Goal: Information Seeking & Learning: Learn about a topic

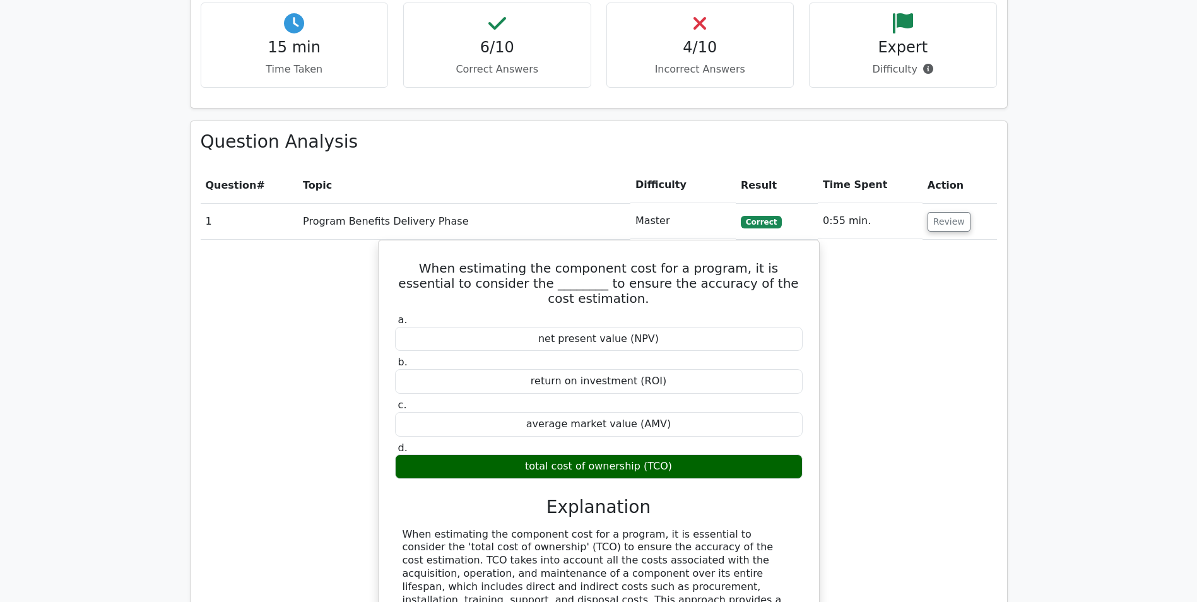
scroll to position [568, 0]
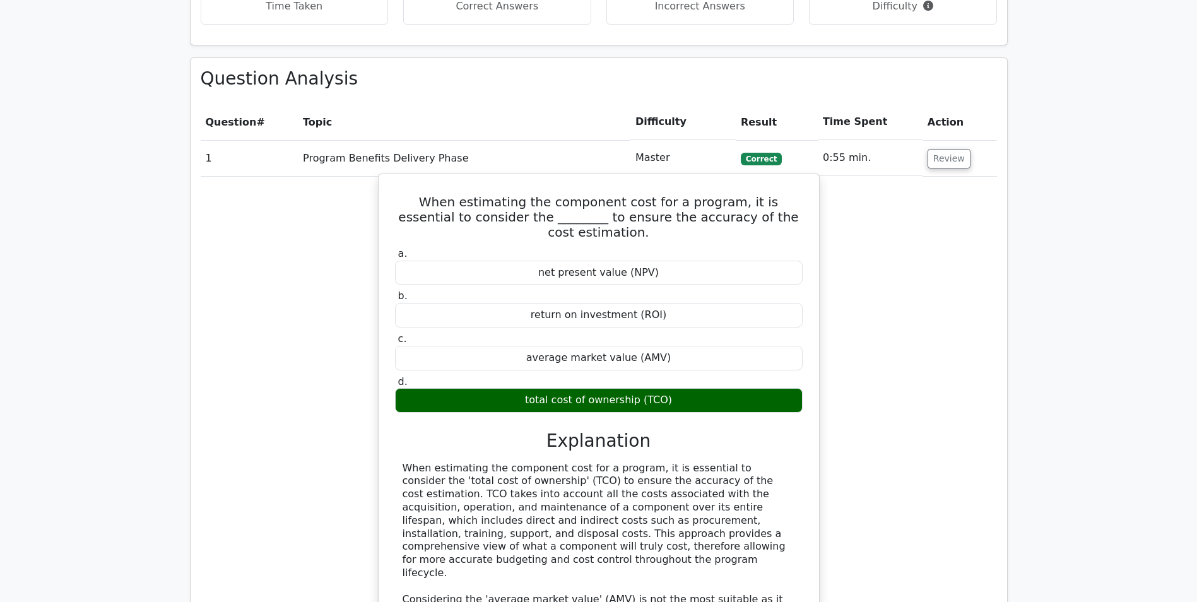
click at [575, 524] on div "When estimating the component cost for a program, it is essential to consider t…" at bounding box center [599, 593] width 393 height 263
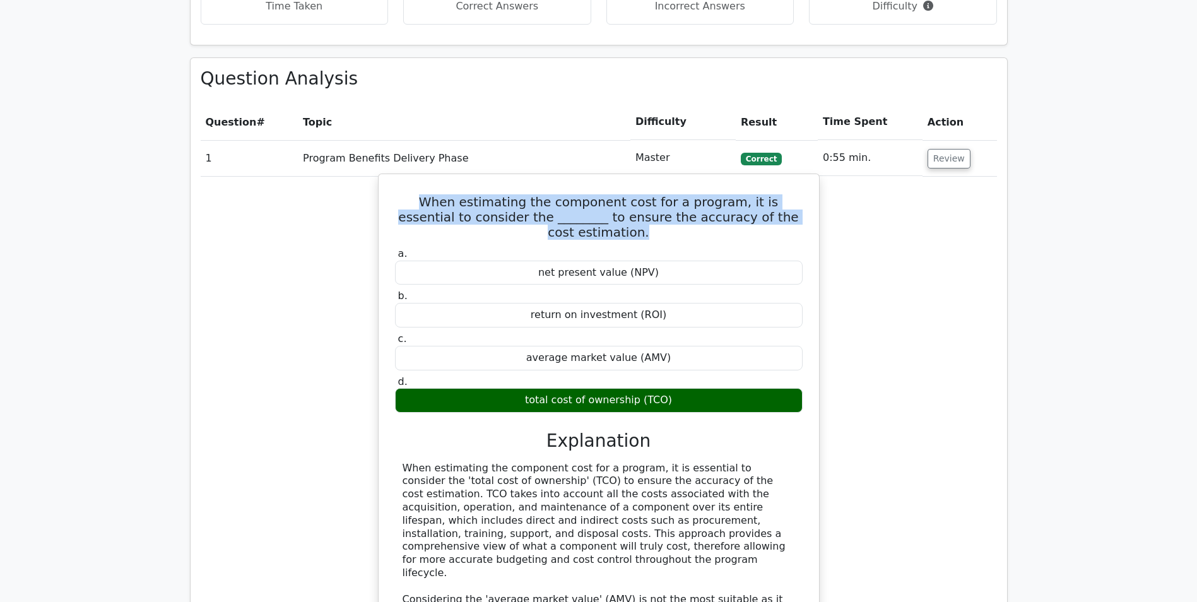
drag, startPoint x: 402, startPoint y: 198, endPoint x: 802, endPoint y: 213, distance: 399.8
click at [802, 213] on h5 "When estimating the component cost for a program, it is essential to consider t…" at bounding box center [599, 216] width 410 height 45
drag, startPoint x: 802, startPoint y: 213, endPoint x: 711, endPoint y: 203, distance: 91.4
copy h5 "When estimating the component cost for a program, it is essential to consider t…"
drag, startPoint x: 530, startPoint y: 385, endPoint x: 673, endPoint y: 386, distance: 143.3
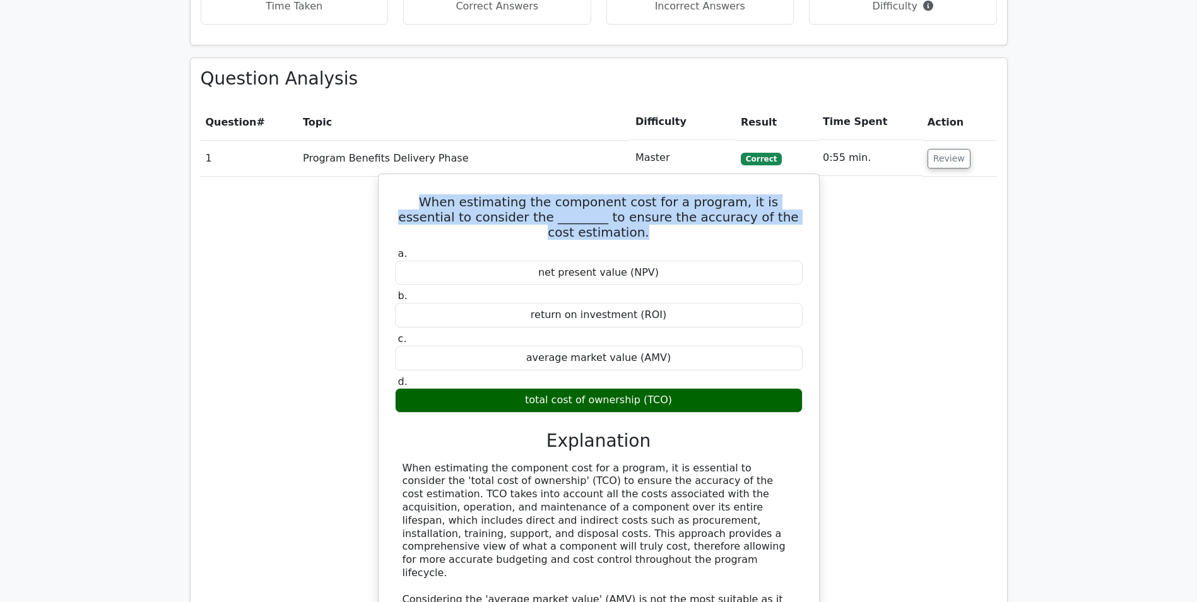
click at [673, 388] on div "total cost of ownership (TCO)" at bounding box center [599, 400] width 408 height 25
copy div "total cost of ownership (TCO)"
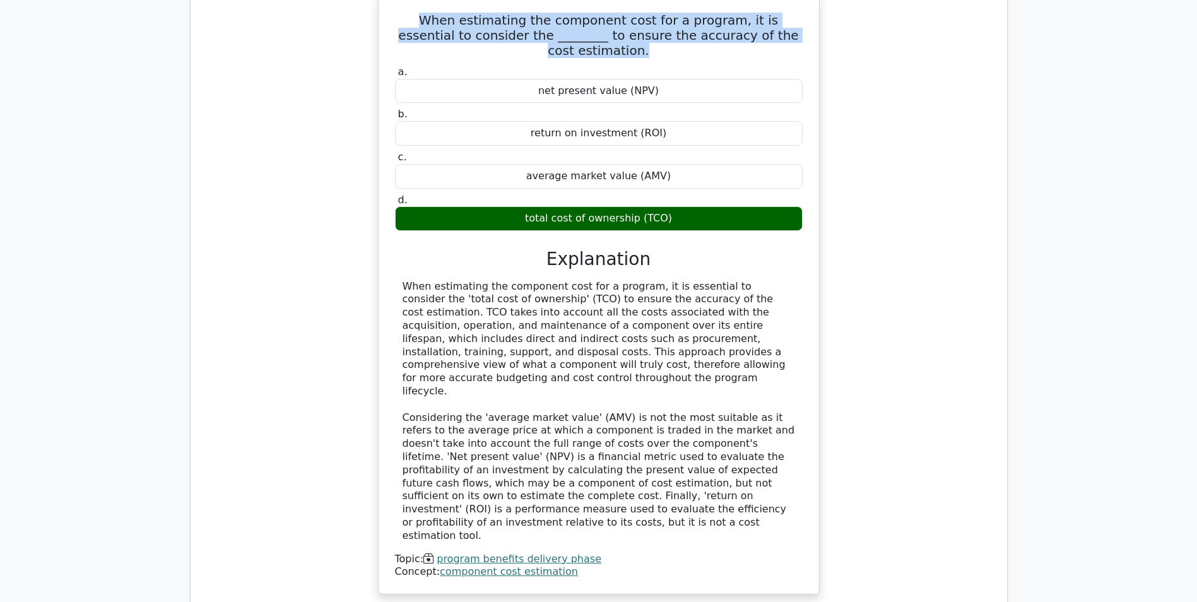
scroll to position [758, 0]
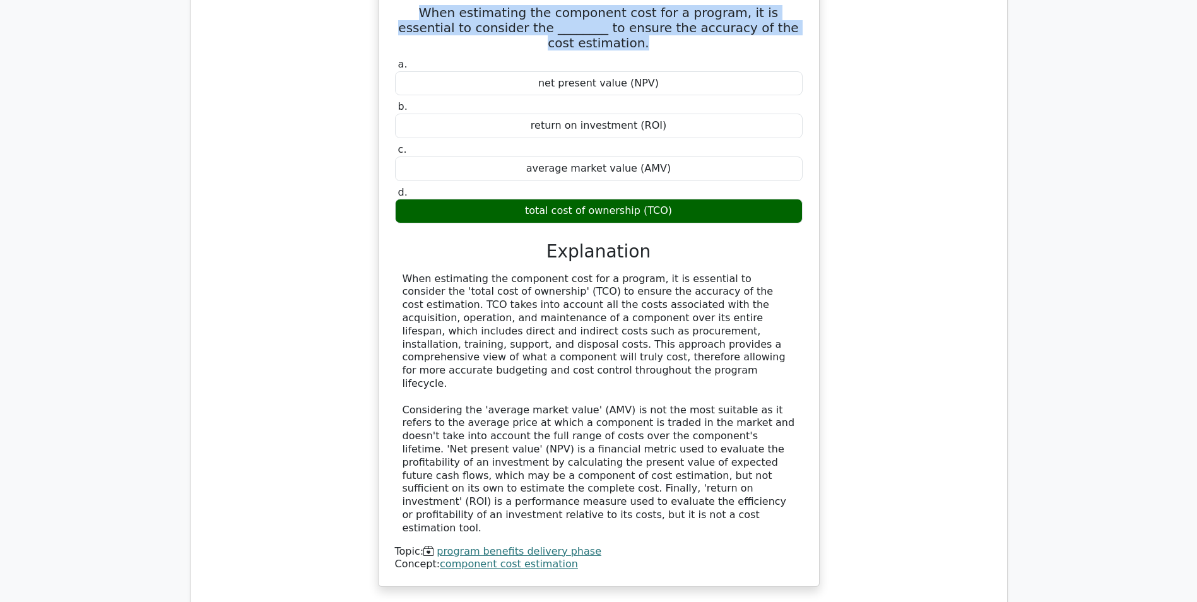
drag, startPoint x: 403, startPoint y: 266, endPoint x: 735, endPoint y: 341, distance: 339.8
click at [735, 341] on div "When estimating the component cost for a program, it is essential to consider t…" at bounding box center [599, 404] width 393 height 263
copy div "When estimating the component cost for a program, it is essential to consider t…"
click at [709, 295] on div "When estimating the component cost for a program, it is essential to consider t…" at bounding box center [599, 404] width 393 height 263
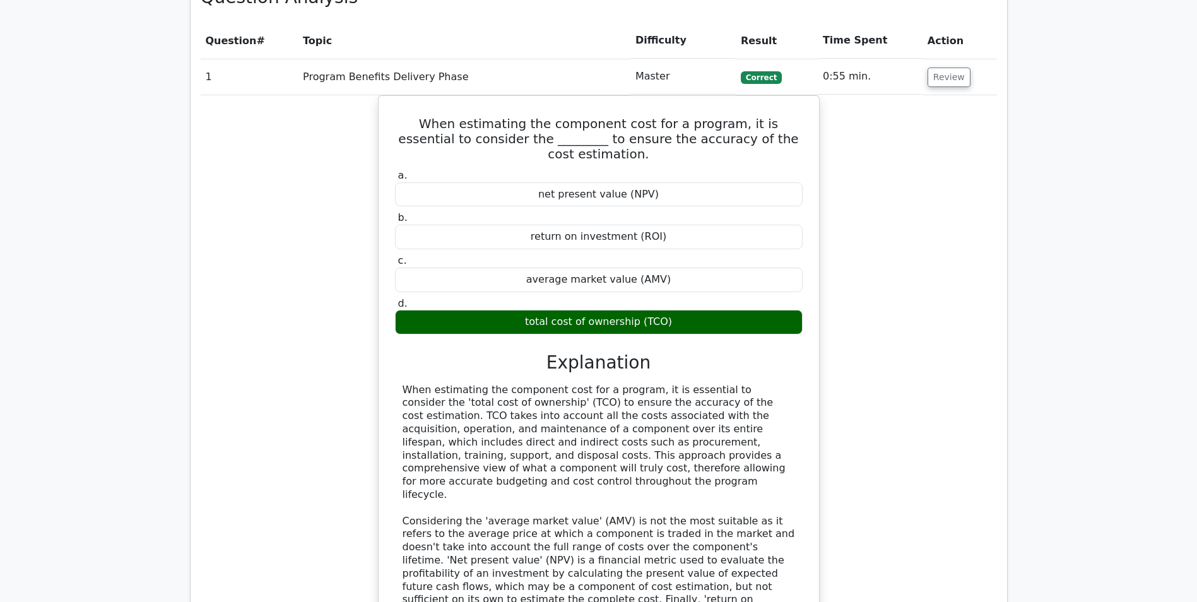
scroll to position [442, 0]
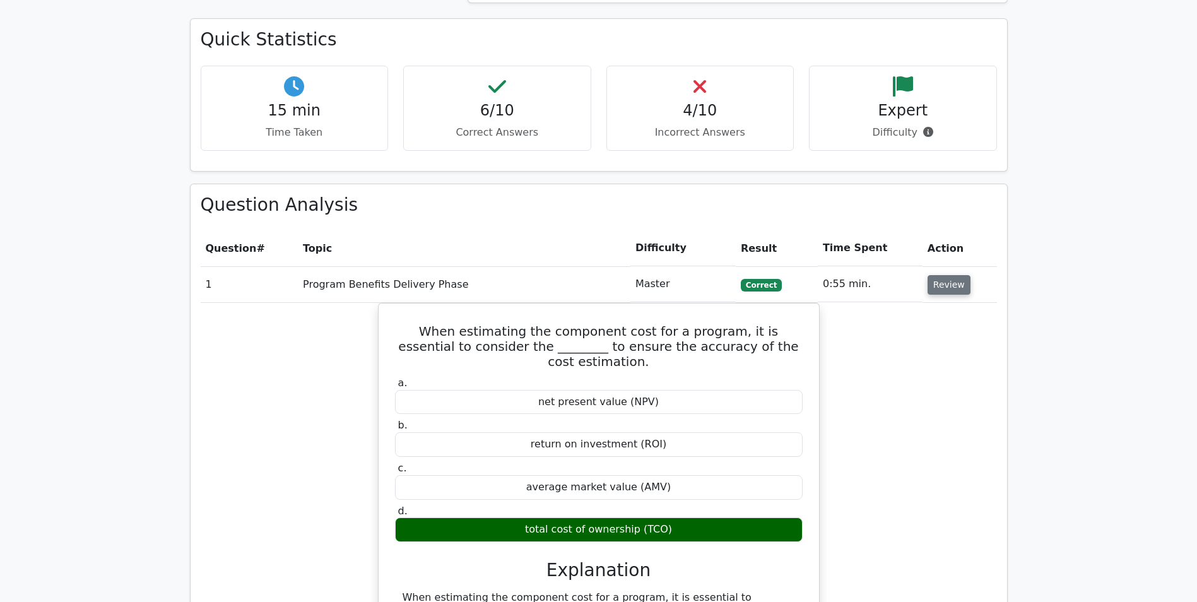
click at [946, 286] on button "Review" at bounding box center [949, 285] width 43 height 20
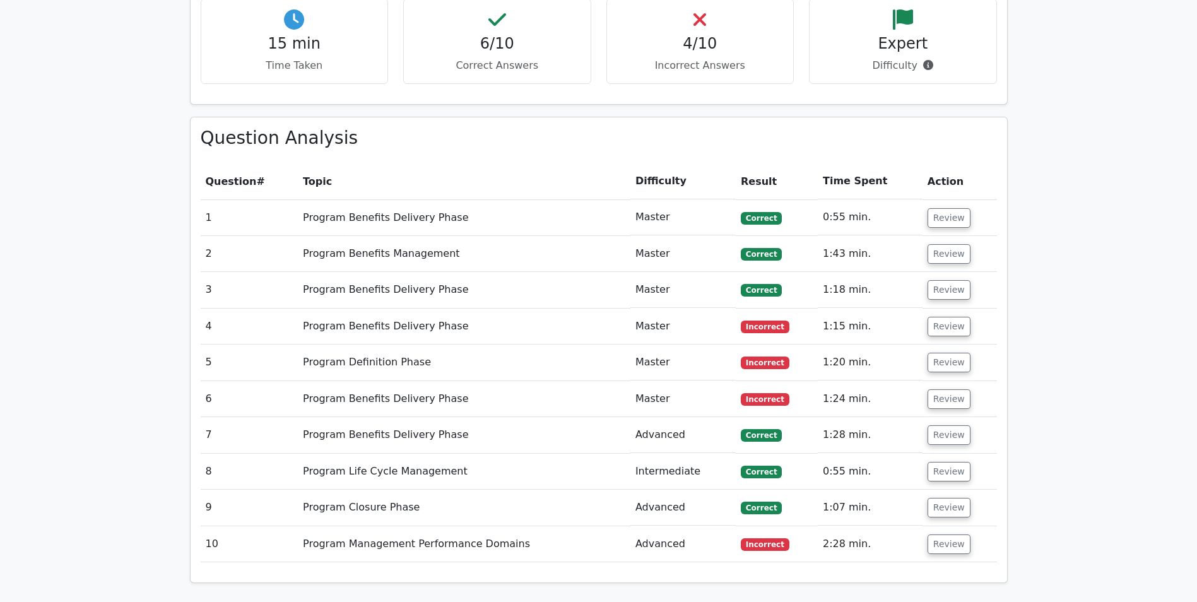
scroll to position [568, 0]
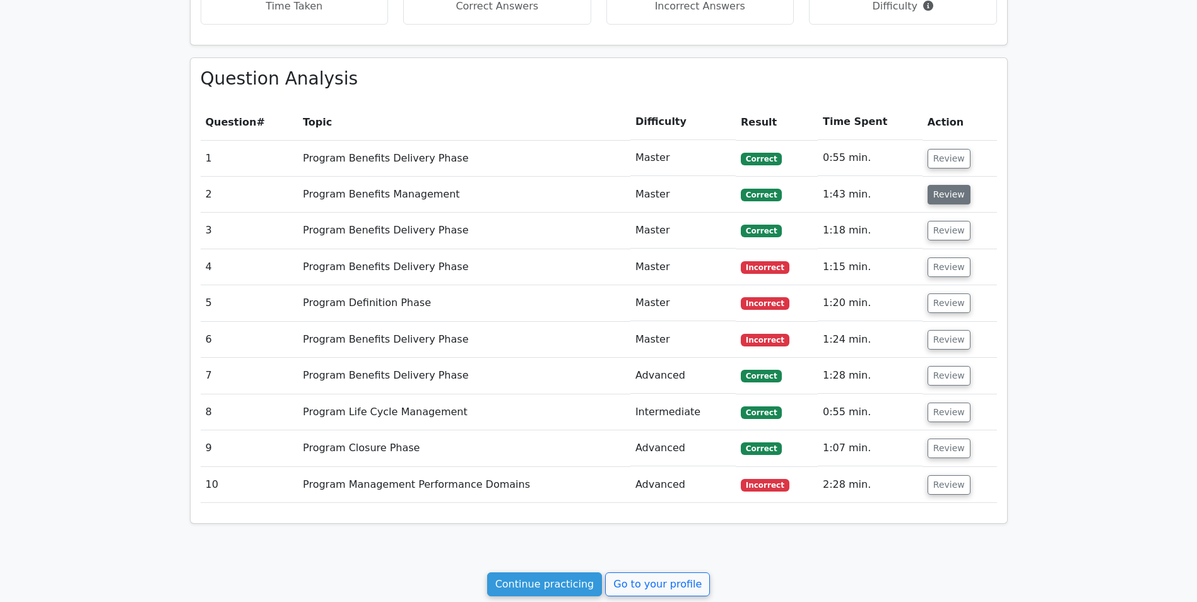
click at [937, 199] on button "Review" at bounding box center [949, 195] width 43 height 20
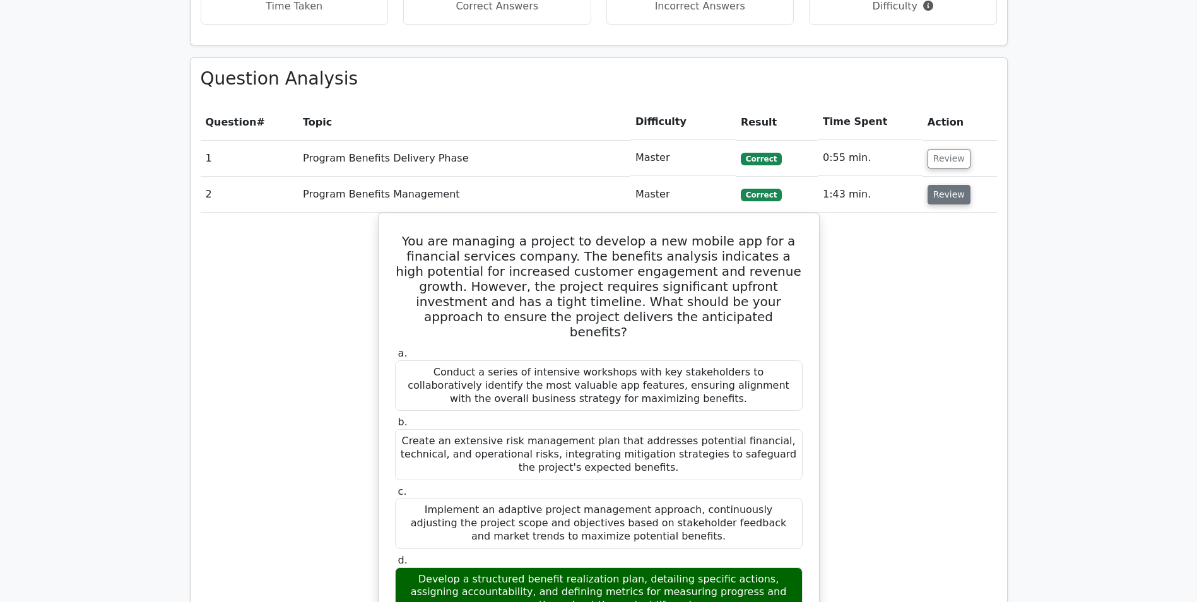
click at [936, 187] on button "Review" at bounding box center [949, 195] width 43 height 20
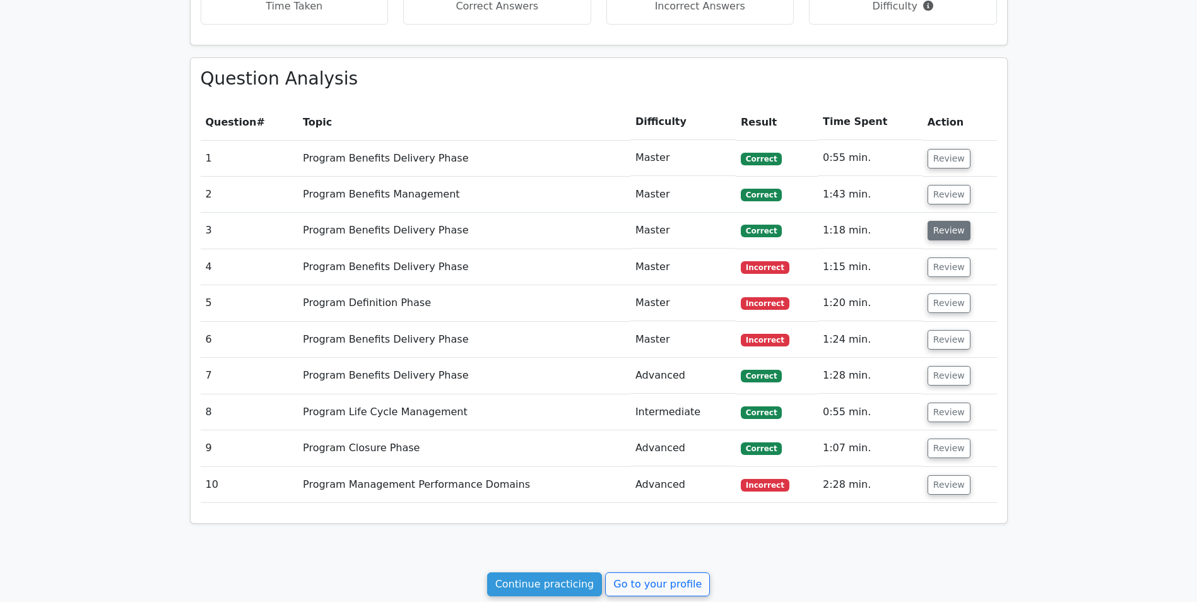
click at [936, 236] on button "Review" at bounding box center [949, 231] width 43 height 20
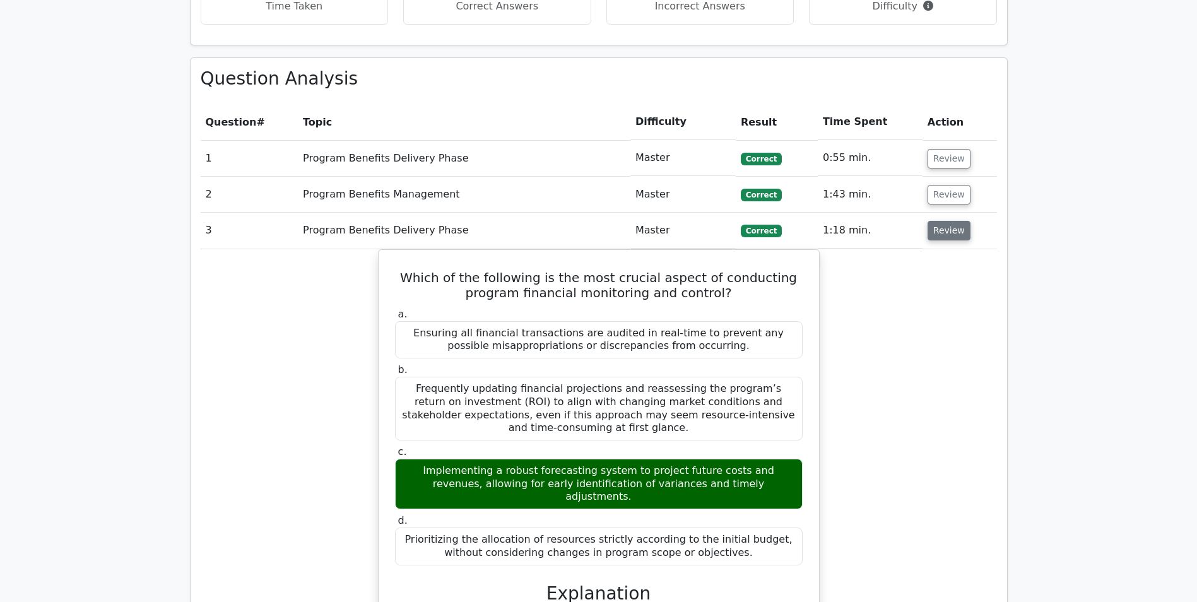
click at [941, 229] on button "Review" at bounding box center [949, 231] width 43 height 20
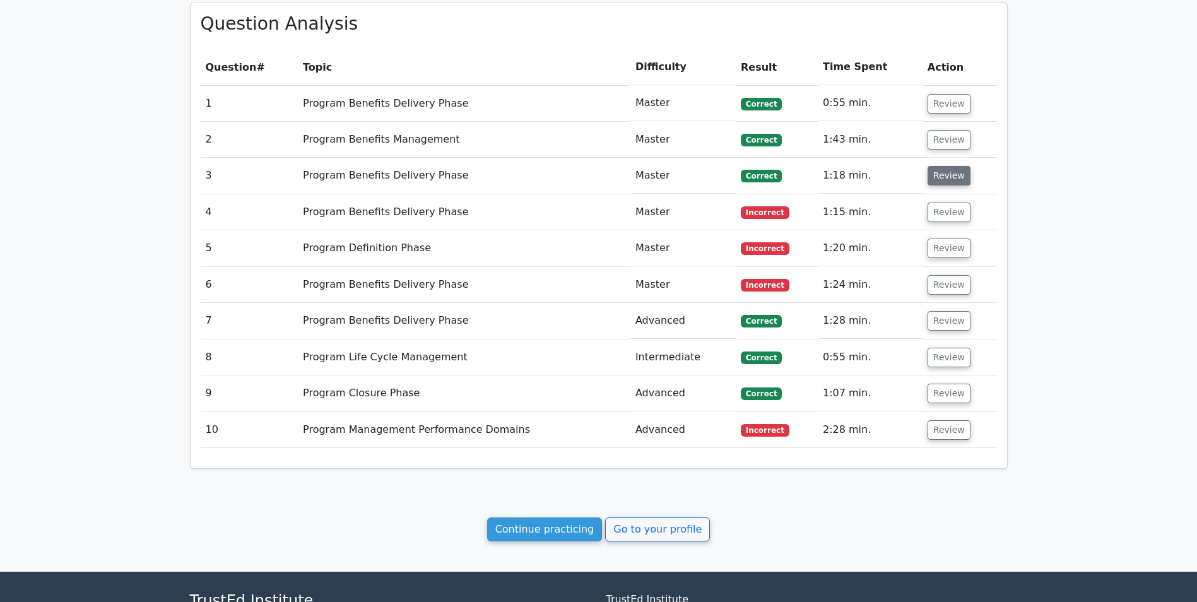
scroll to position [694, 0]
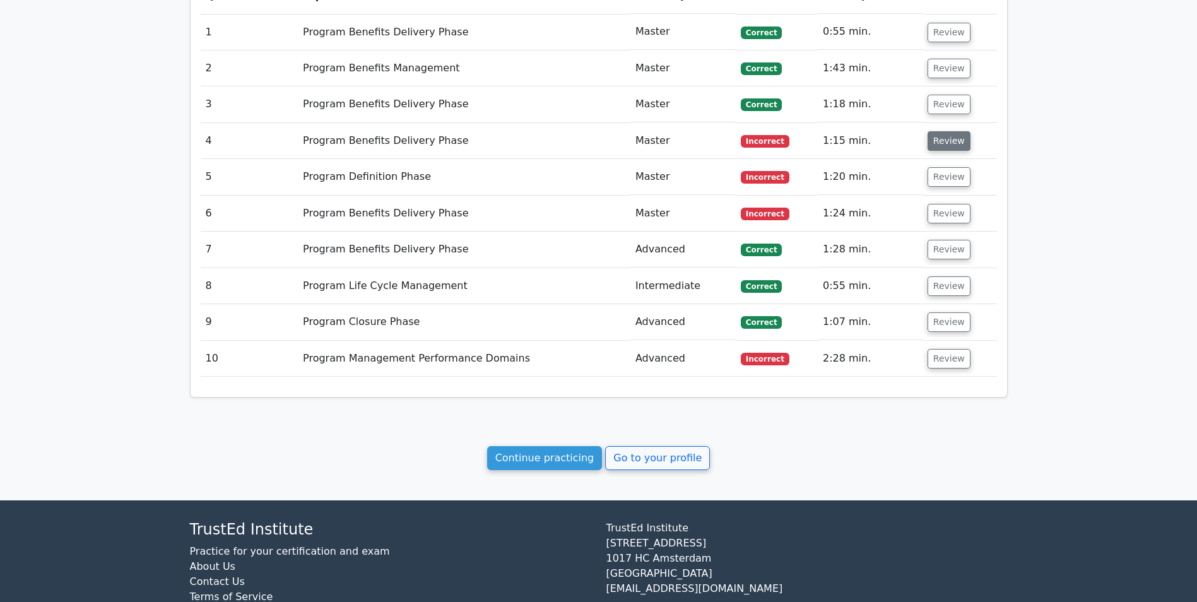
click at [934, 143] on button "Review" at bounding box center [949, 141] width 43 height 20
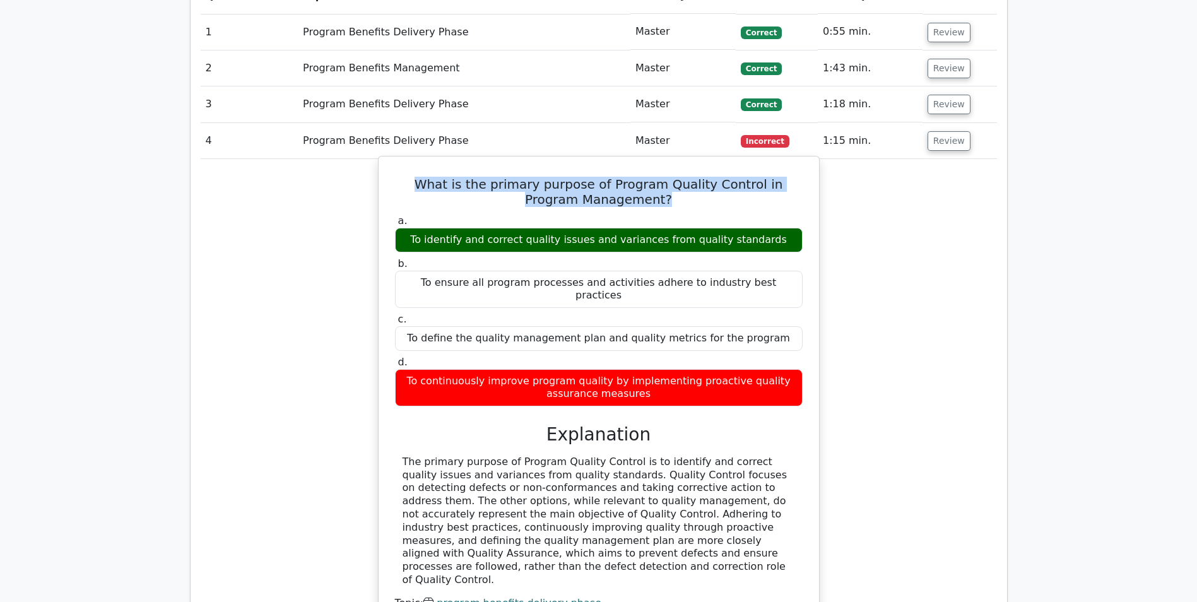
drag, startPoint x: 641, startPoint y: 197, endPoint x: 410, endPoint y: 183, distance: 232.1
click at [410, 183] on h5 "What is the primary purpose of Program Quality Control in Program Management?" at bounding box center [599, 192] width 410 height 30
drag, startPoint x: 410, startPoint y: 183, endPoint x: 425, endPoint y: 191, distance: 17.5
copy h5 "What is the primary purpose of Program Quality Control in Program Management?"
drag, startPoint x: 425, startPoint y: 240, endPoint x: 775, endPoint y: 244, distance: 349.7
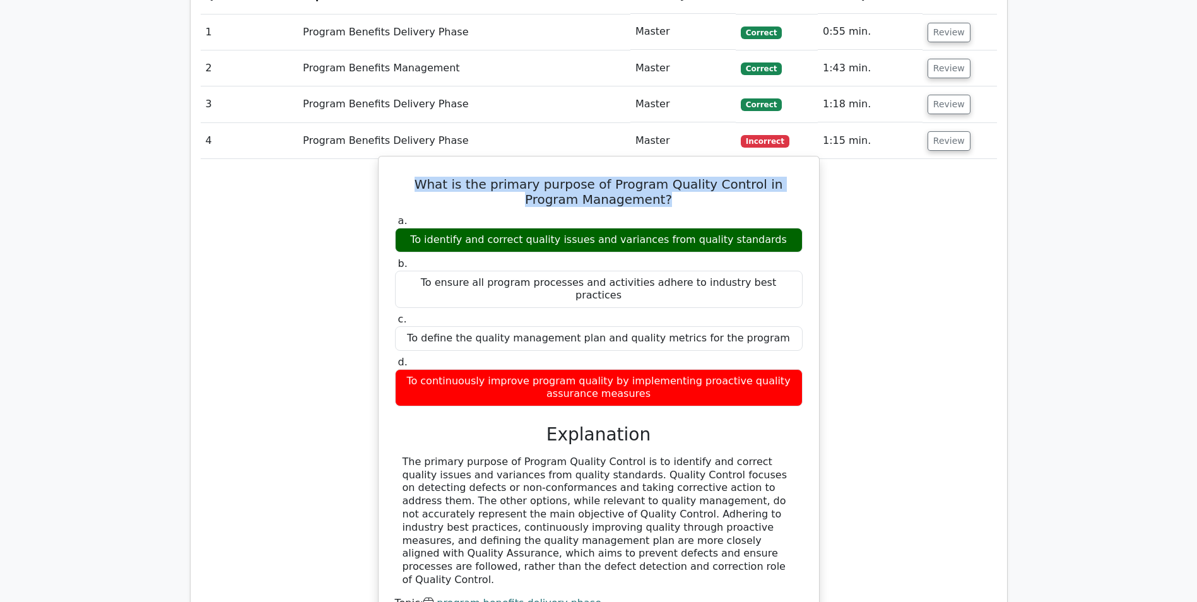
click at [775, 244] on div "To identify and correct quality issues and variances from quality standards" at bounding box center [599, 240] width 408 height 25
copy div "To identify and correct quality issues and variances from quality standards"
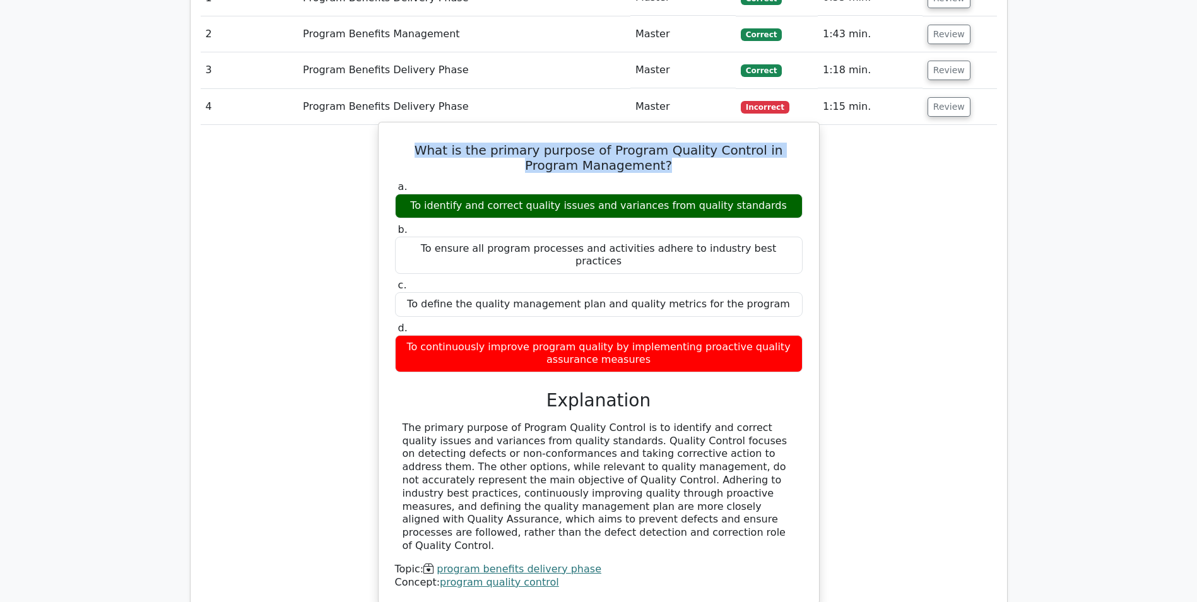
scroll to position [758, 0]
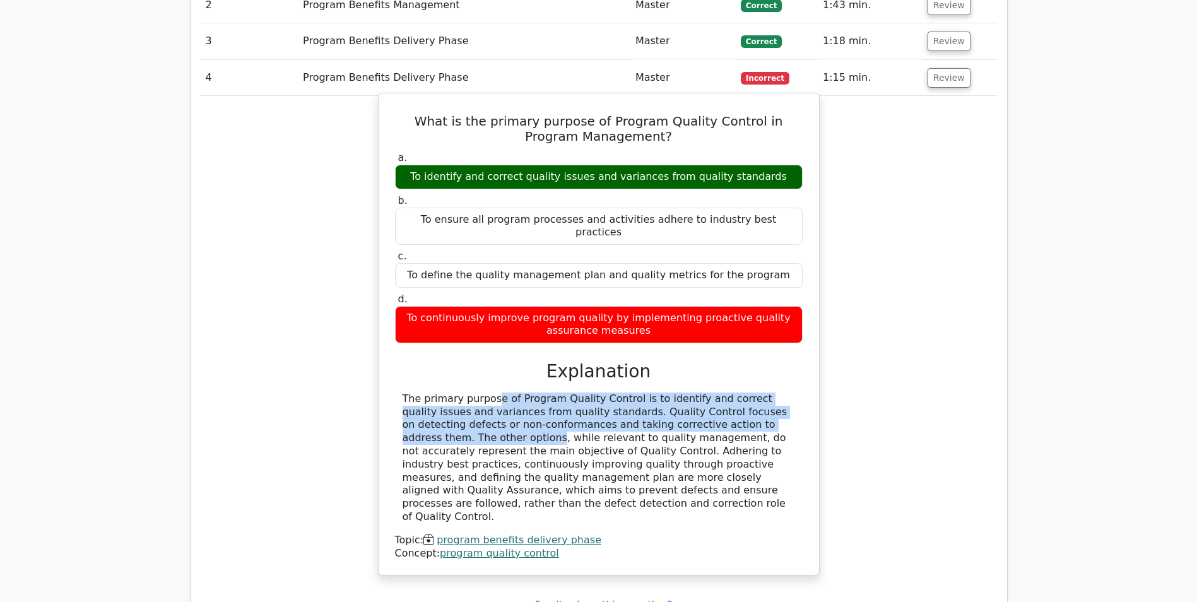
drag, startPoint x: 406, startPoint y: 388, endPoint x: 693, endPoint y: 407, distance: 287.8
click at [693, 407] on div "The primary purpose of Program Quality Control is to identify and correct quali…" at bounding box center [599, 458] width 393 height 131
drag, startPoint x: 693, startPoint y: 407, endPoint x: 641, endPoint y: 399, distance: 52.9
copy div "he primary purpose of Program Quality Control is to identify and correct qualit…"
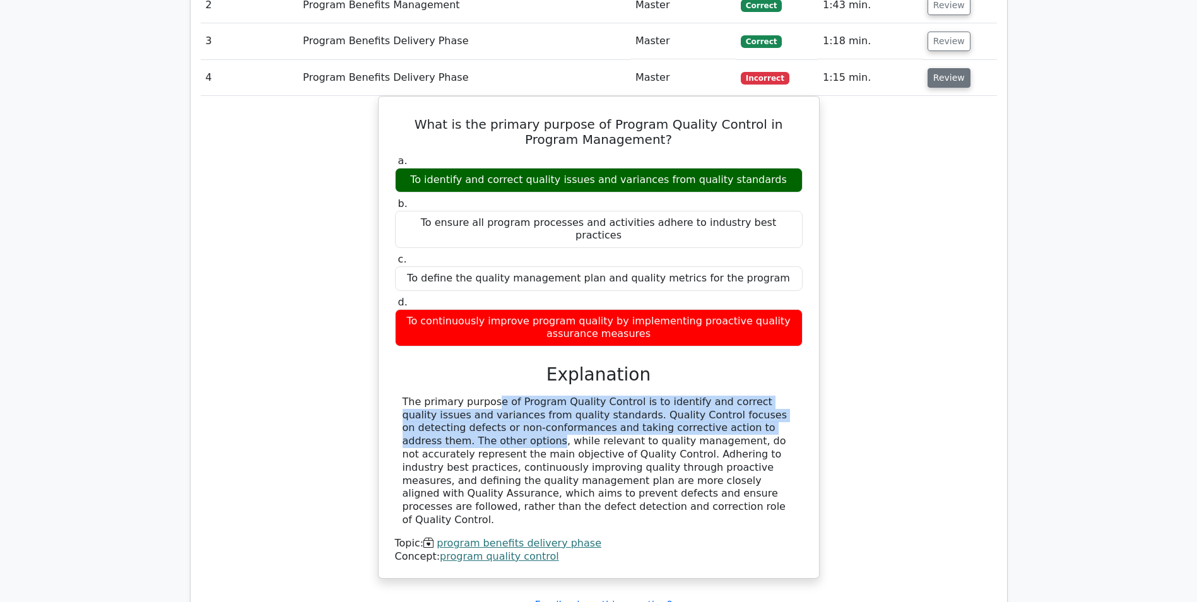
click at [951, 78] on button "Review" at bounding box center [949, 78] width 43 height 20
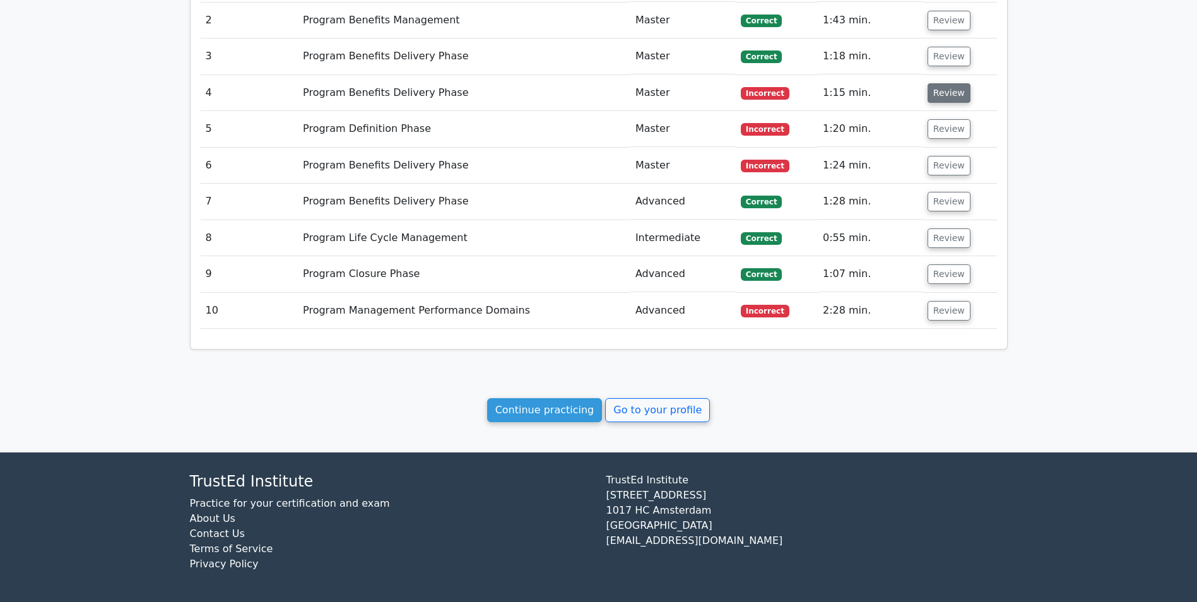
scroll to position [742, 0]
click at [937, 133] on button "Review" at bounding box center [949, 129] width 43 height 20
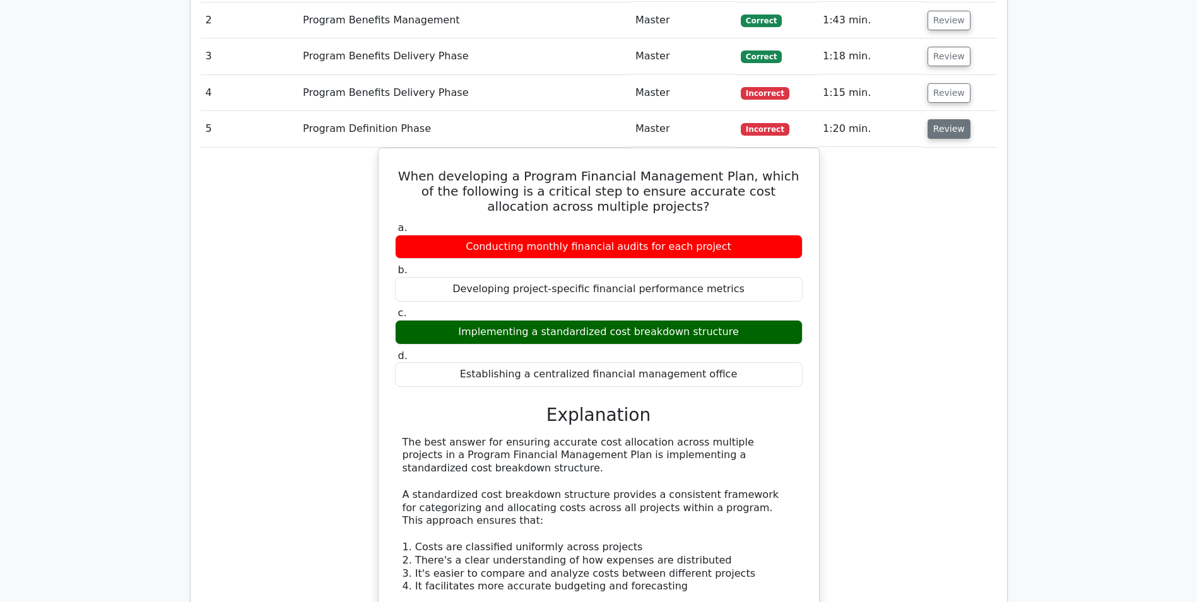
click at [948, 131] on button "Review" at bounding box center [949, 129] width 43 height 20
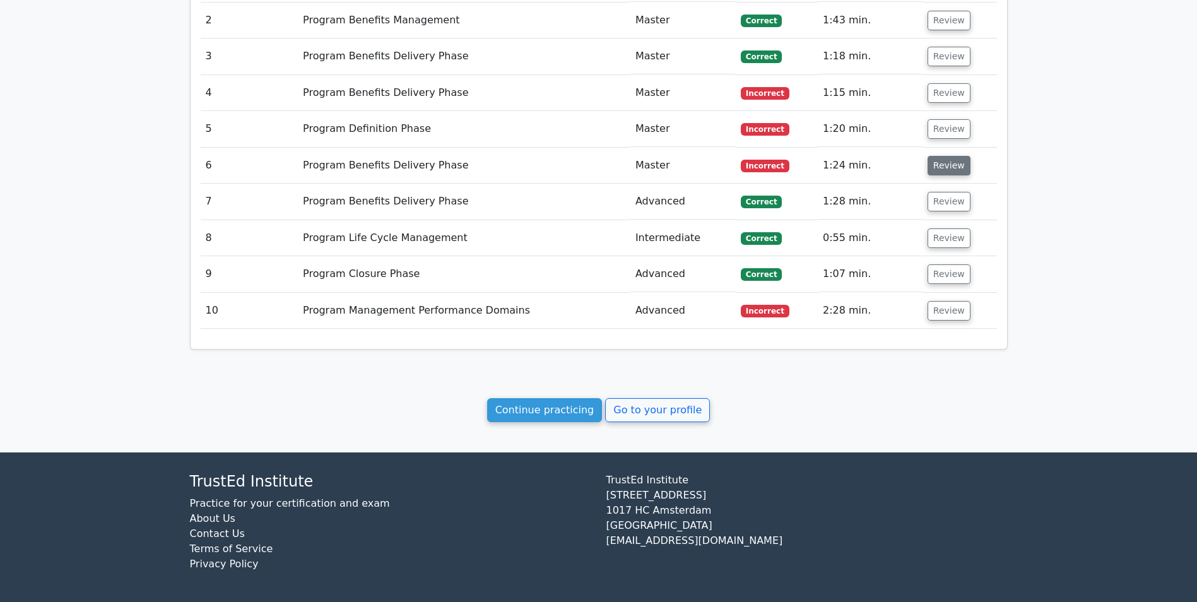
click at [954, 167] on button "Review" at bounding box center [949, 166] width 43 height 20
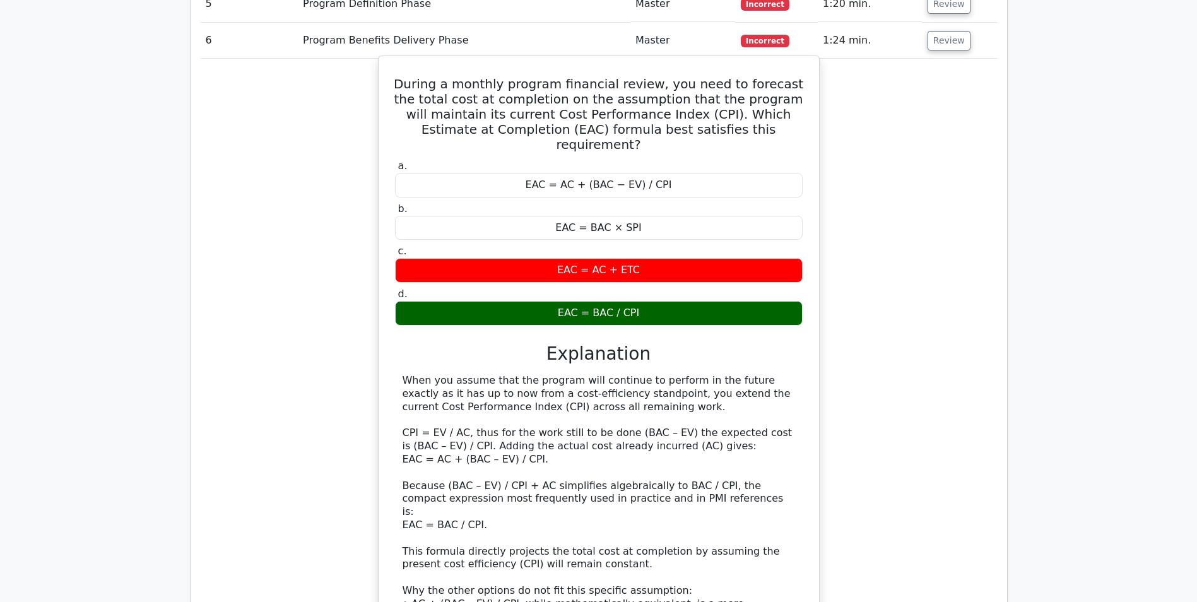
scroll to position [869, 0]
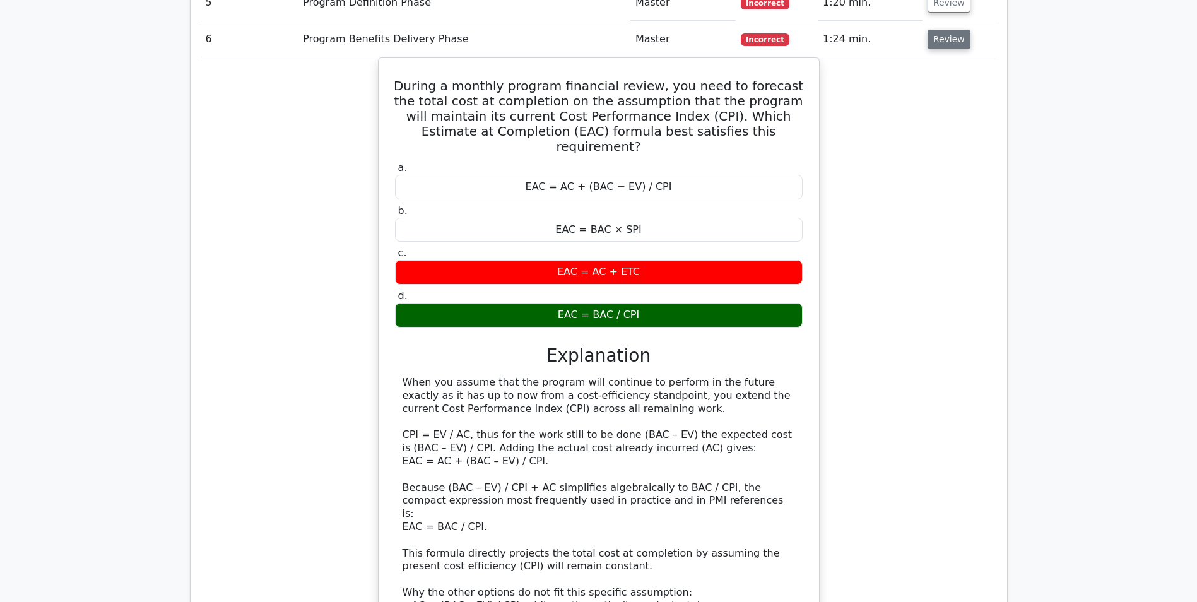
click at [946, 42] on button "Review" at bounding box center [949, 40] width 43 height 20
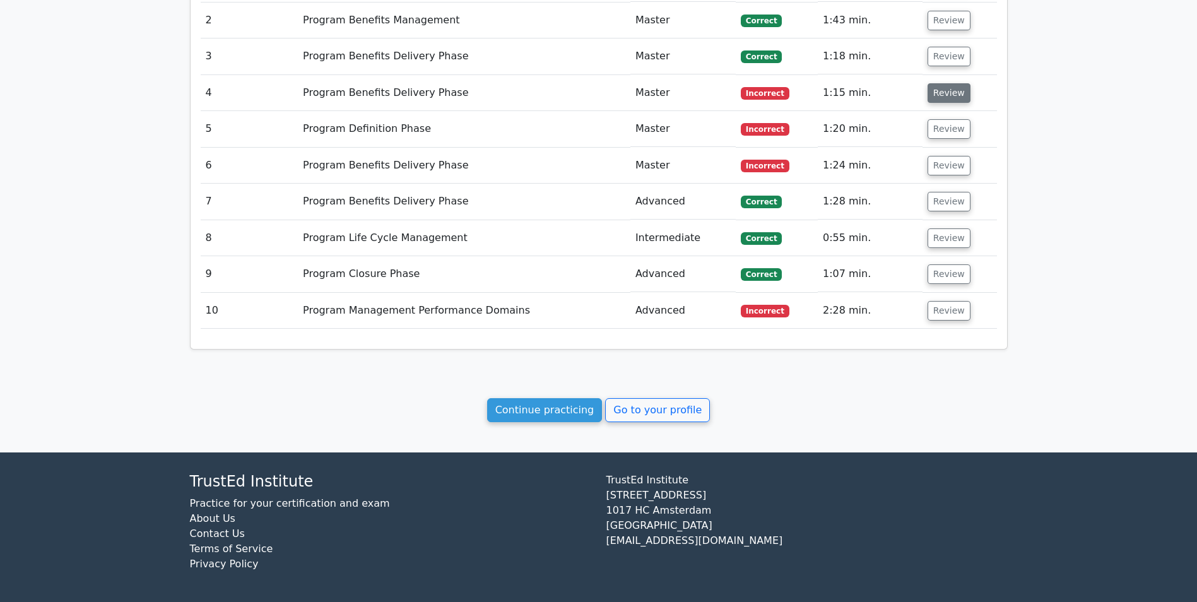
click at [937, 97] on button "Review" at bounding box center [949, 93] width 43 height 20
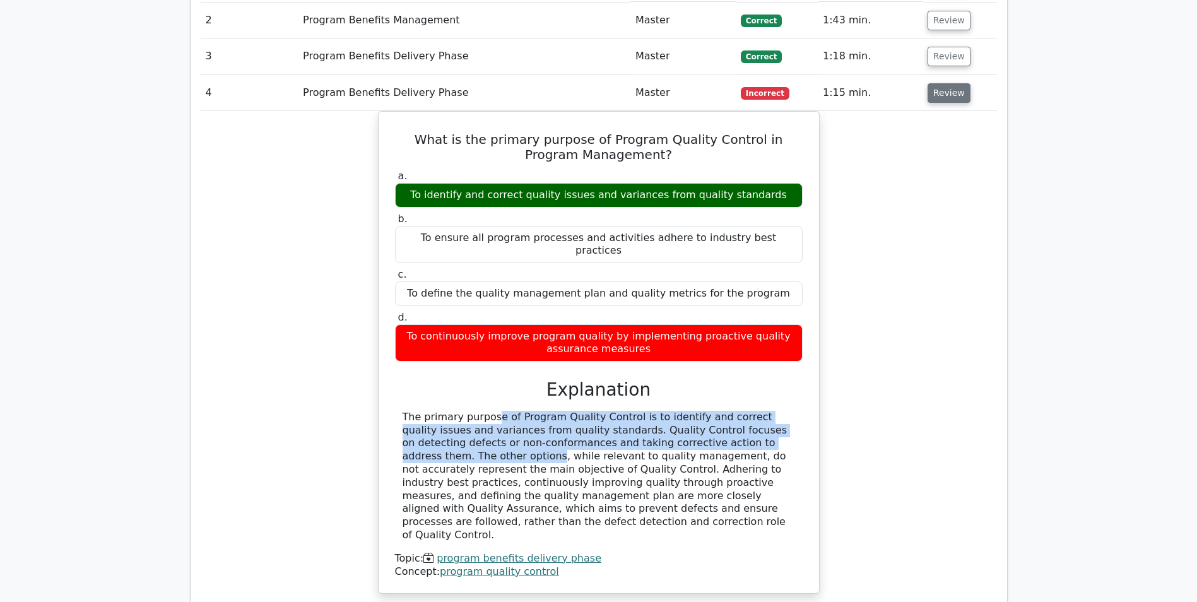
click at [938, 90] on button "Review" at bounding box center [949, 93] width 43 height 20
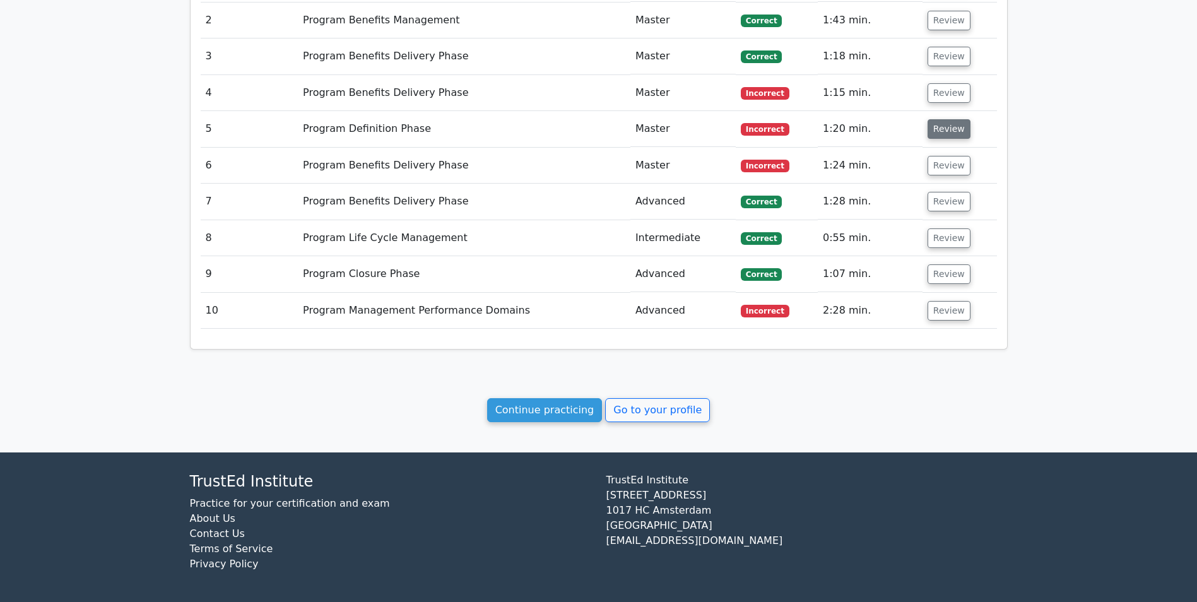
click at [949, 133] on button "Review" at bounding box center [949, 129] width 43 height 20
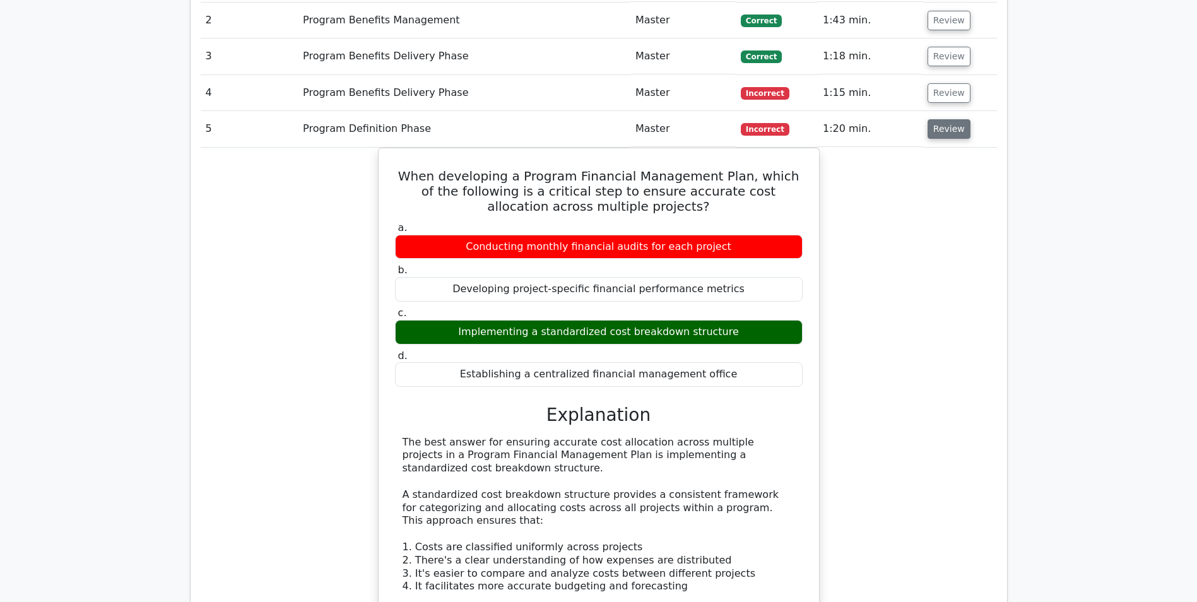
click at [949, 133] on button "Review" at bounding box center [949, 129] width 43 height 20
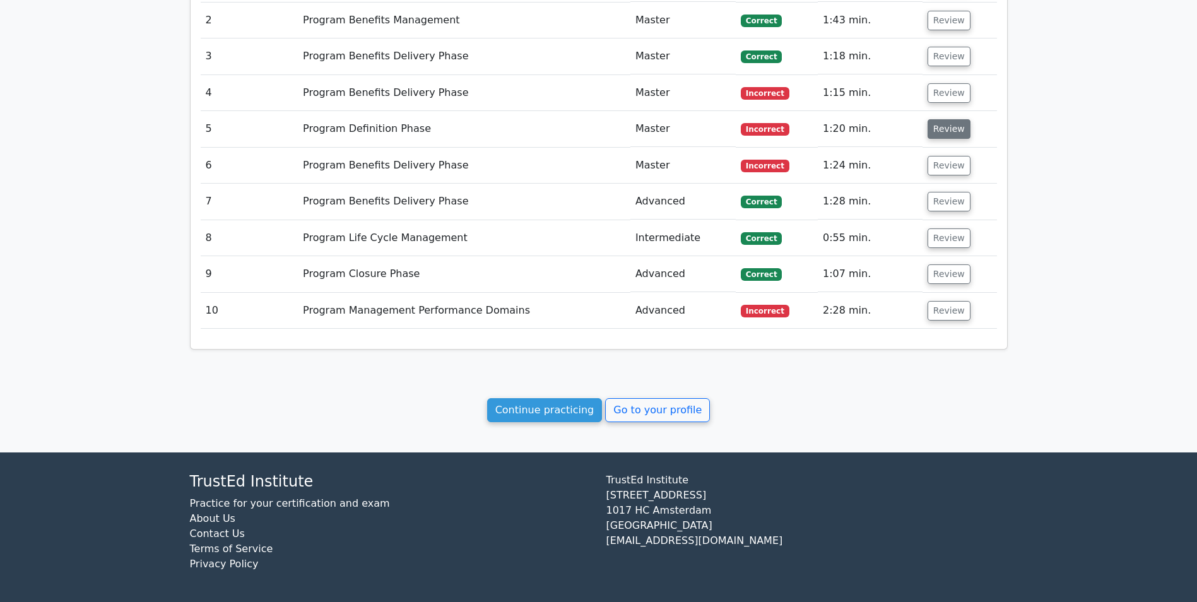
click at [948, 129] on button "Review" at bounding box center [949, 129] width 43 height 20
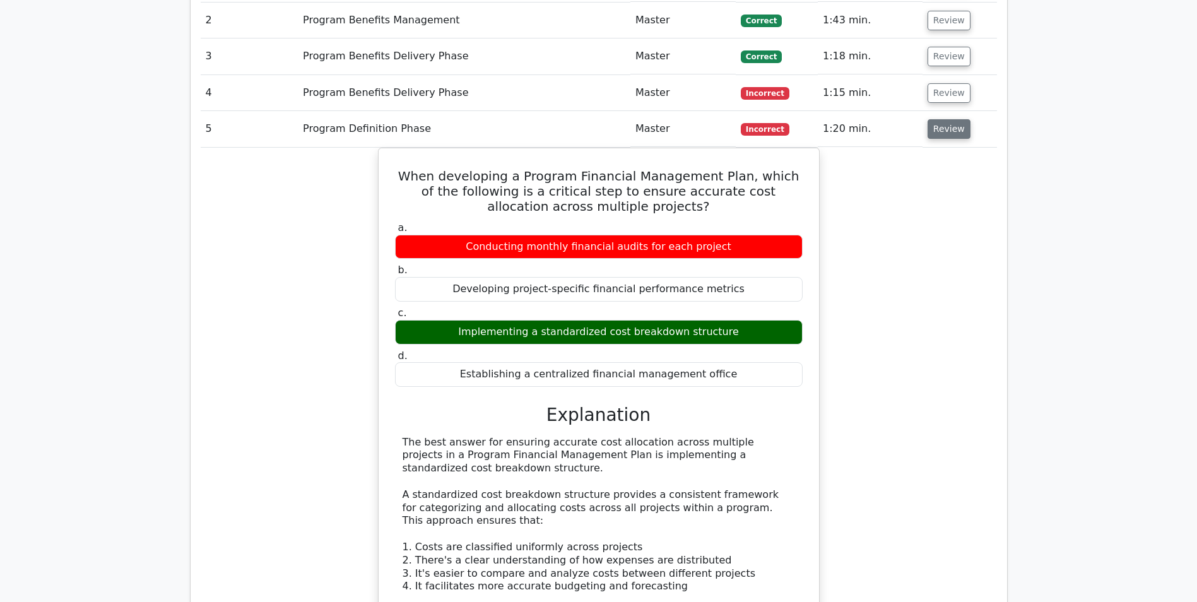
click at [948, 129] on button "Review" at bounding box center [949, 129] width 43 height 20
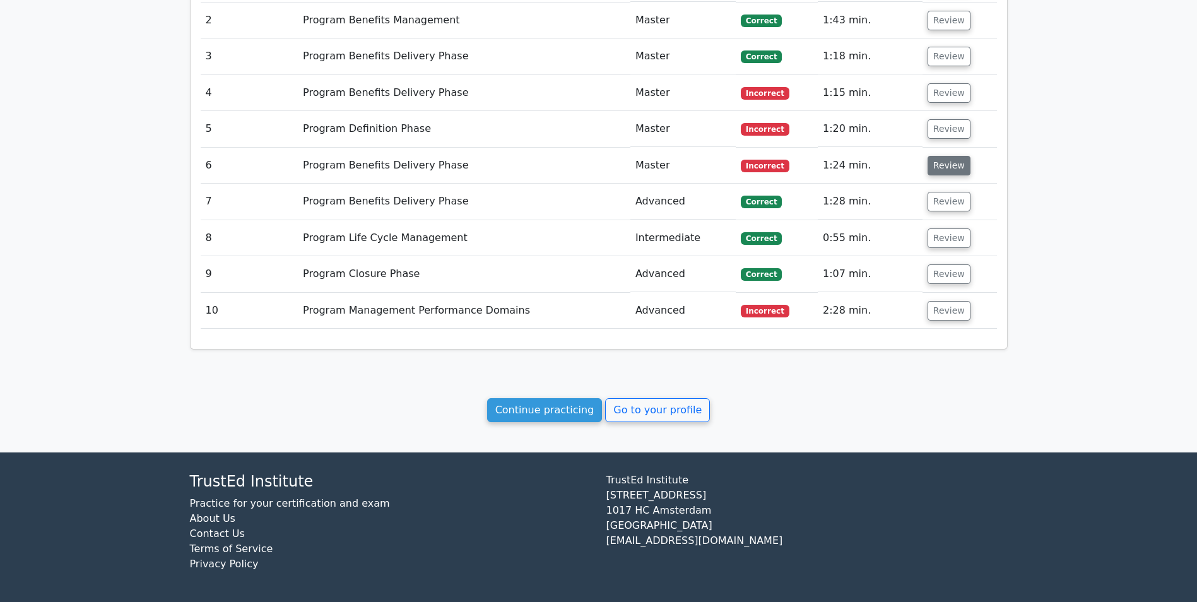
click at [946, 169] on button "Review" at bounding box center [949, 166] width 43 height 20
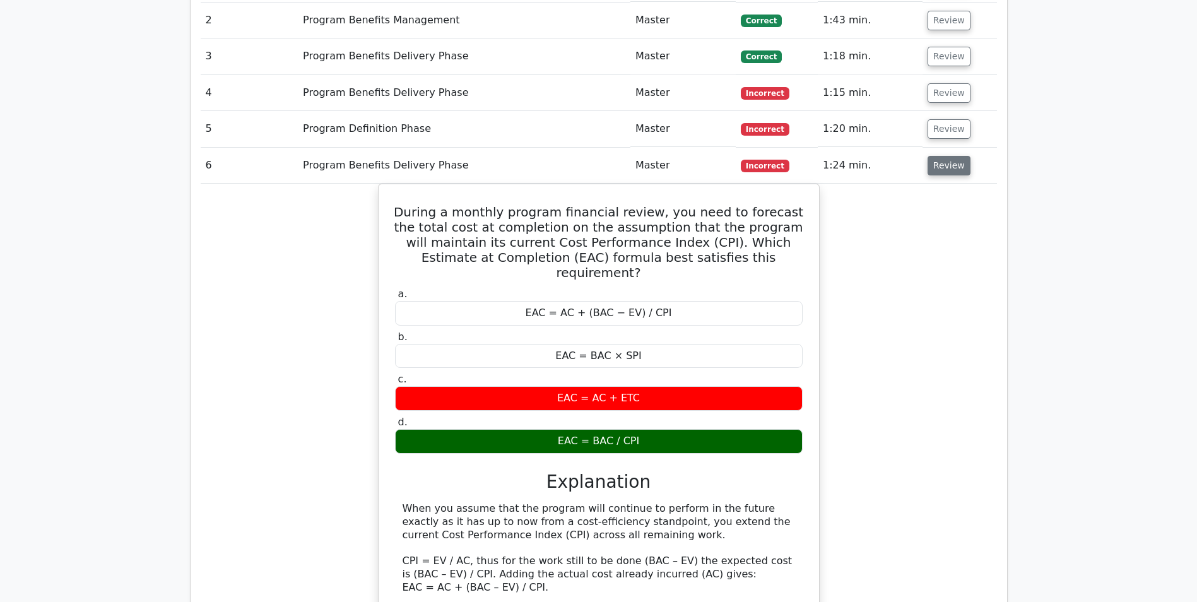
click at [945, 170] on button "Review" at bounding box center [949, 166] width 43 height 20
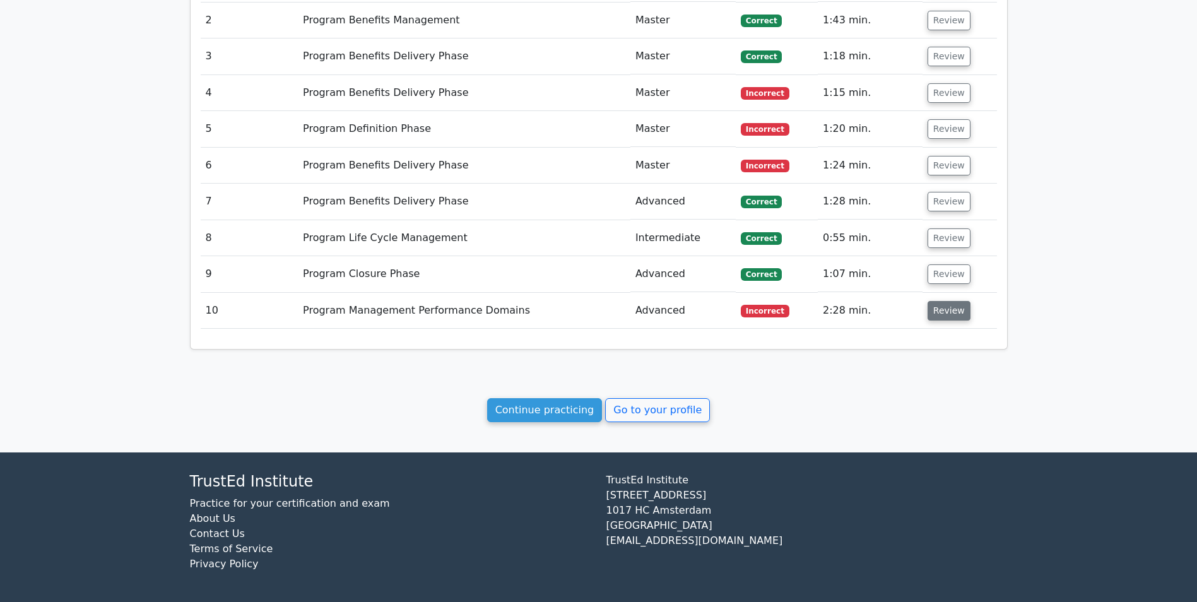
click at [951, 308] on button "Review" at bounding box center [949, 311] width 43 height 20
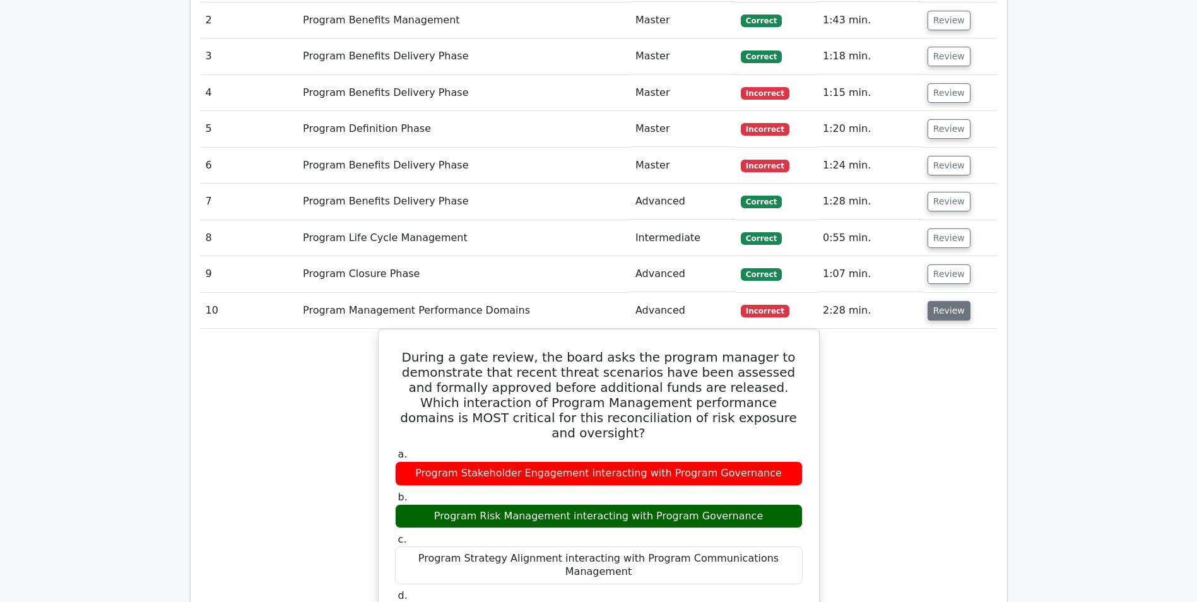
click at [951, 309] on button "Review" at bounding box center [949, 311] width 43 height 20
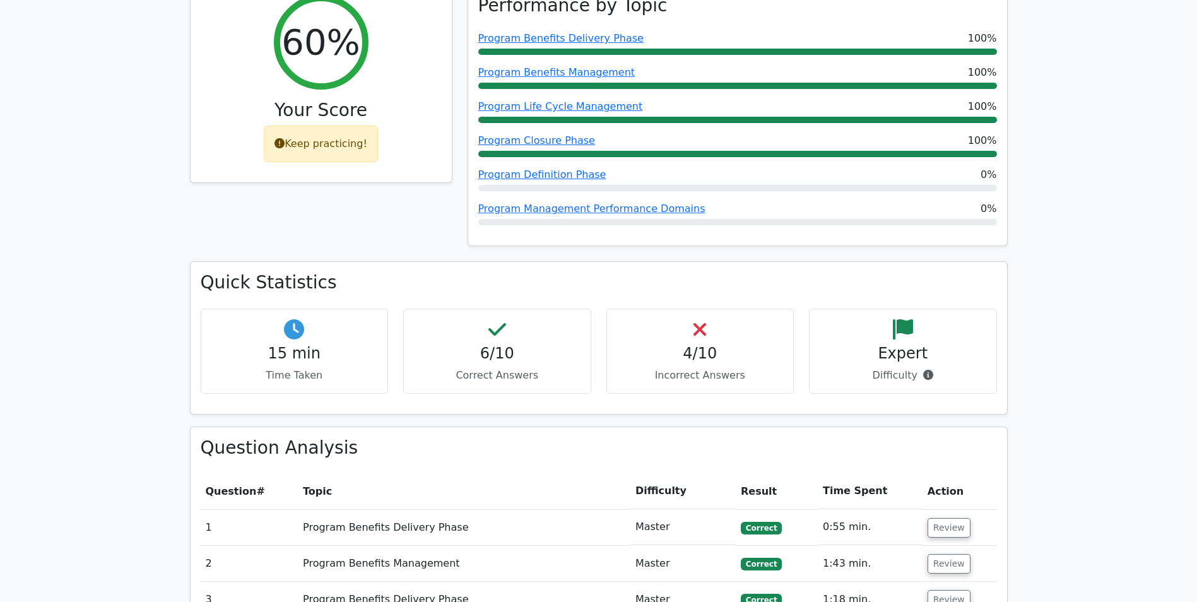
scroll to position [0, 0]
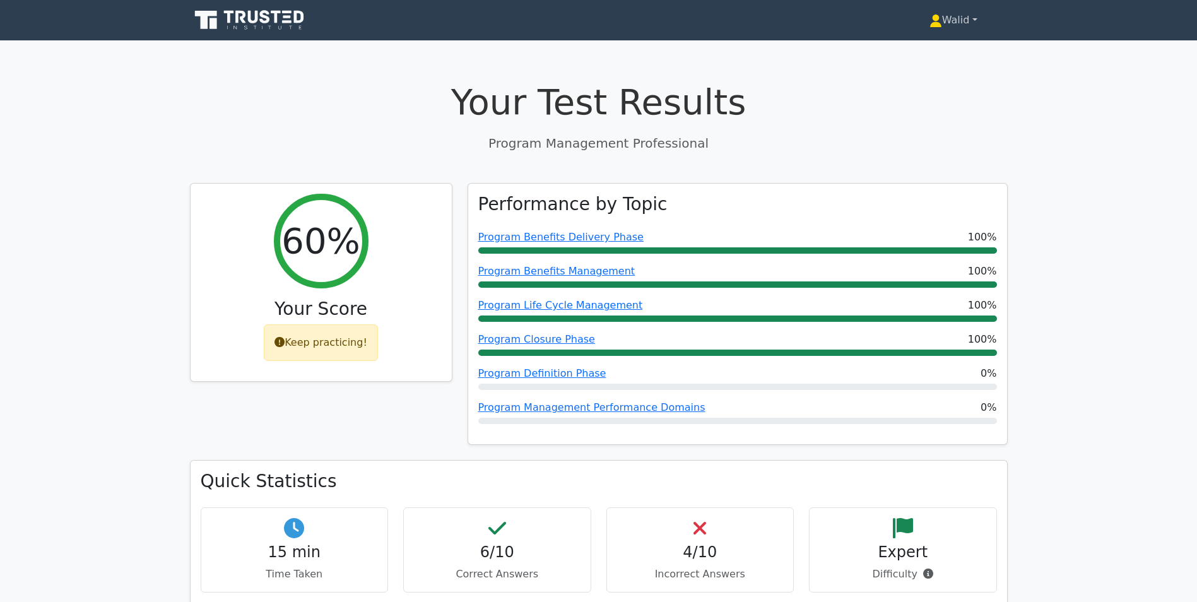
click at [944, 17] on link "Walid" at bounding box center [954, 20] width 109 height 25
click at [932, 44] on link "Profile" at bounding box center [950, 50] width 100 height 20
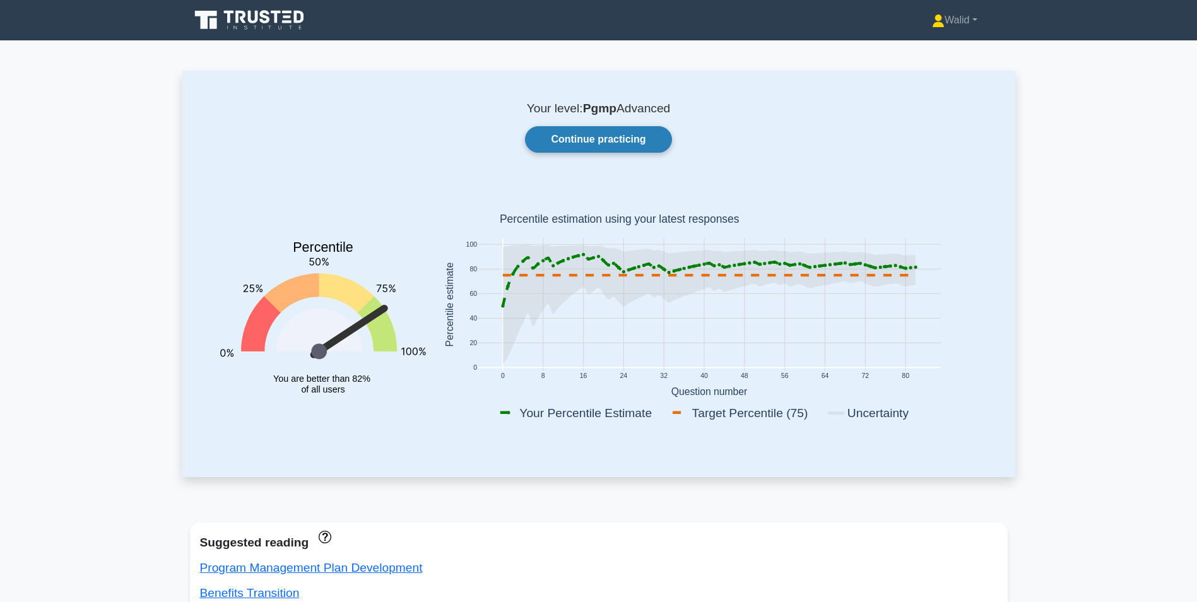
click at [629, 141] on link "Continue practicing" at bounding box center [598, 139] width 146 height 27
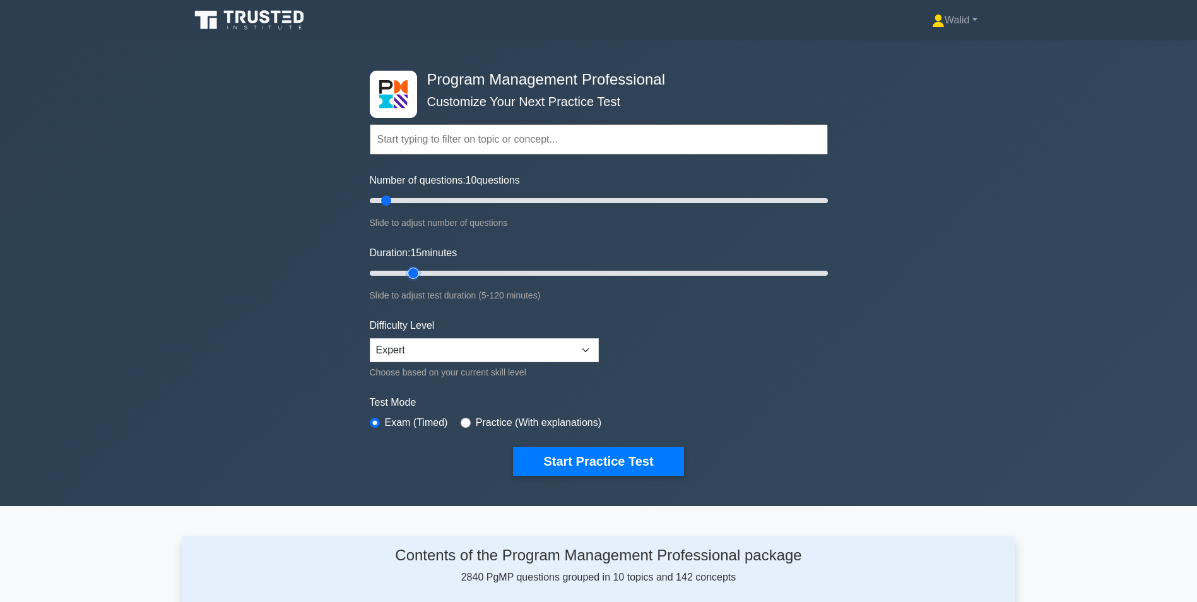
type input "15"
click at [410, 269] on input "Duration: 15 minutes" at bounding box center [599, 273] width 458 height 15
click at [614, 463] on button "Start Practice Test" at bounding box center [598, 461] width 170 height 29
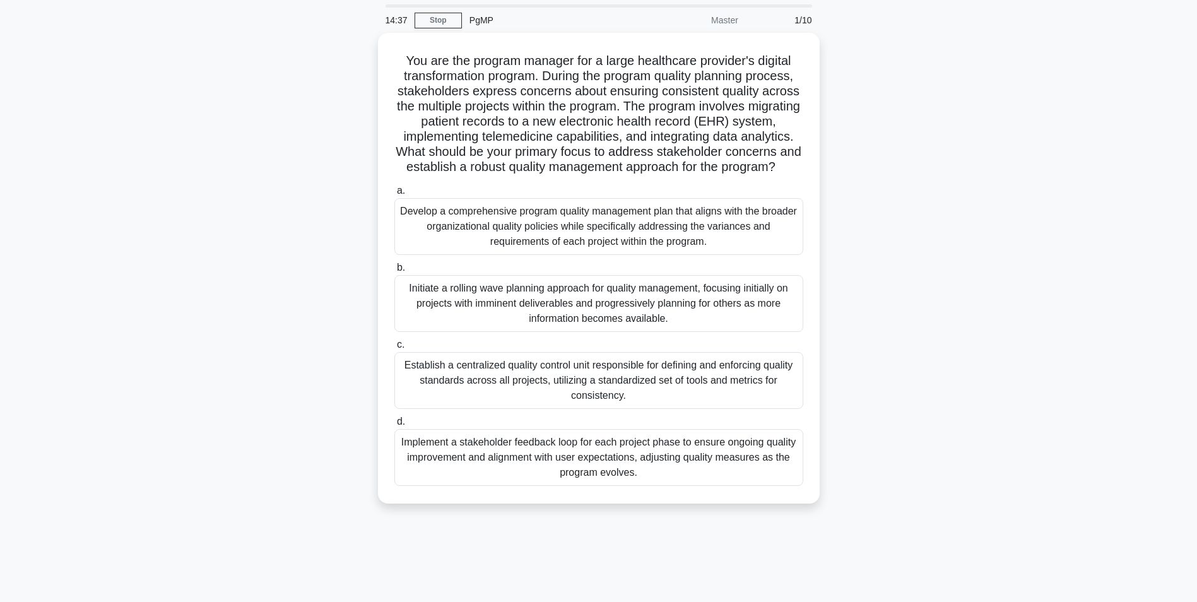
scroll to position [63, 0]
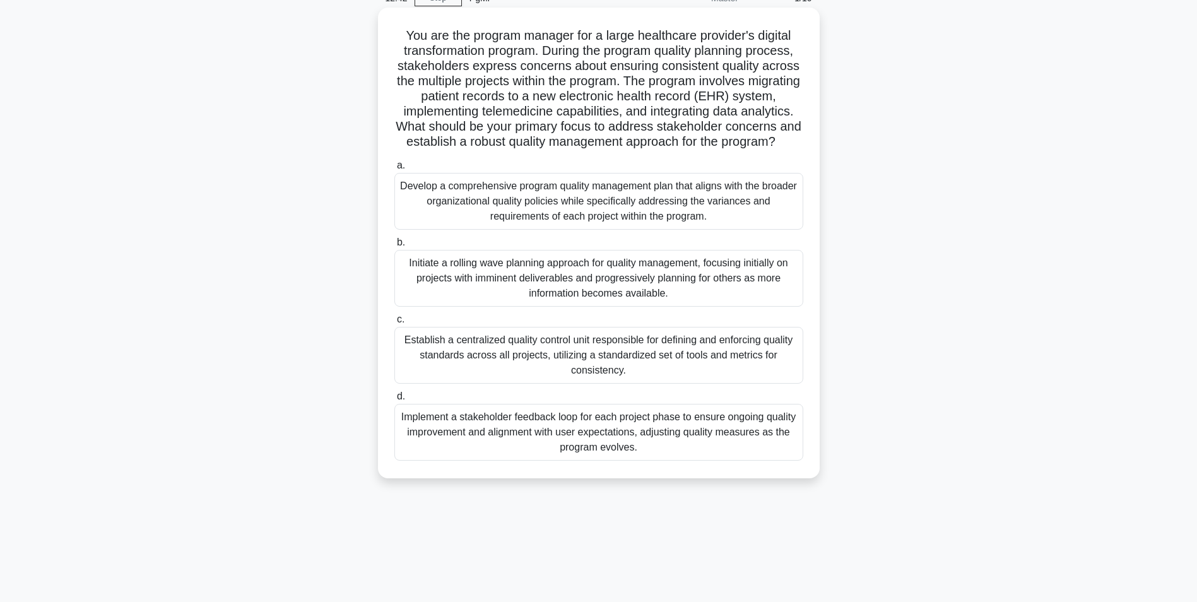
click at [559, 453] on div "Implement a stakeholder feedback loop for each project phase to ensure ongoing …" at bounding box center [599, 432] width 409 height 57
click at [395, 401] on input "d. Implement a stakeholder feedback loop for each project phase to ensure ongoi…" at bounding box center [395, 397] width 0 height 8
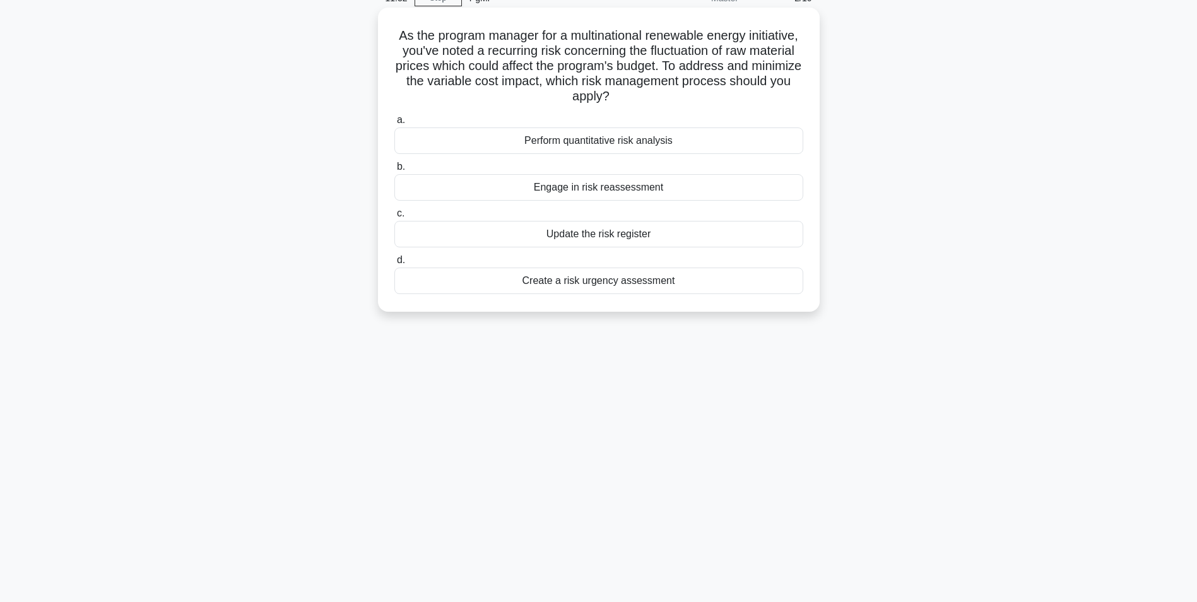
click at [625, 188] on div "Engage in risk reassessment" at bounding box center [599, 187] width 409 height 27
click at [395, 171] on input "b. Engage in risk reassessment" at bounding box center [395, 167] width 0 height 8
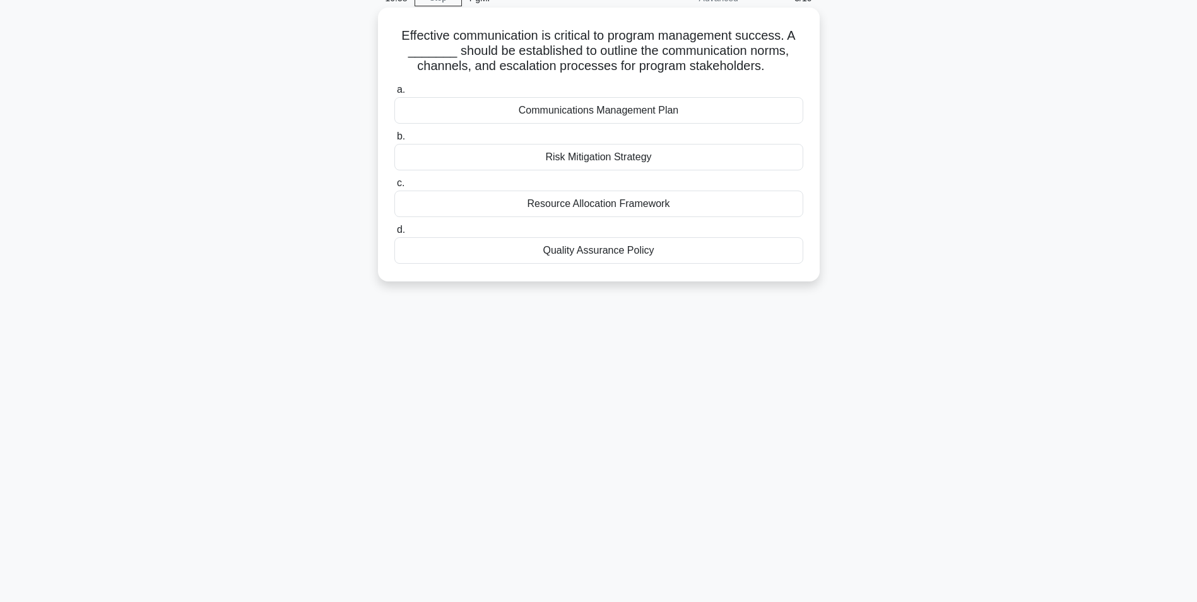
click at [610, 113] on div "Communications Management Plan" at bounding box center [599, 110] width 409 height 27
click at [395, 94] on input "a. Communications Management Plan" at bounding box center [395, 90] width 0 height 8
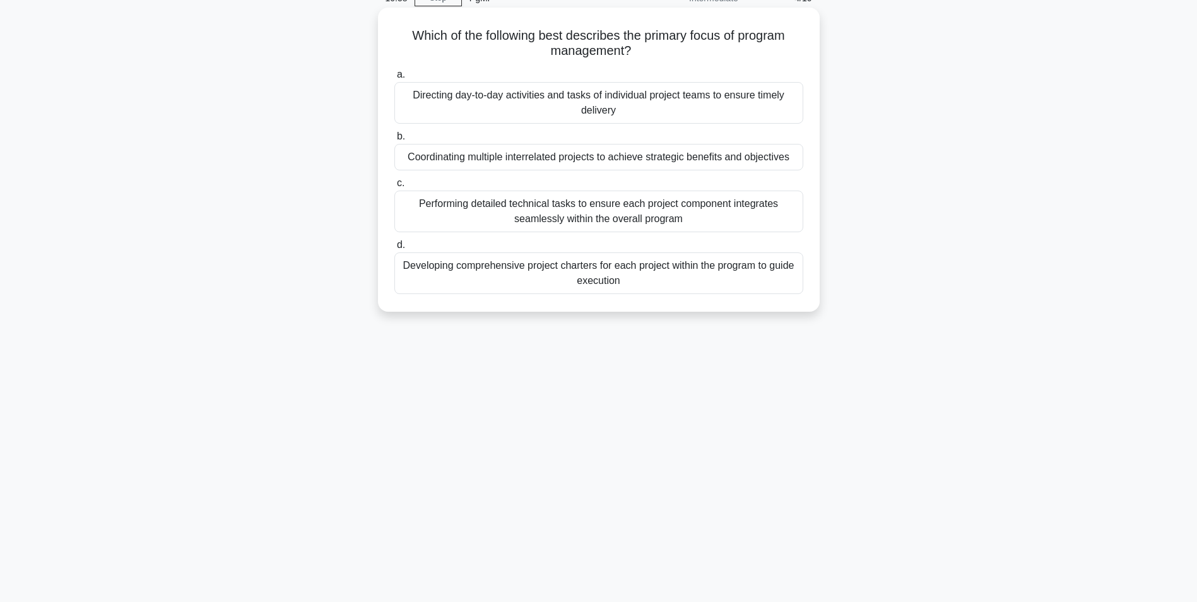
scroll to position [0, 0]
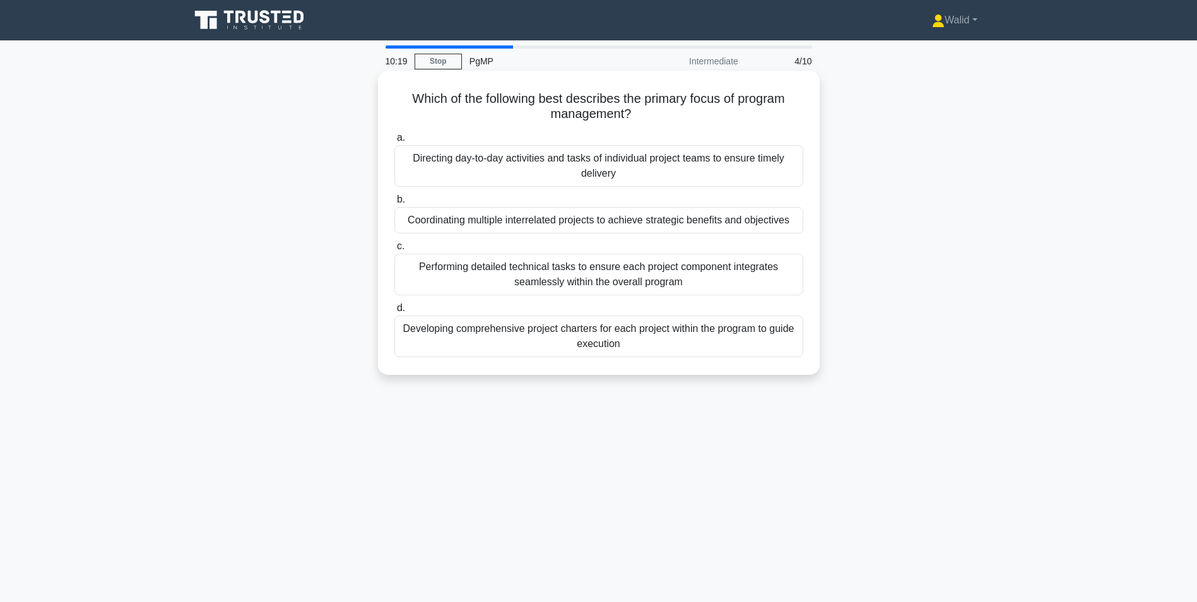
click at [475, 224] on div "Coordinating multiple interrelated projects to achieve strategic benefits and o…" at bounding box center [599, 220] width 409 height 27
click at [395, 204] on input "b. Coordinating multiple interrelated projects to achieve strategic benefits an…" at bounding box center [395, 200] width 0 height 8
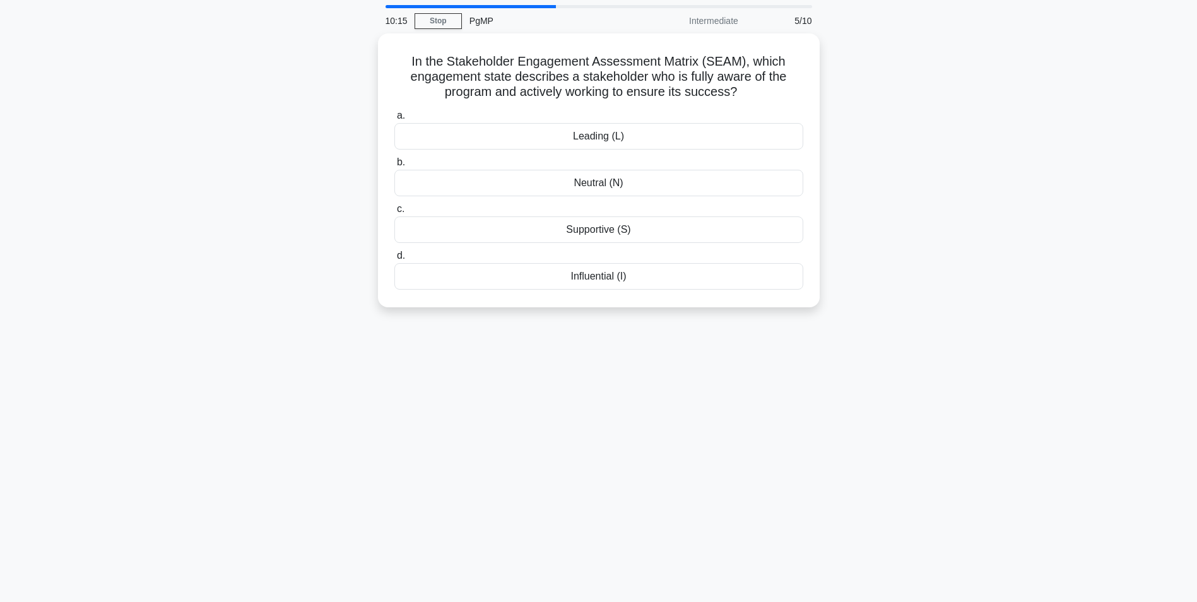
scroll to position [63, 0]
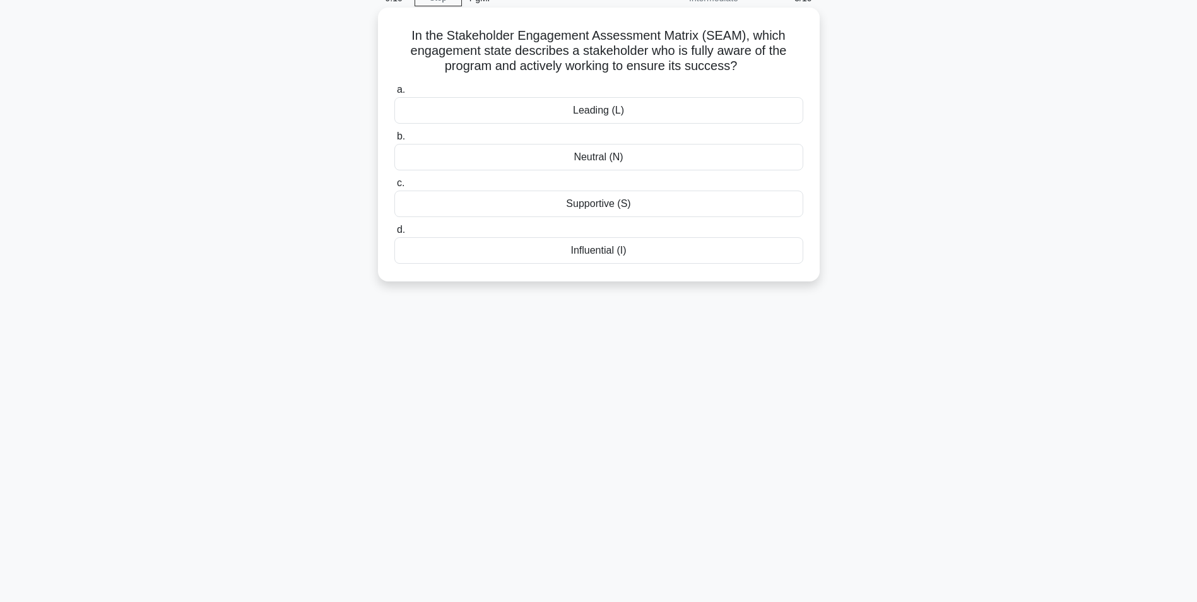
click at [615, 110] on div "Leading (L)" at bounding box center [599, 110] width 409 height 27
click at [395, 94] on input "a. Leading (L)" at bounding box center [395, 90] width 0 height 8
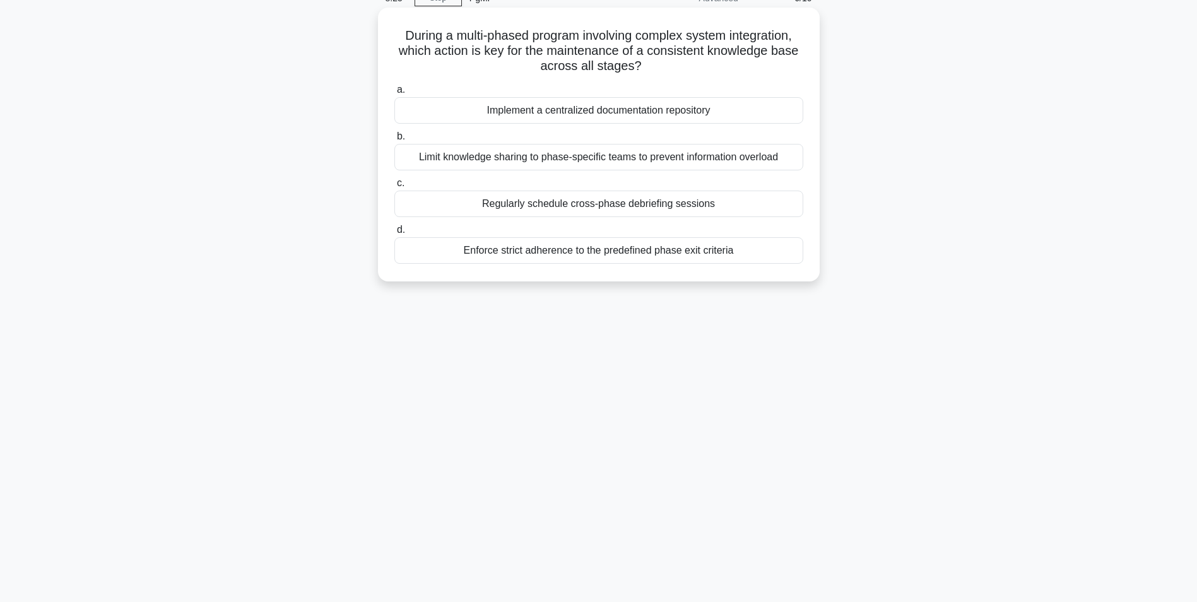
click at [594, 111] on div "Implement a centralized documentation repository" at bounding box center [599, 110] width 409 height 27
click at [395, 94] on input "a. Implement a centralized documentation repository" at bounding box center [395, 90] width 0 height 8
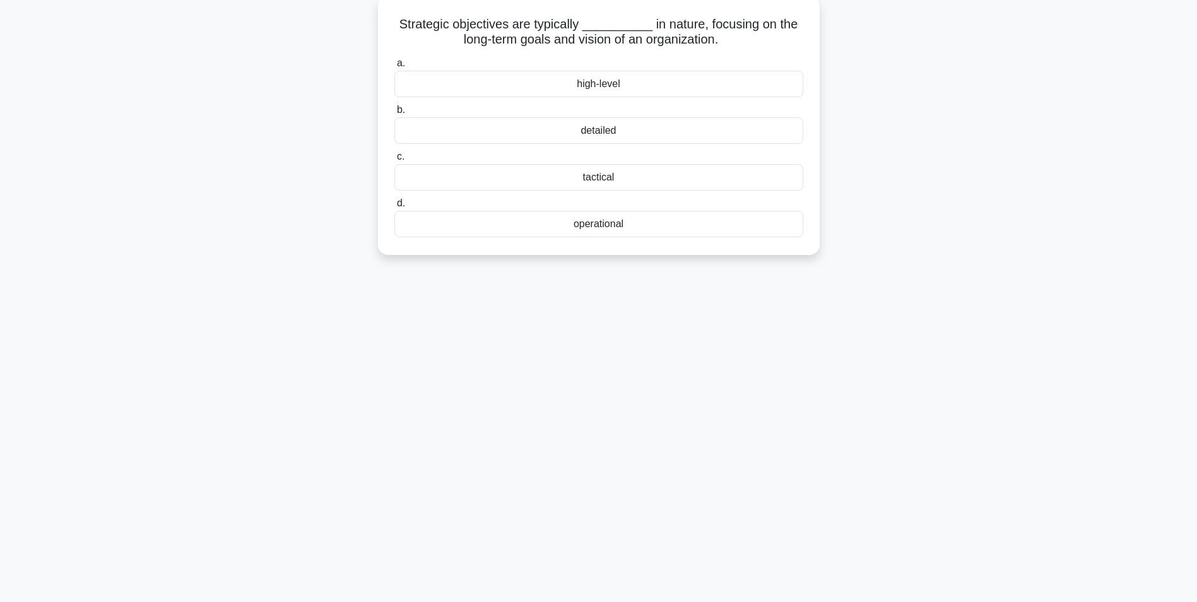
scroll to position [80, 0]
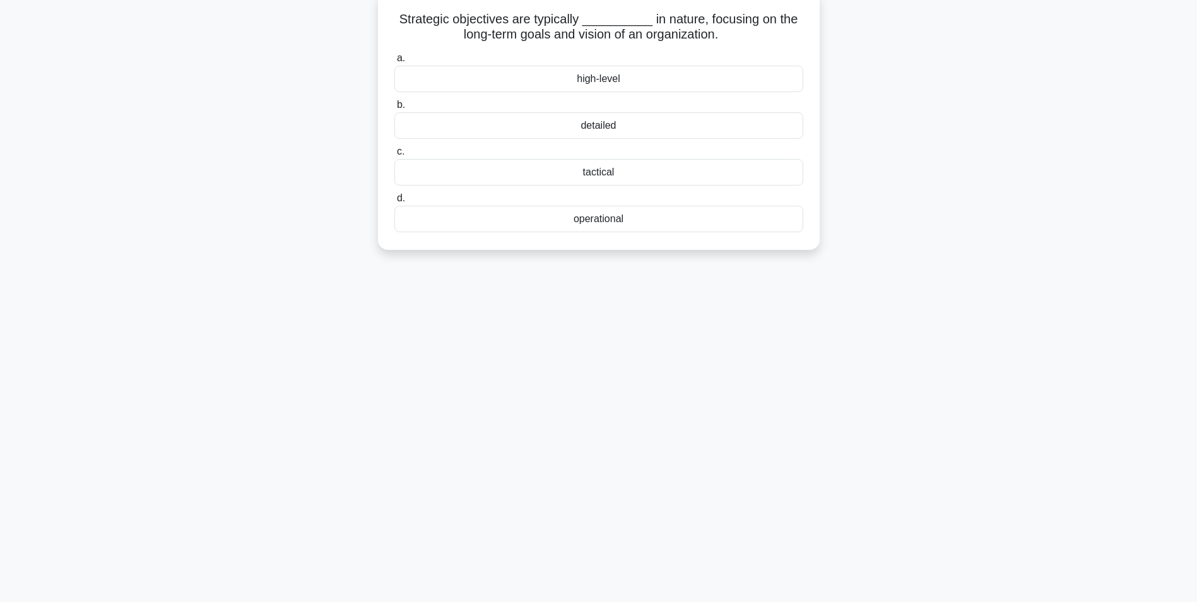
click at [601, 217] on div "operational" at bounding box center [599, 219] width 409 height 27
click at [395, 203] on input "d. operational" at bounding box center [395, 198] width 0 height 8
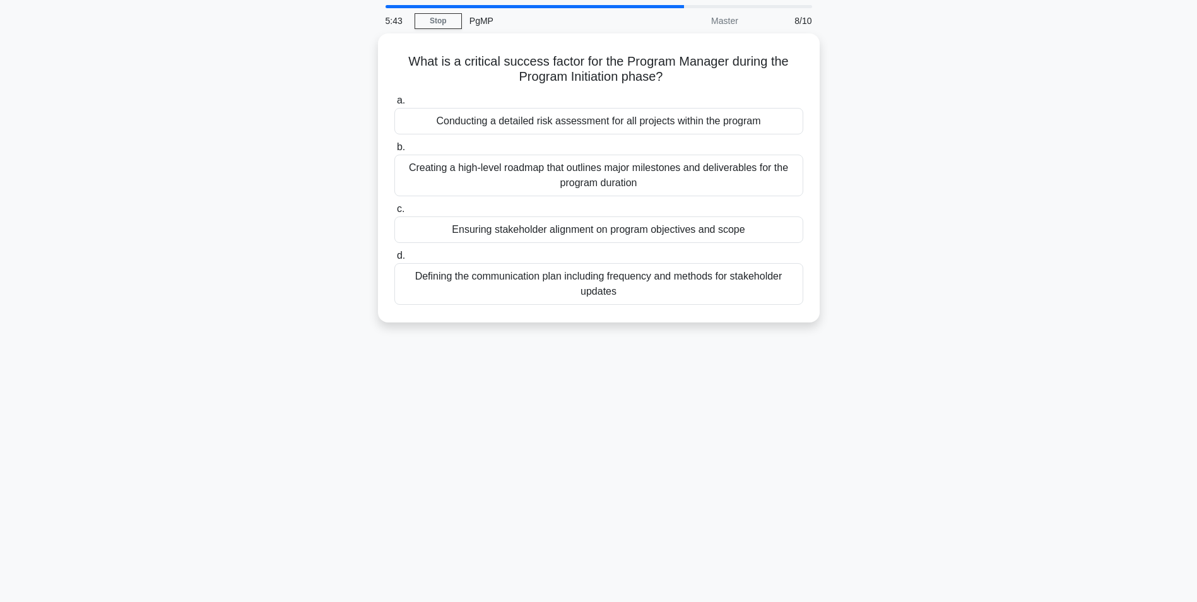
scroll to position [63, 0]
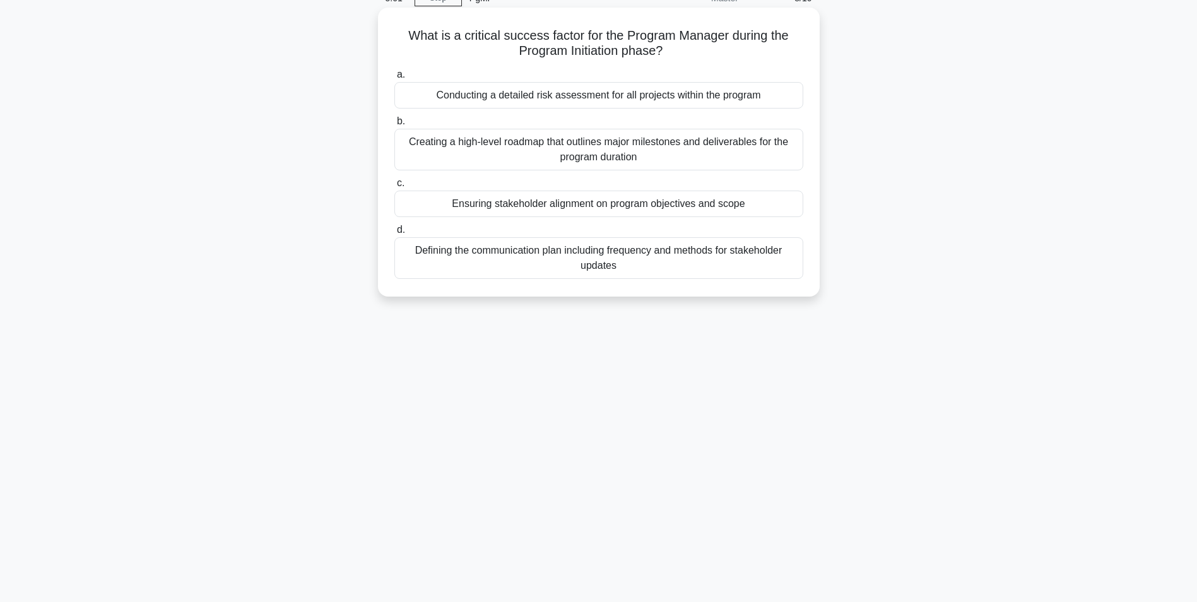
click at [569, 203] on div "Ensuring stakeholder alignment on program objectives and scope" at bounding box center [599, 204] width 409 height 27
click at [395, 187] on input "c. Ensuring stakeholder alignment on program objectives and scope" at bounding box center [395, 183] width 0 height 8
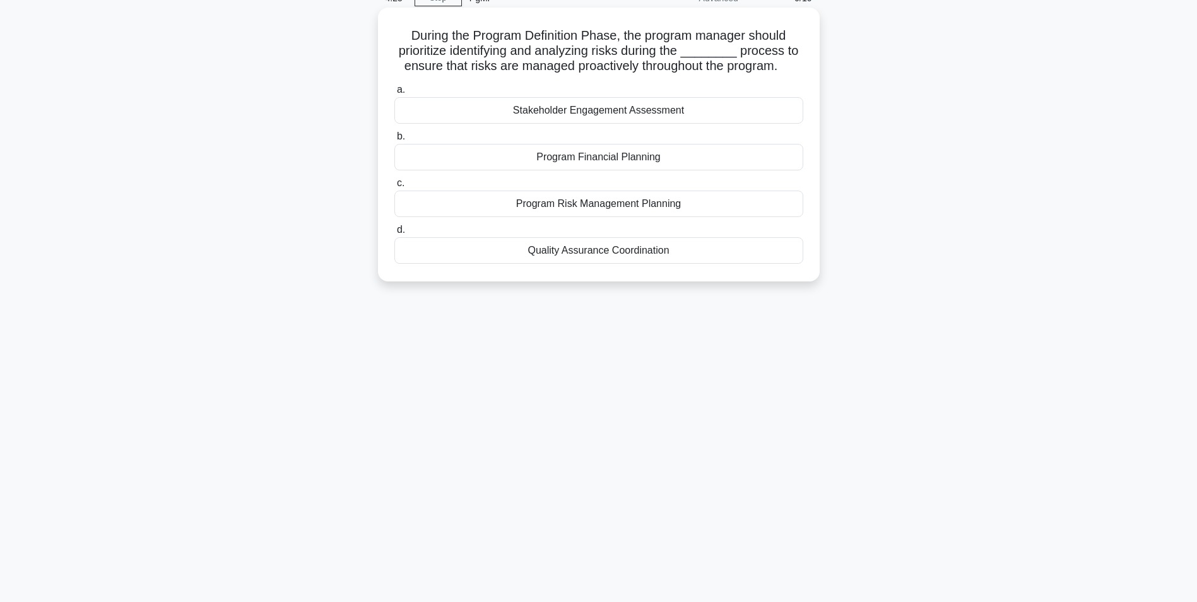
click at [537, 204] on div "Program Risk Management Planning" at bounding box center [599, 204] width 409 height 27
click at [395, 187] on input "c. Program Risk Management Planning" at bounding box center [395, 183] width 0 height 8
click at [569, 255] on div "Program Schedule Management Plan" at bounding box center [599, 250] width 409 height 27
click at [395, 234] on input "d. Program Schedule Management Plan" at bounding box center [395, 230] width 0 height 8
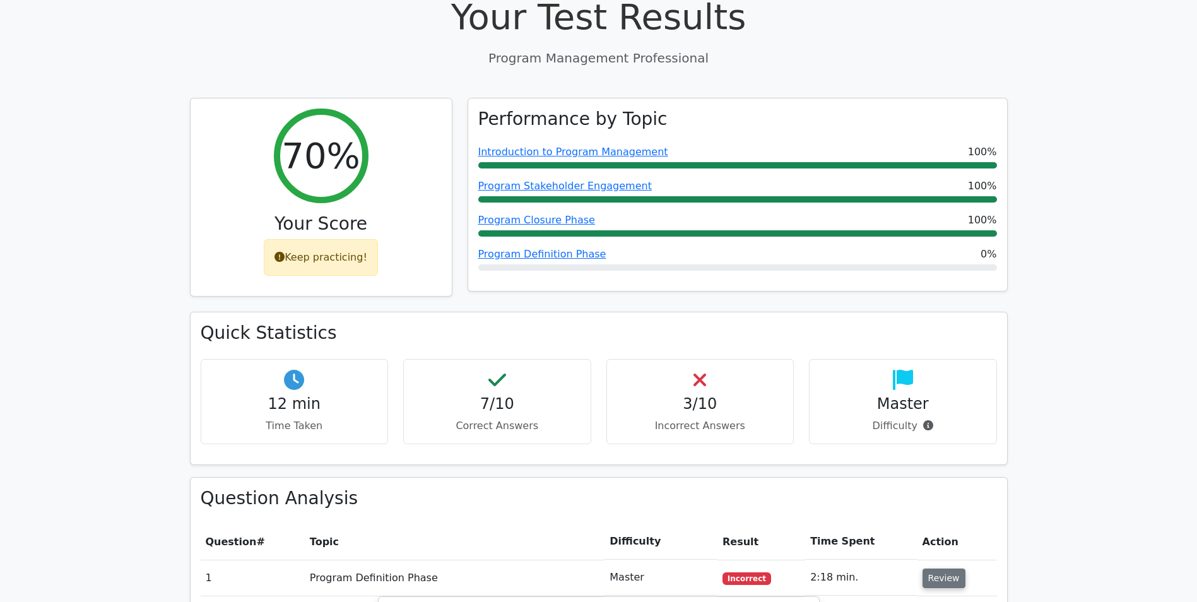
scroll to position [253, 0]
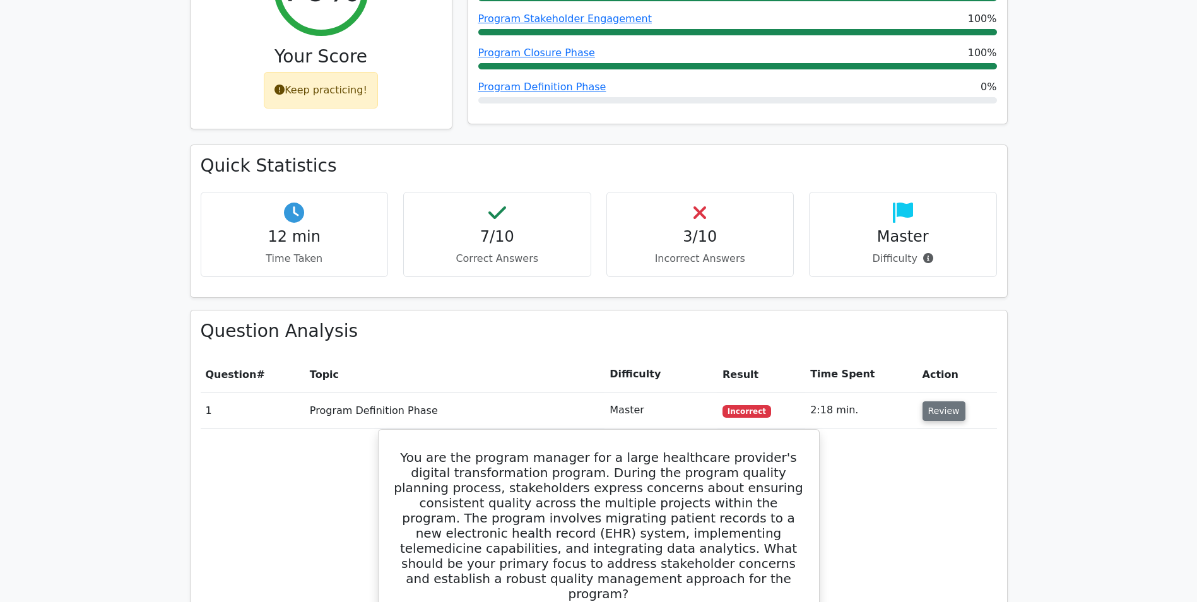
click at [934, 415] on button "Review" at bounding box center [944, 411] width 43 height 20
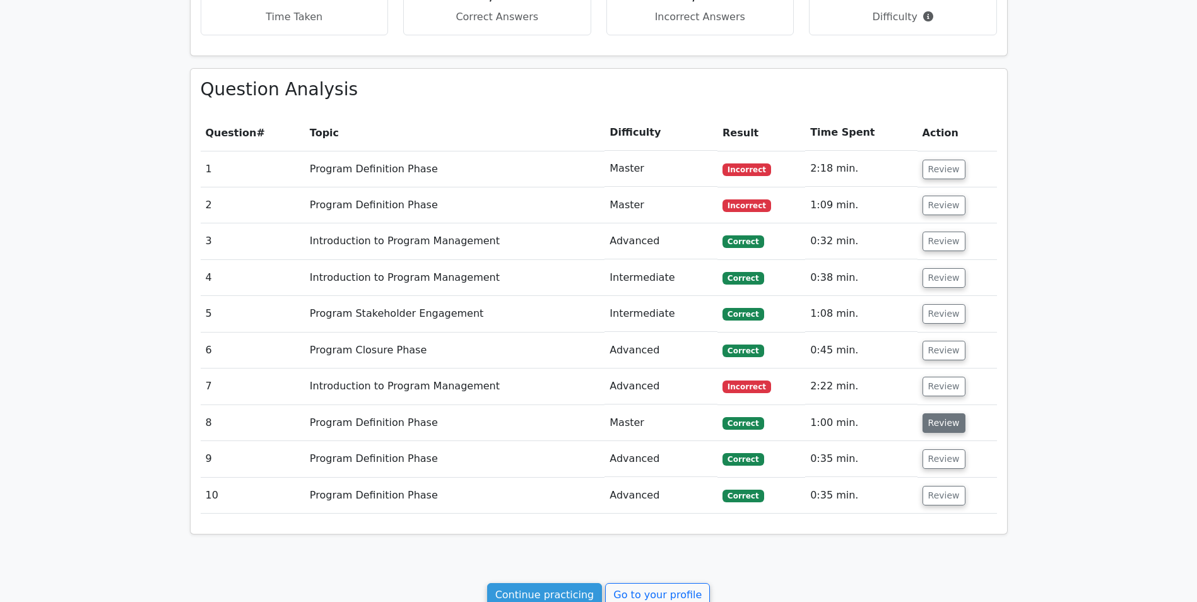
scroll to position [505, 0]
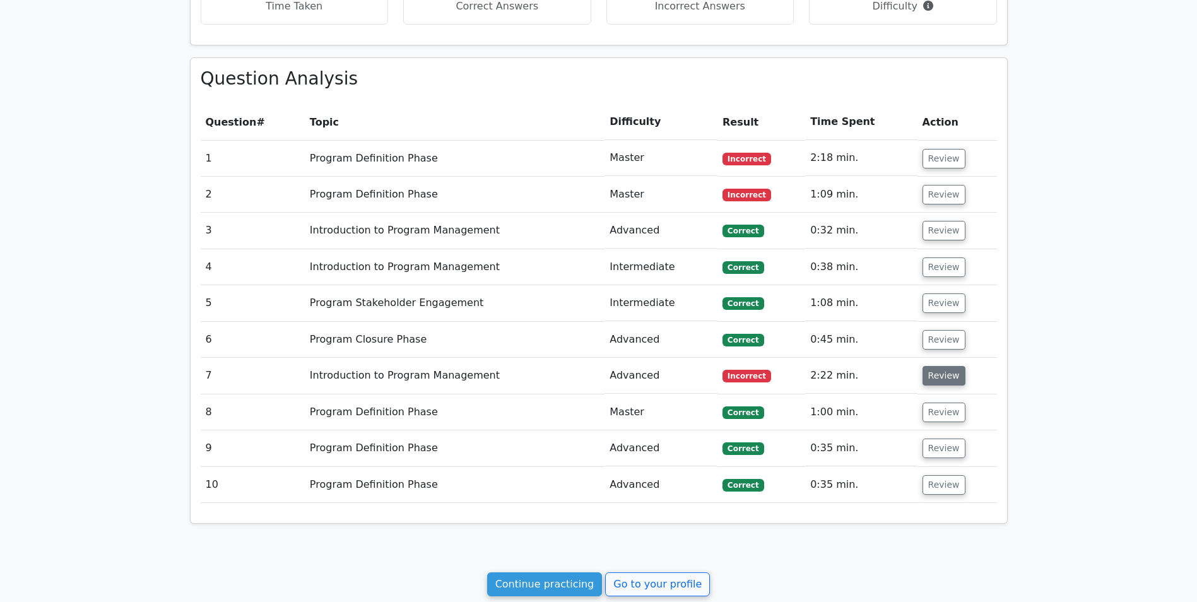
click at [940, 383] on button "Review" at bounding box center [944, 376] width 43 height 20
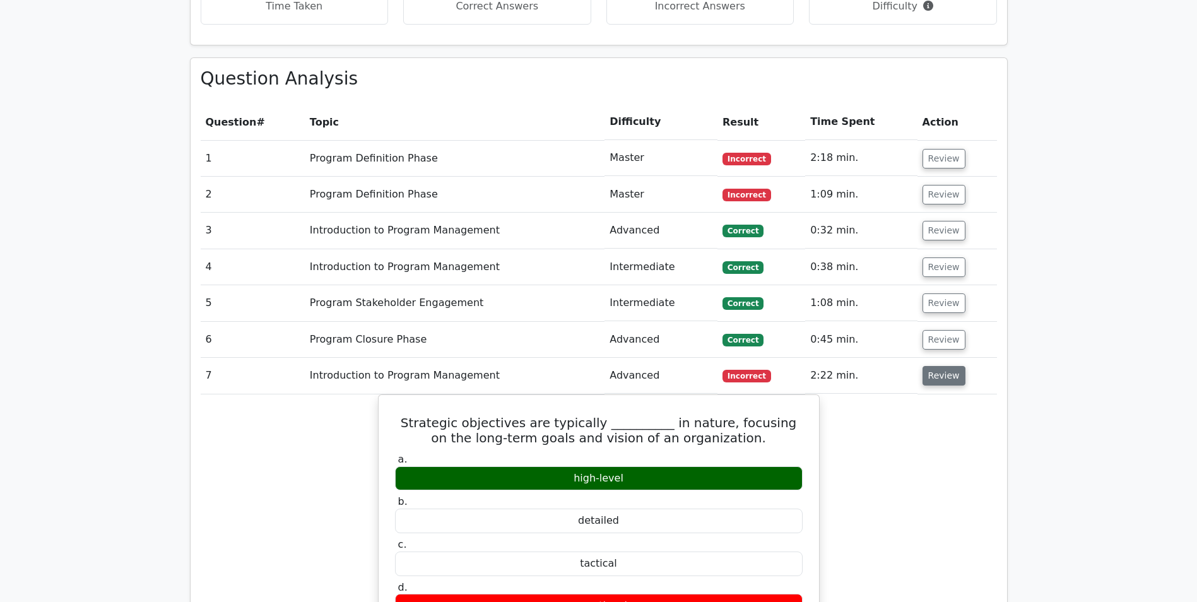
click at [940, 383] on button "Review" at bounding box center [944, 376] width 43 height 20
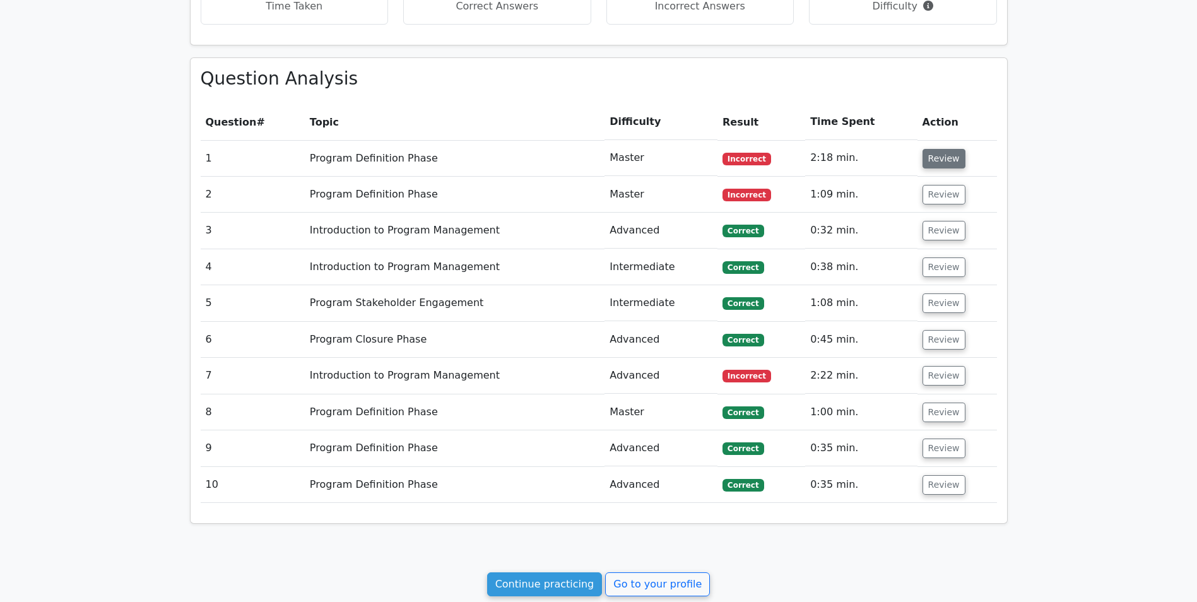
click at [940, 155] on button "Review" at bounding box center [944, 159] width 43 height 20
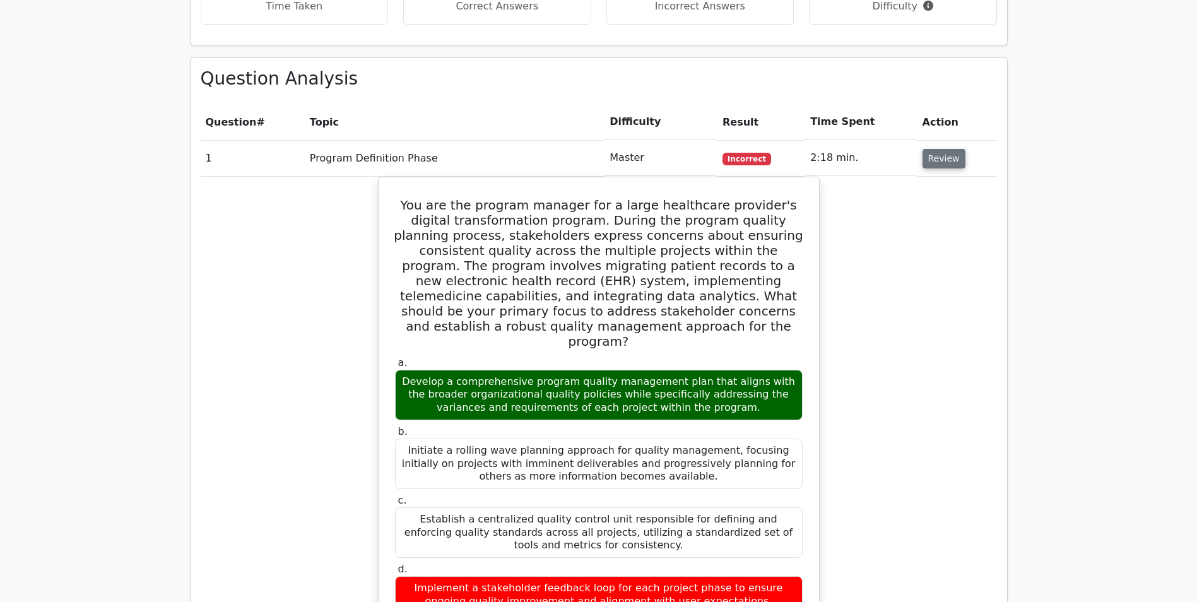
click at [940, 155] on button "Review" at bounding box center [944, 159] width 43 height 20
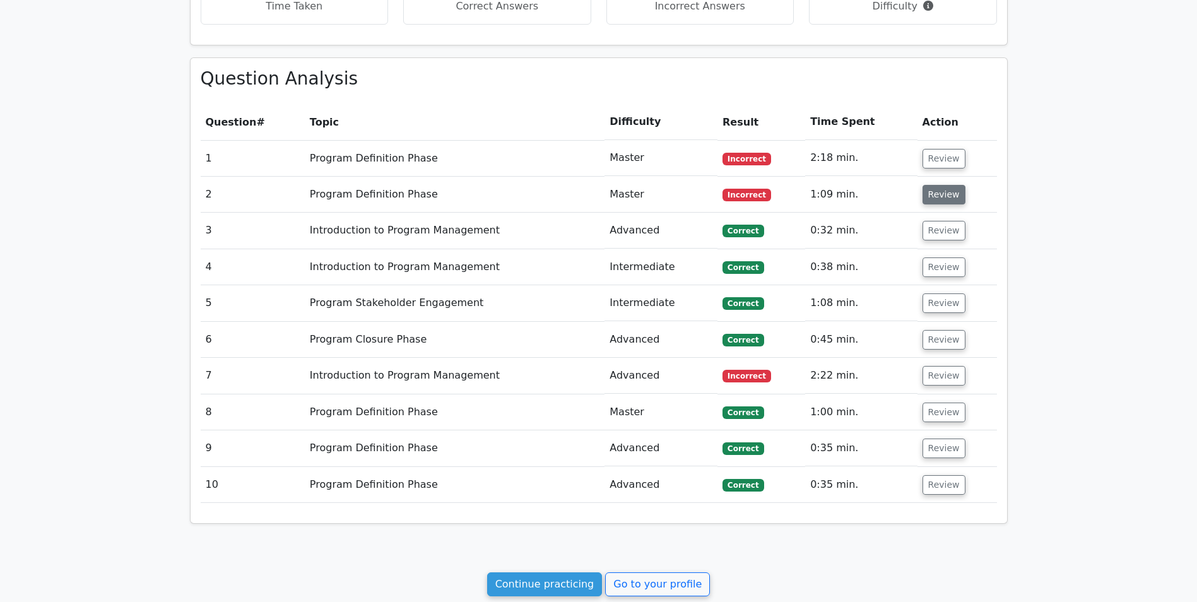
click at [941, 194] on button "Review" at bounding box center [944, 195] width 43 height 20
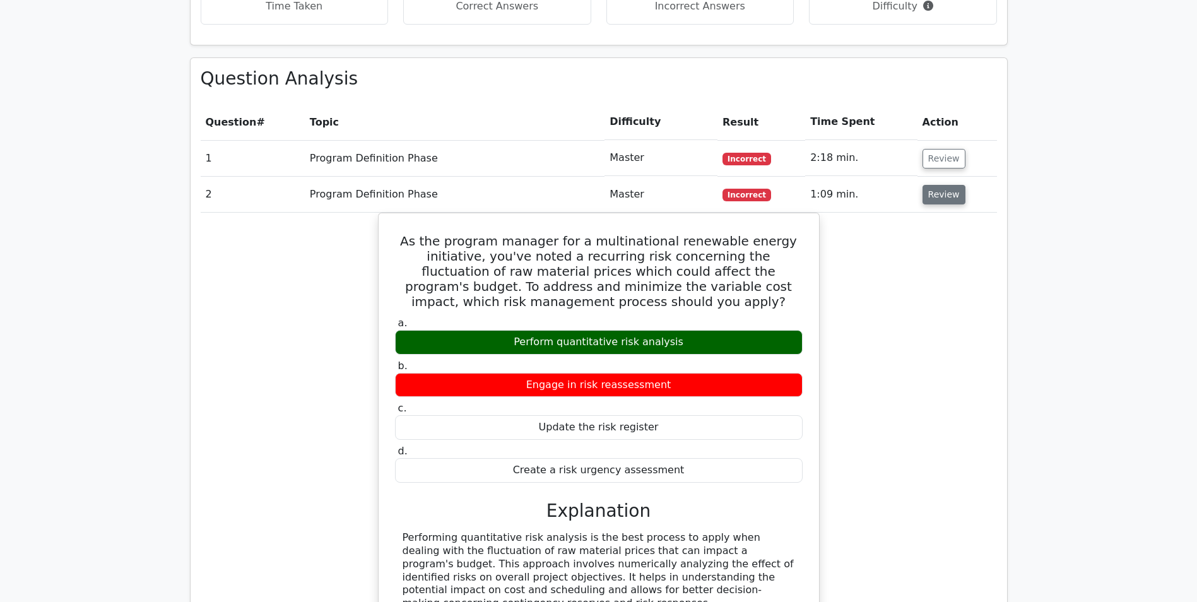
click at [941, 194] on button "Review" at bounding box center [944, 195] width 43 height 20
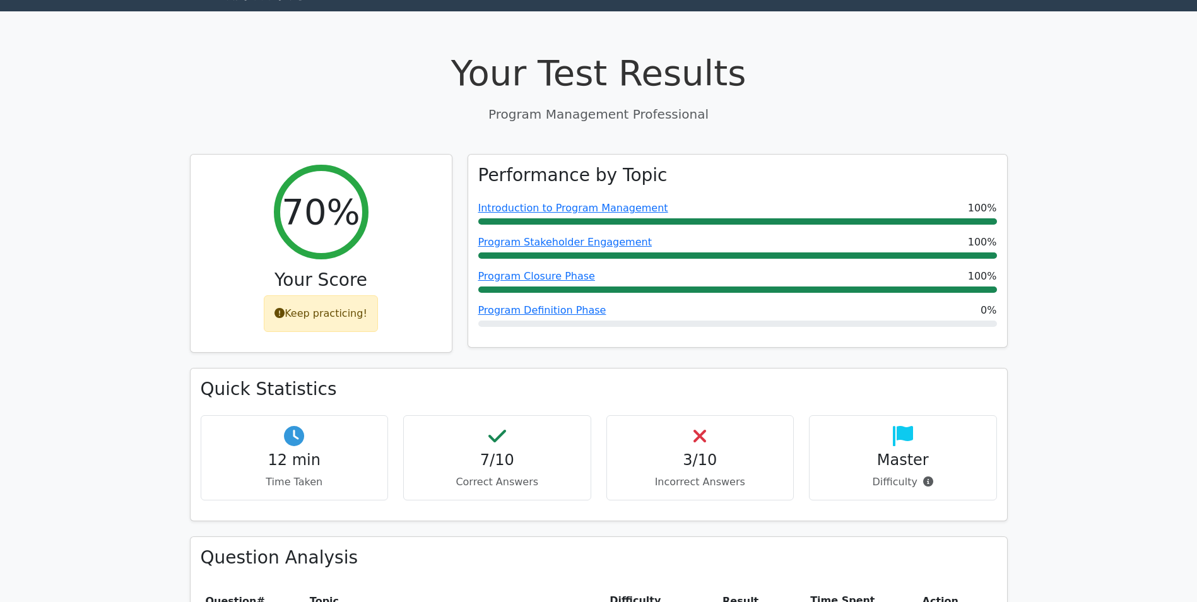
scroll to position [0, 0]
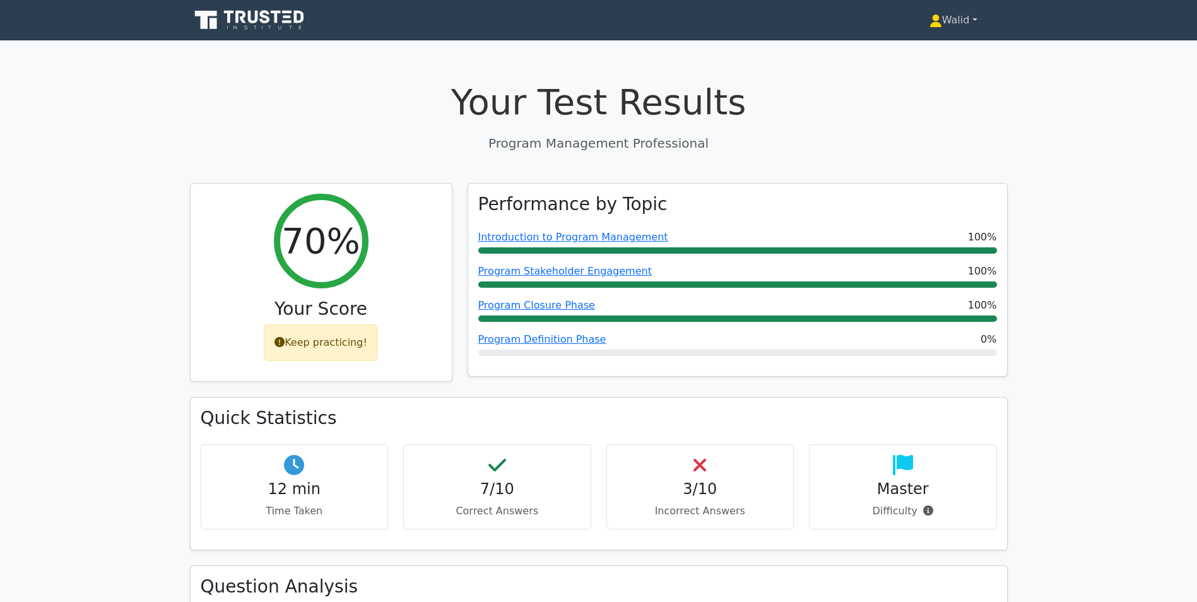
click at [942, 15] on link "Walid" at bounding box center [954, 20] width 109 height 25
click at [930, 52] on link "Profile" at bounding box center [950, 50] width 100 height 20
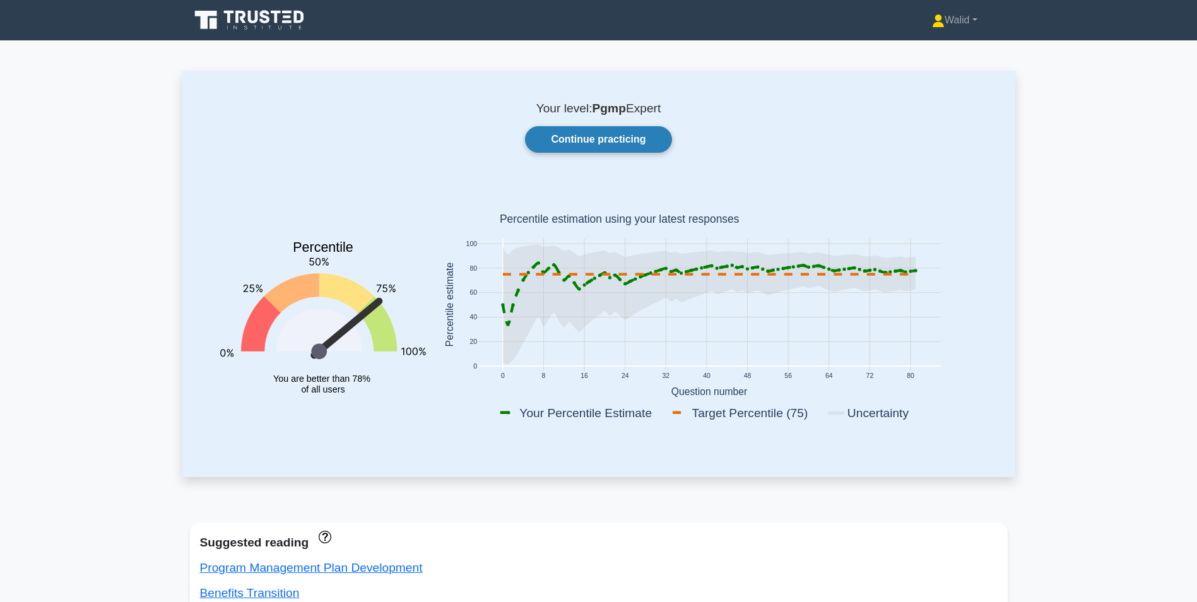
click at [576, 145] on link "Continue practicing" at bounding box center [598, 139] width 146 height 27
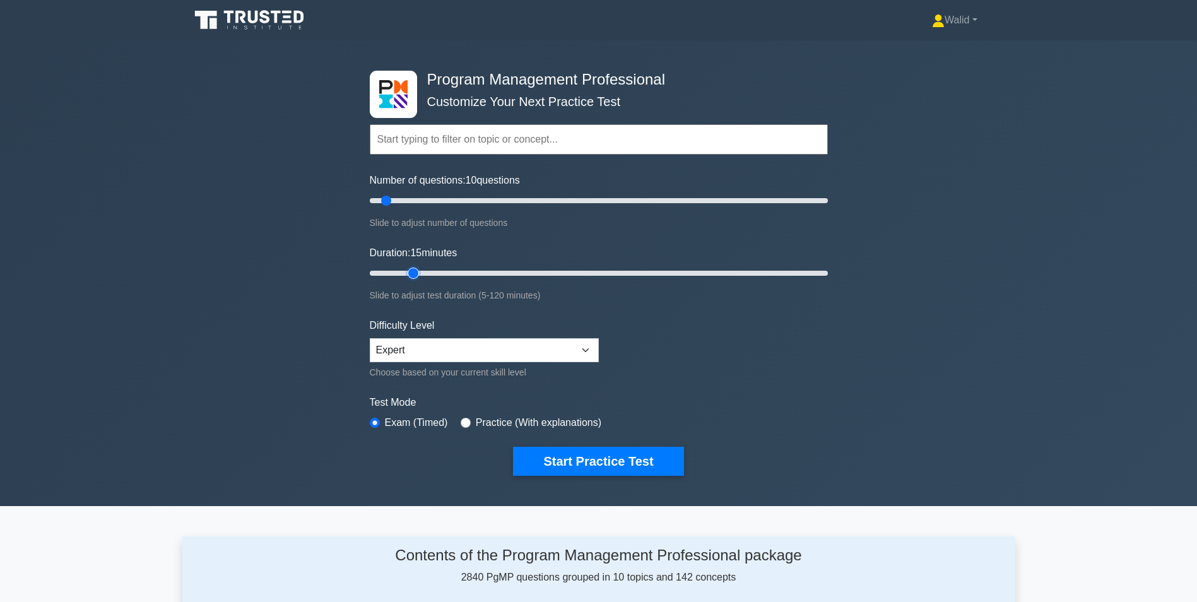
type input "15"
click at [421, 271] on input "Duration: 15 minutes" at bounding box center [599, 273] width 458 height 15
click at [579, 469] on button "Start Practice Test" at bounding box center [598, 461] width 170 height 29
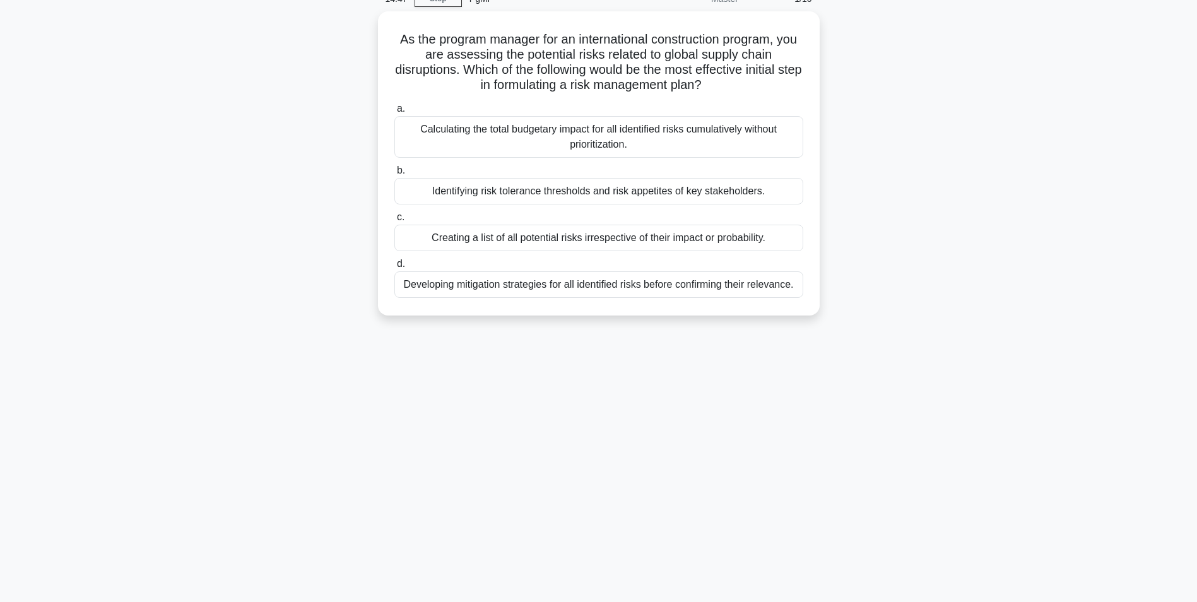
scroll to position [63, 0]
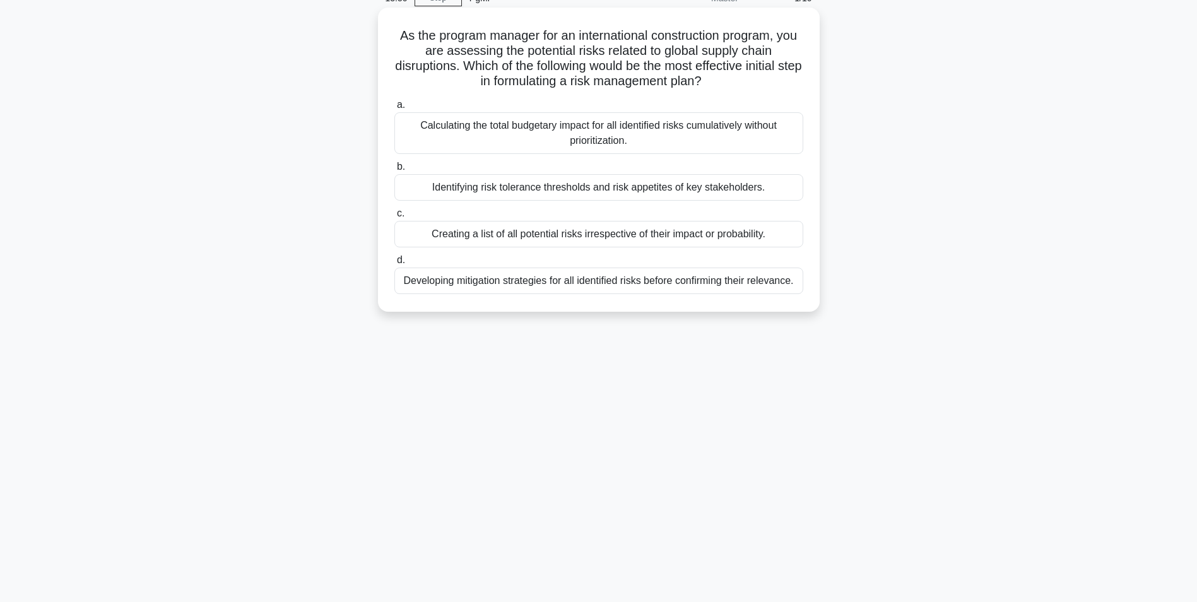
click at [561, 191] on div "Identifying risk tolerance thresholds and risk appetites of key stakeholders." at bounding box center [599, 187] width 409 height 27
click at [395, 171] on input "b. Identifying risk tolerance thresholds and risk appetites of key stakeholders." at bounding box center [395, 167] width 0 height 8
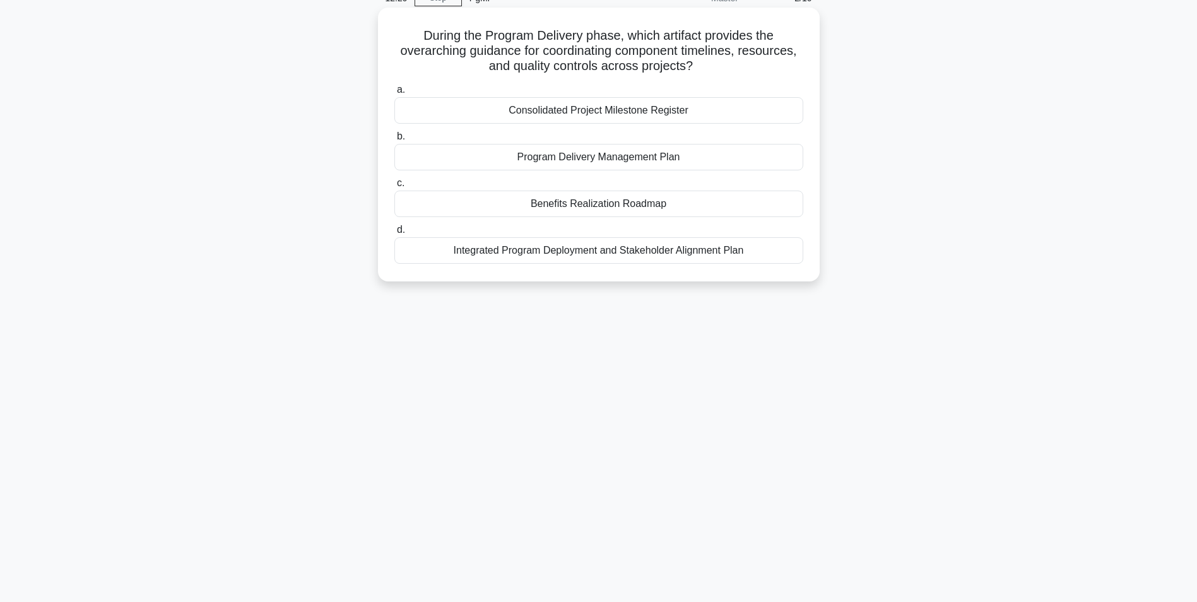
click at [586, 156] on div "Program Delivery Management Plan" at bounding box center [599, 157] width 409 height 27
click at [395, 141] on input "b. Program Delivery Management Plan" at bounding box center [395, 137] width 0 height 8
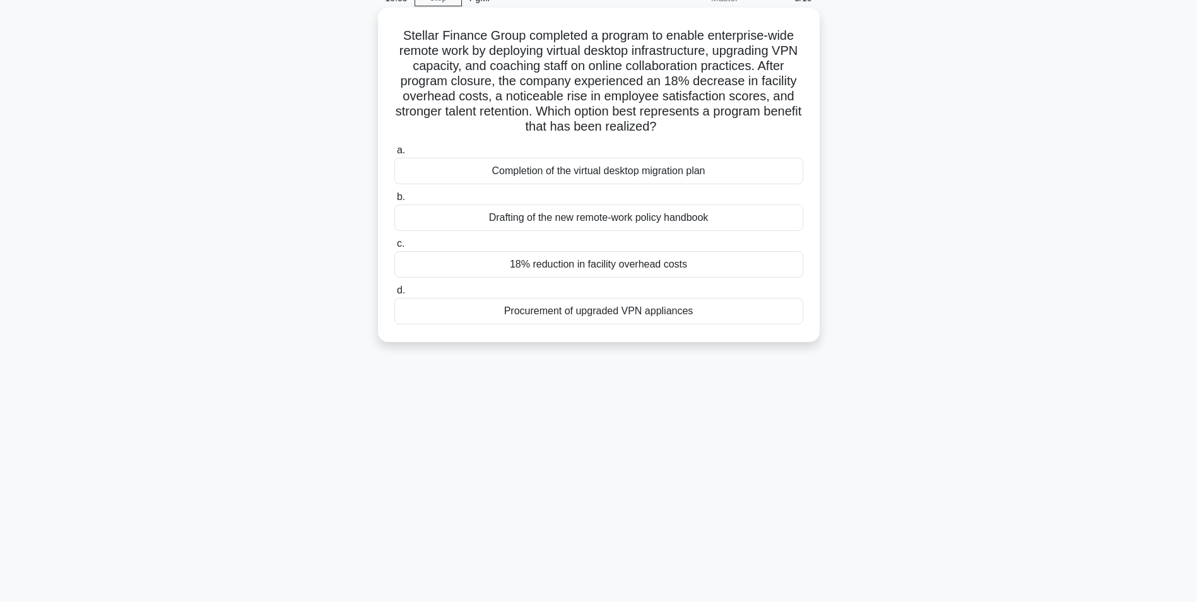
click at [612, 173] on div "Completion of the virtual desktop migration plan" at bounding box center [599, 171] width 409 height 27
click at [395, 155] on input "a. Completion of the virtual desktop migration plan" at bounding box center [395, 150] width 0 height 8
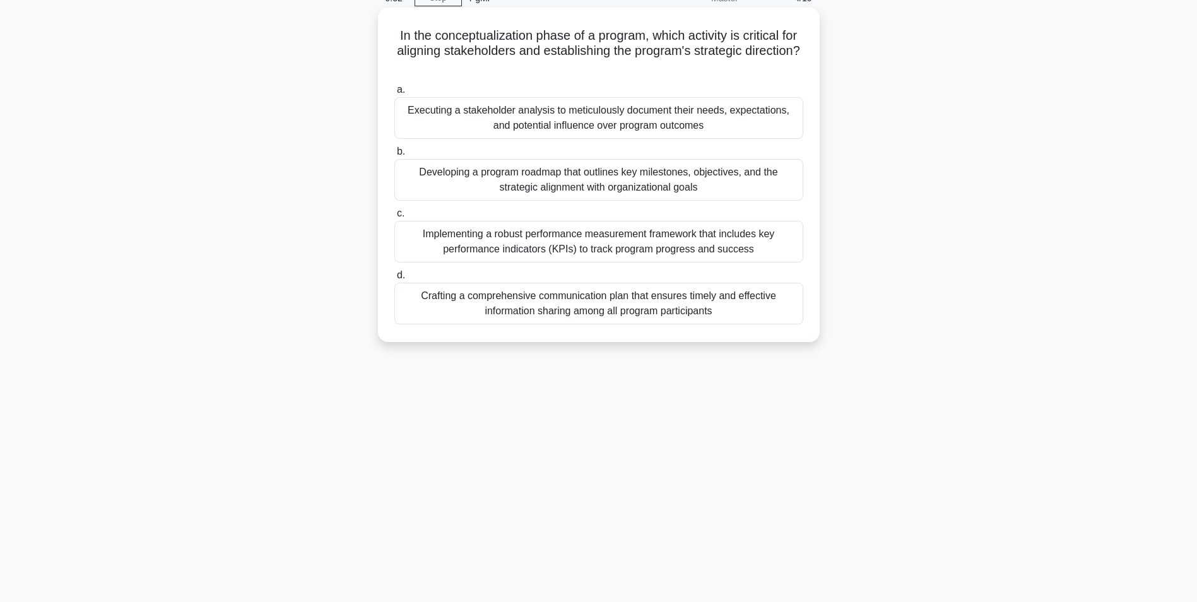
click at [467, 124] on div "Executing a stakeholder analysis to meticulously document their needs, expectat…" at bounding box center [599, 118] width 409 height 42
click at [395, 94] on input "a. Executing a stakeholder analysis to meticulously document their needs, expec…" at bounding box center [395, 90] width 0 height 8
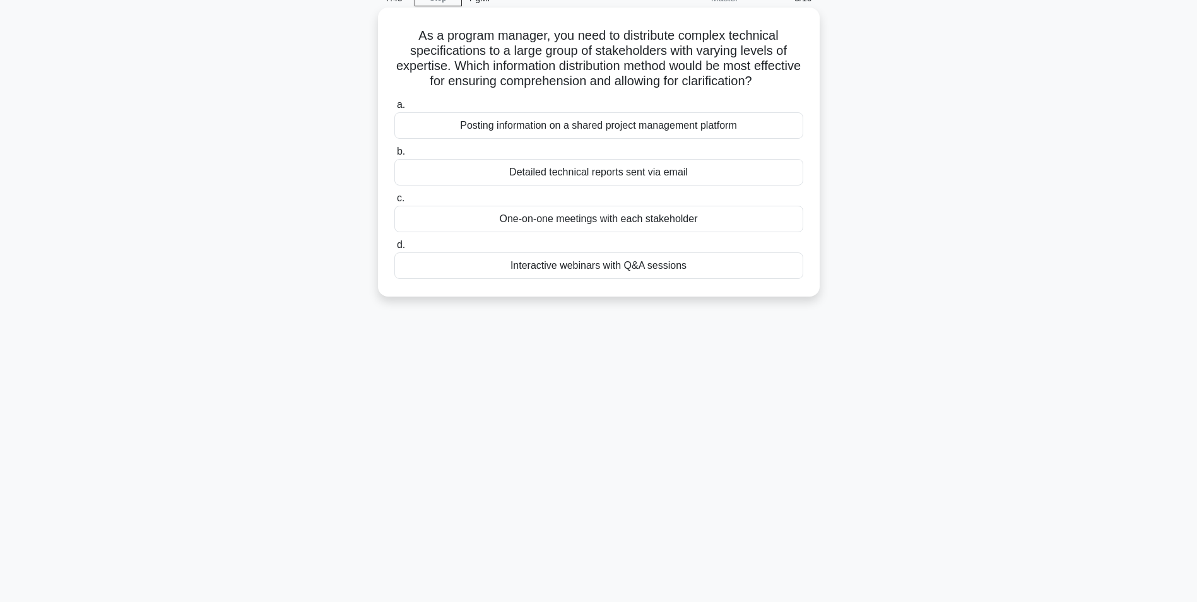
click at [572, 174] on div "Detailed technical reports sent via email" at bounding box center [599, 172] width 409 height 27
click at [395, 156] on input "b. Detailed technical reports sent via email" at bounding box center [395, 152] width 0 height 8
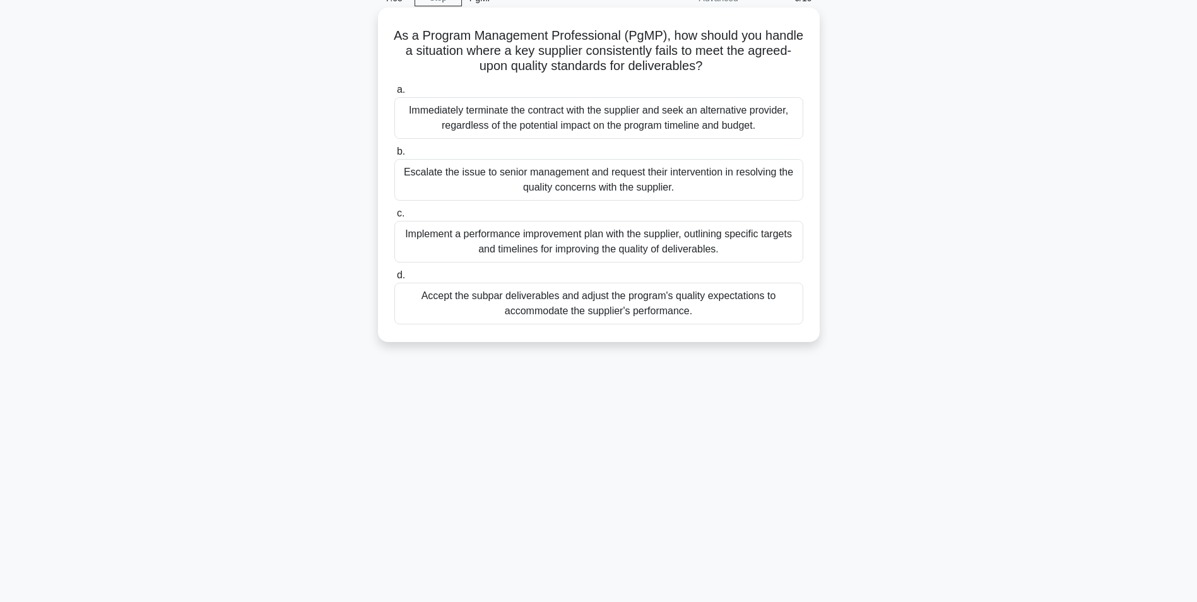
click at [522, 247] on div "Implement a performance improvement plan with the supplier, outlining specific …" at bounding box center [599, 242] width 409 height 42
click at [395, 218] on input "c. Implement a performance improvement plan with the supplier, outlining specif…" at bounding box center [395, 214] width 0 height 8
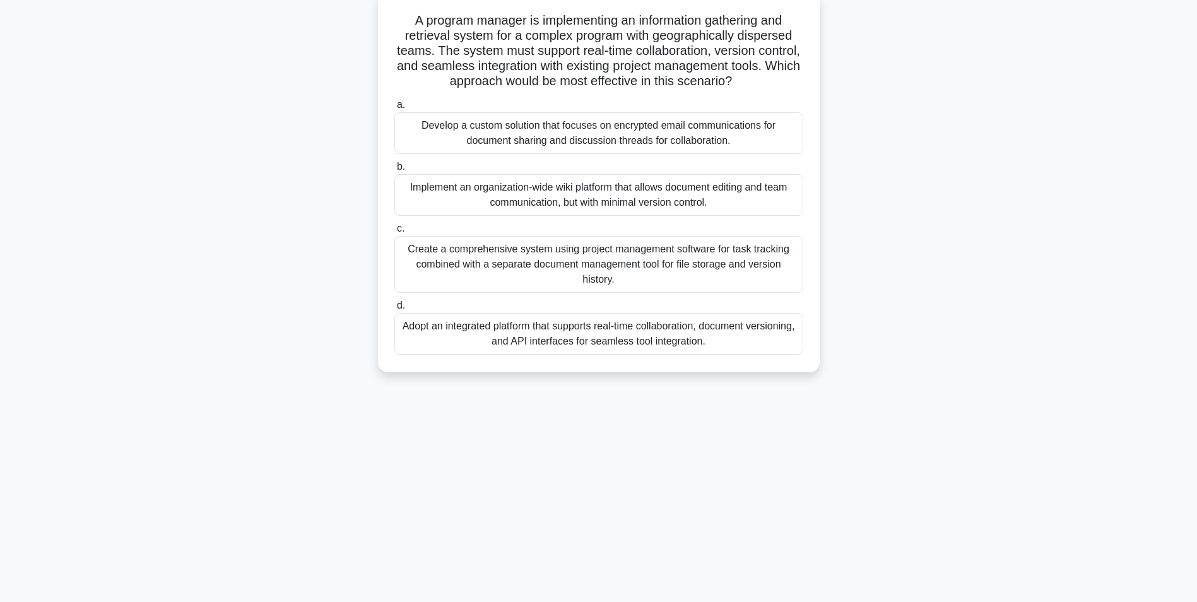
scroll to position [80, 0]
click at [589, 337] on div "Adopt an integrated platform that supports real-time collaboration, document ve…" at bounding box center [599, 333] width 409 height 42
click at [395, 309] on input "d. Adopt an integrated platform that supports real-time collaboration, document…" at bounding box center [395, 304] width 0 height 8
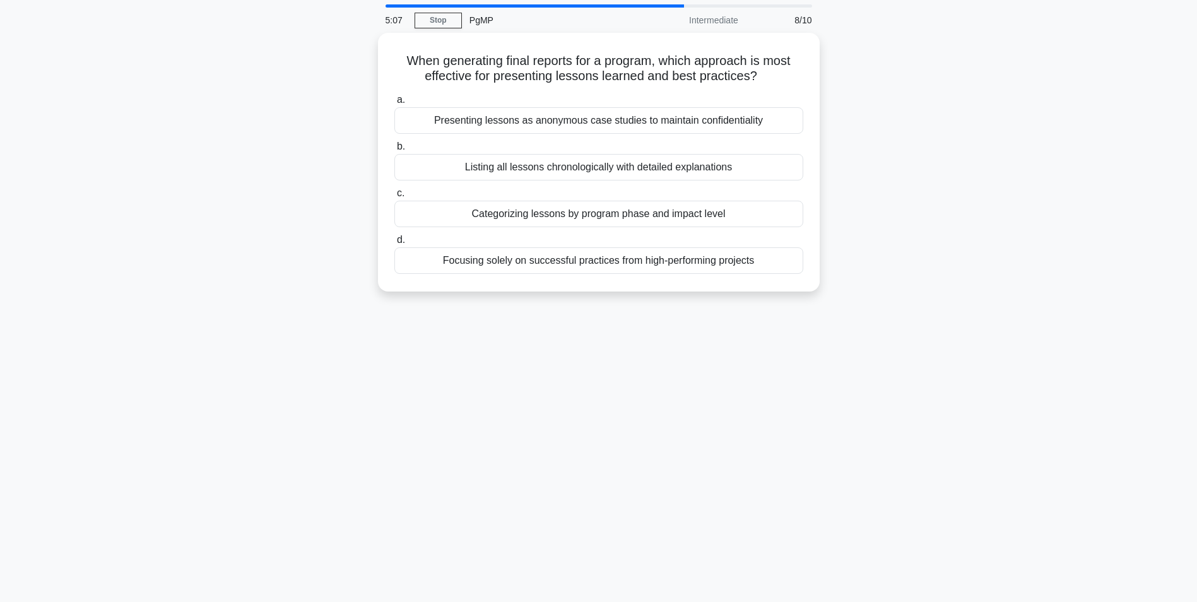
scroll to position [63, 0]
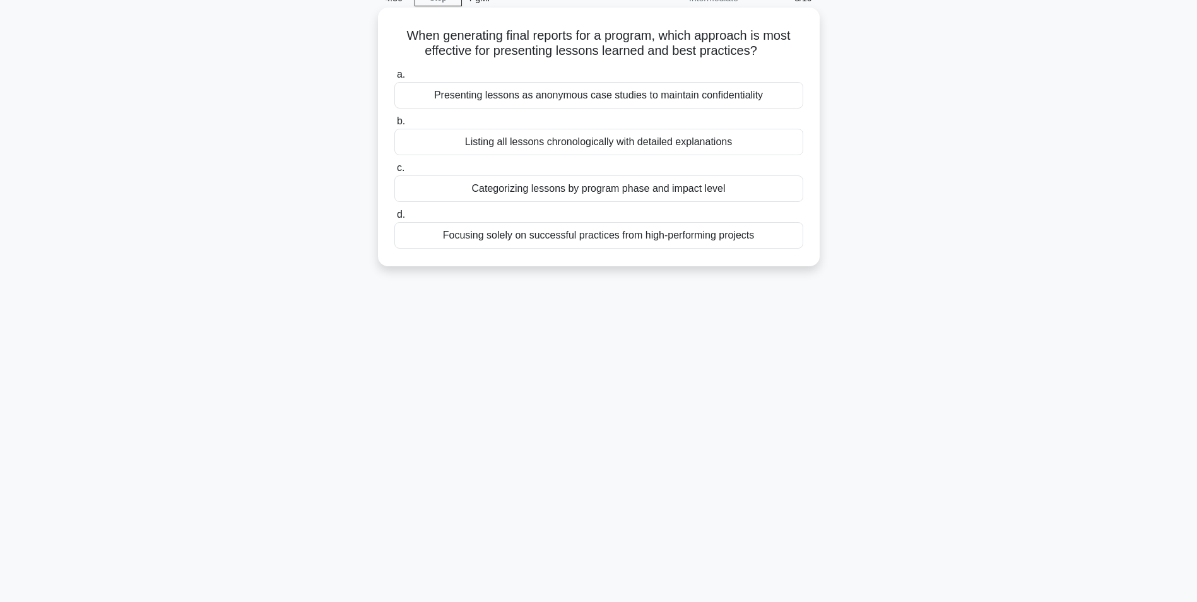
click at [578, 193] on div "Categorizing lessons by program phase and impact level" at bounding box center [599, 188] width 409 height 27
click at [395, 172] on input "c. Categorizing lessons by program phase and impact level" at bounding box center [395, 168] width 0 height 8
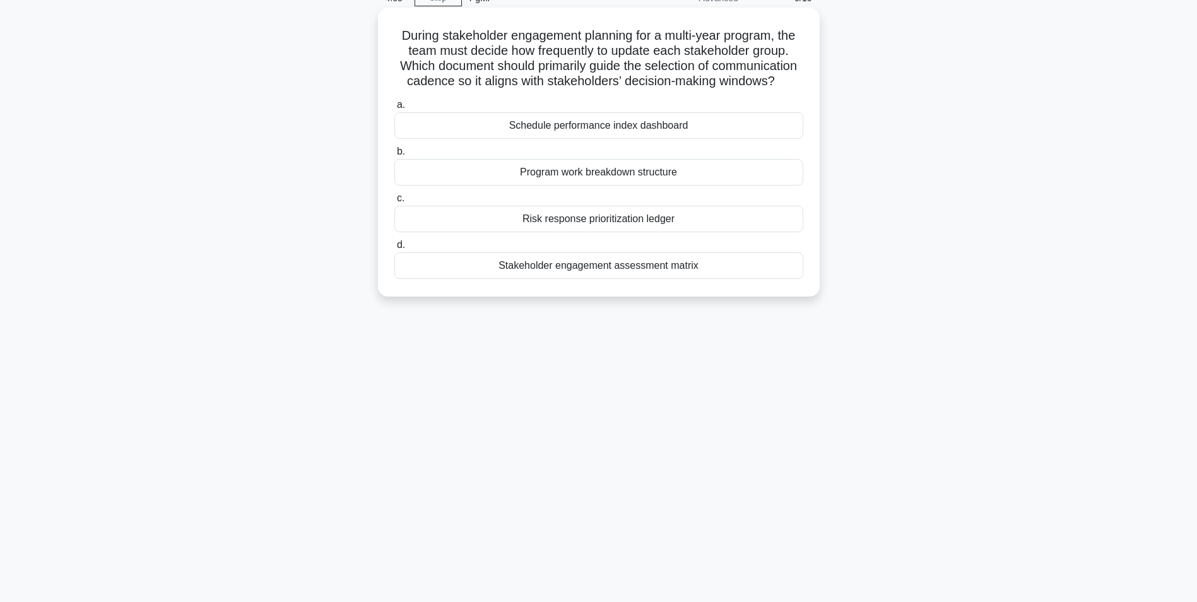
click at [637, 279] on div "Stakeholder engagement assessment matrix" at bounding box center [599, 266] width 409 height 27
click at [395, 249] on input "d. Stakeholder engagement assessment matrix" at bounding box center [395, 245] width 0 height 8
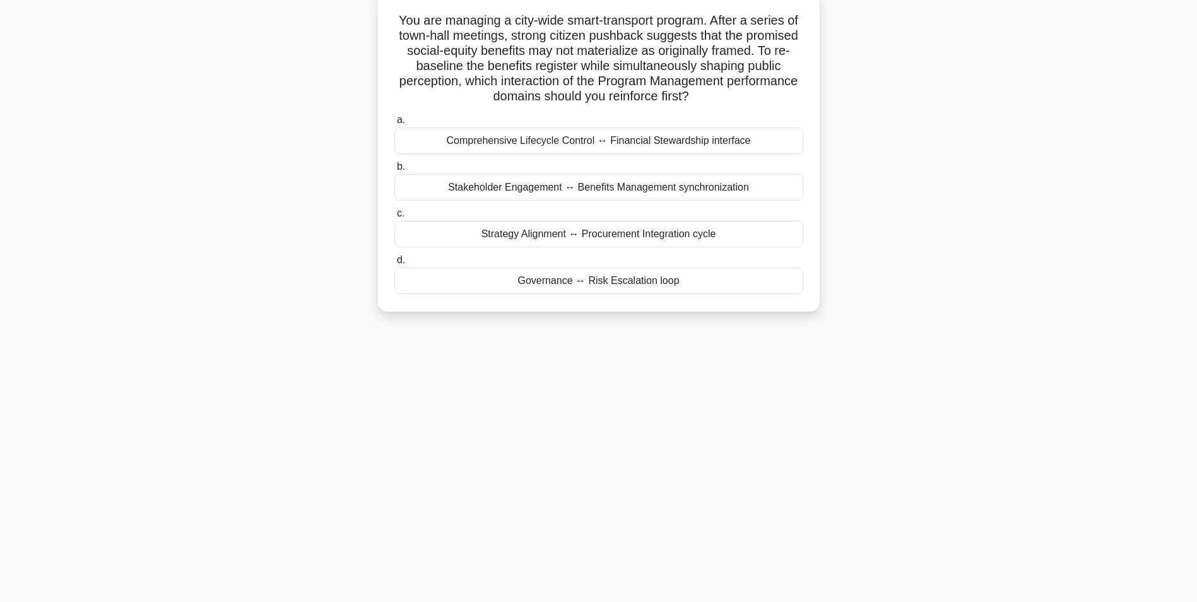
scroll to position [80, 0]
click at [597, 190] on div "Stakeholder Engagement ↔ Benefits Management synchronization" at bounding box center [599, 186] width 409 height 27
click at [395, 170] on input "b. Stakeholder Engagement ↔ Benefits Management synchronization" at bounding box center [395, 166] width 0 height 8
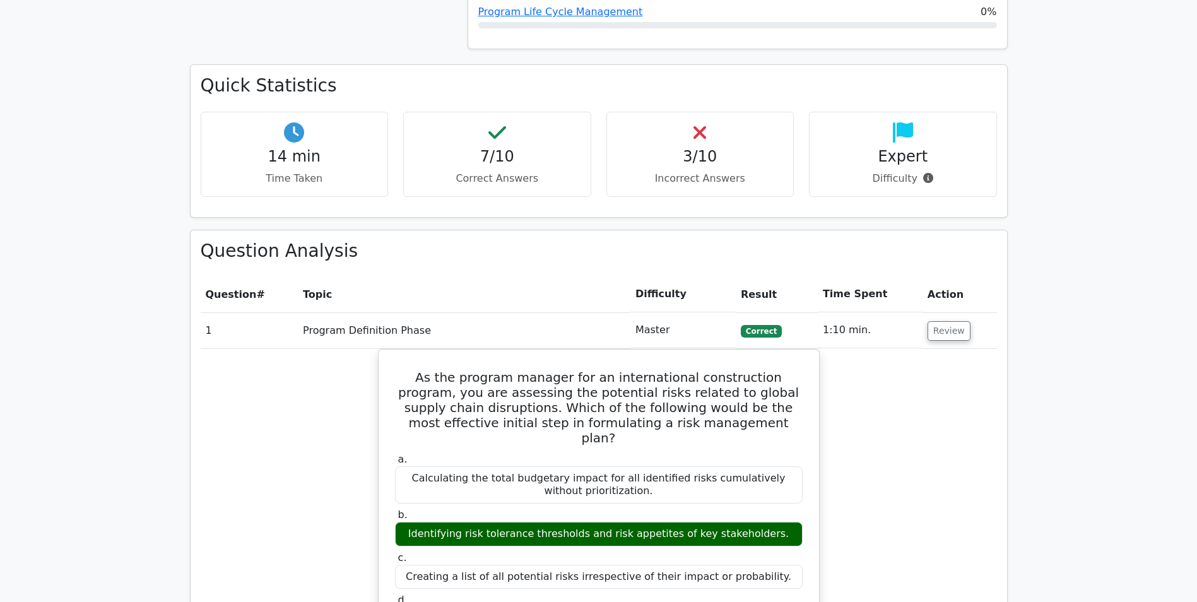
scroll to position [442, 0]
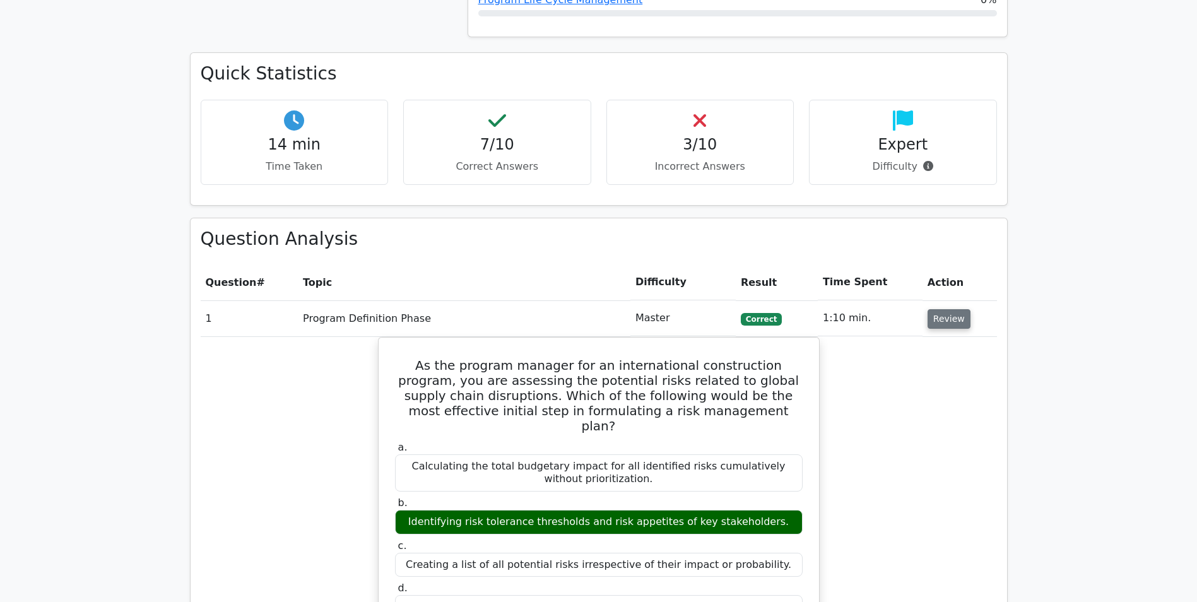
click at [934, 320] on button "Review" at bounding box center [949, 319] width 43 height 20
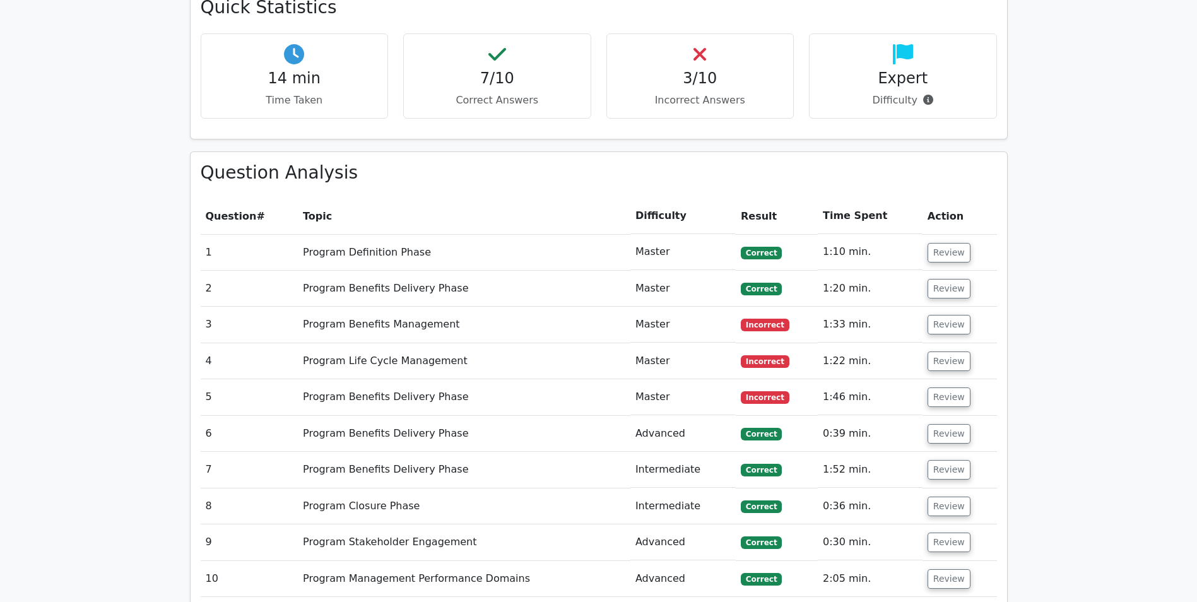
scroll to position [505, 0]
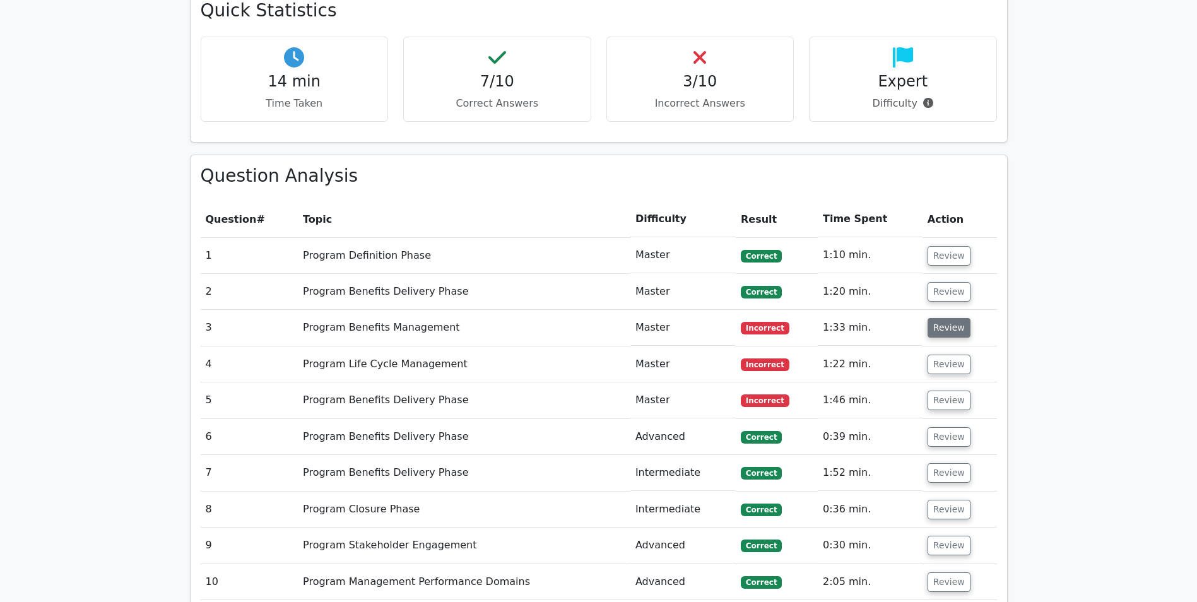
click at [943, 329] on button "Review" at bounding box center [949, 328] width 43 height 20
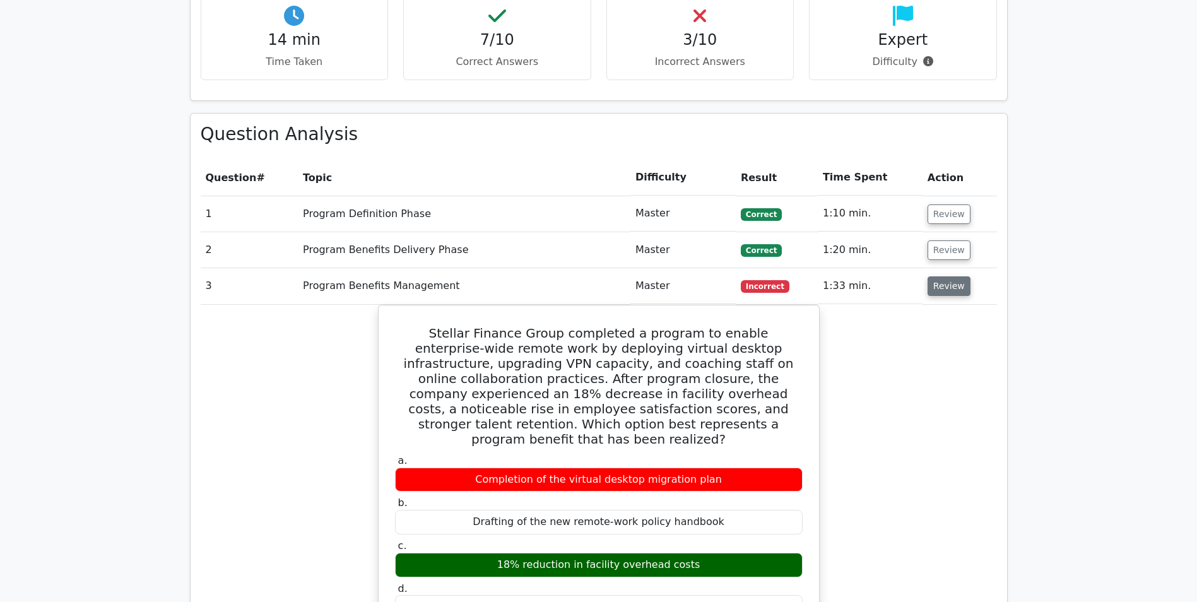
scroll to position [568, 0]
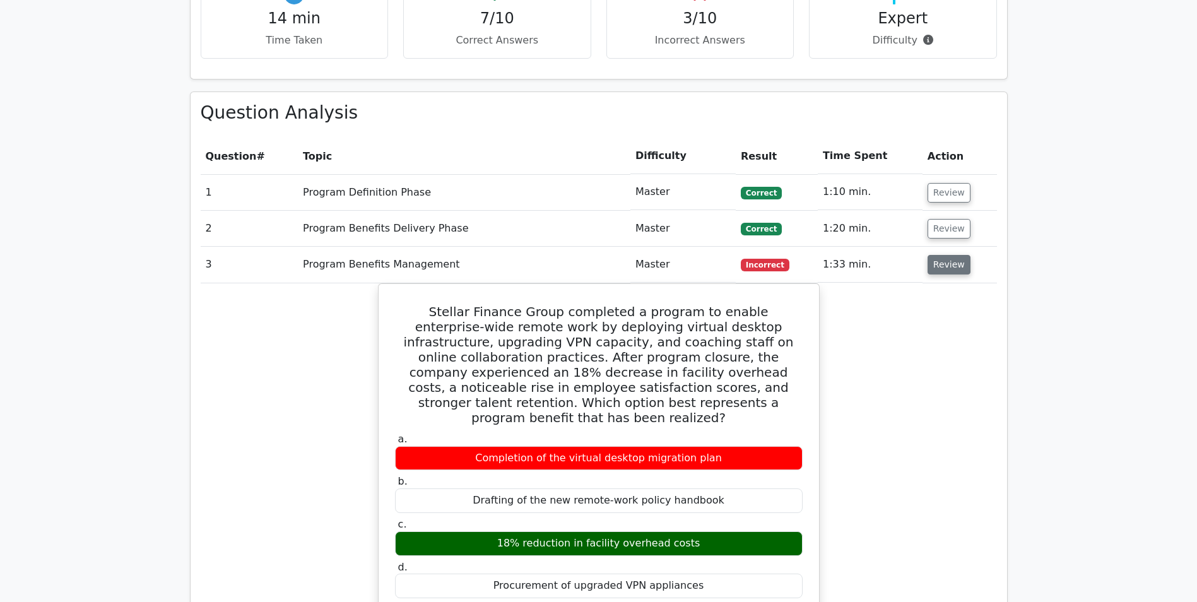
click at [941, 270] on button "Review" at bounding box center [949, 265] width 43 height 20
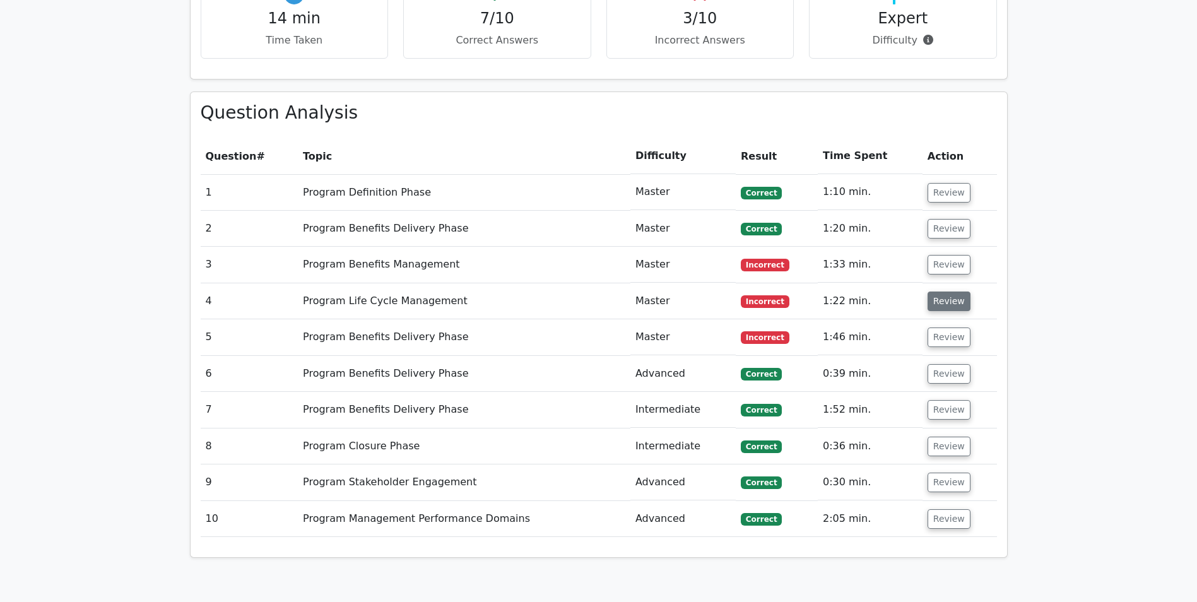
click at [937, 300] on button "Review" at bounding box center [949, 302] width 43 height 20
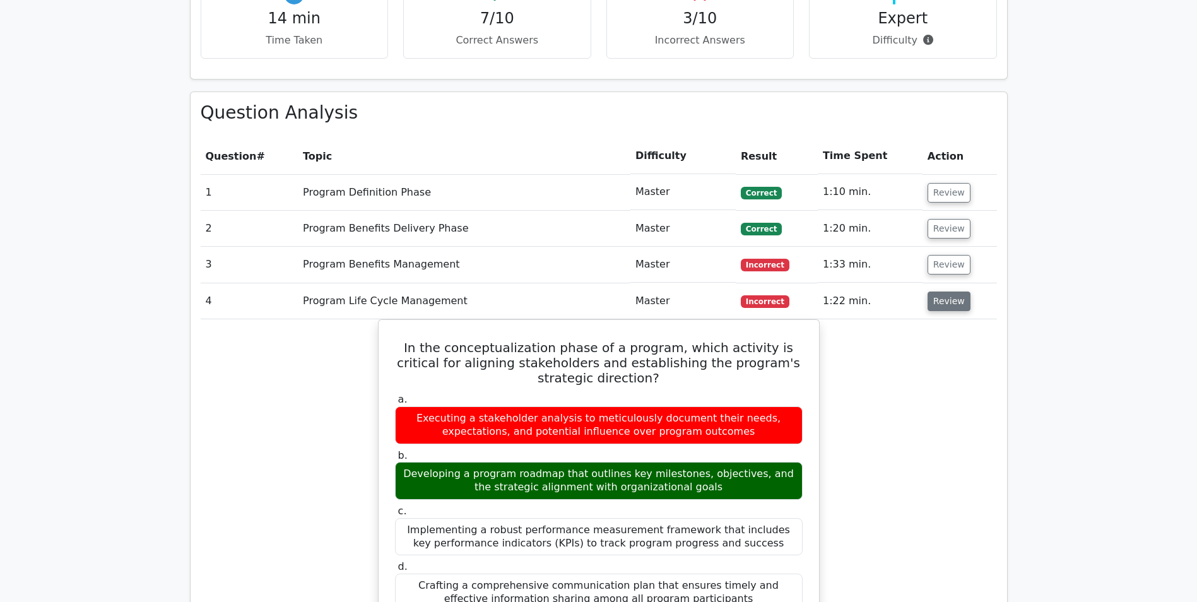
click at [937, 300] on button "Review" at bounding box center [949, 302] width 43 height 20
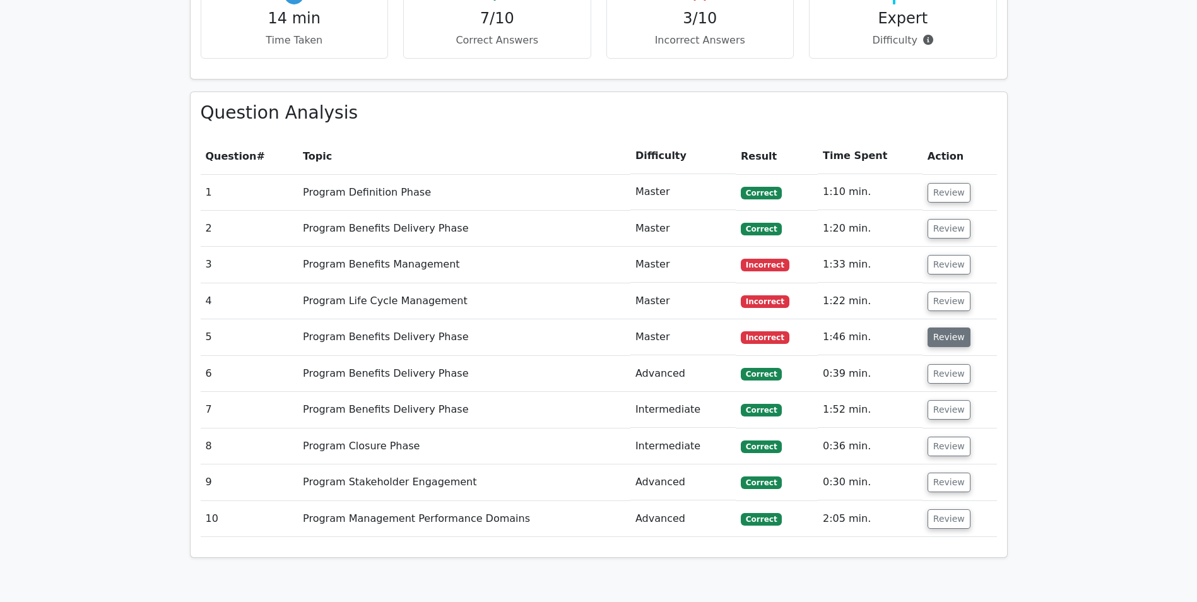
click at [939, 340] on button "Review" at bounding box center [949, 338] width 43 height 20
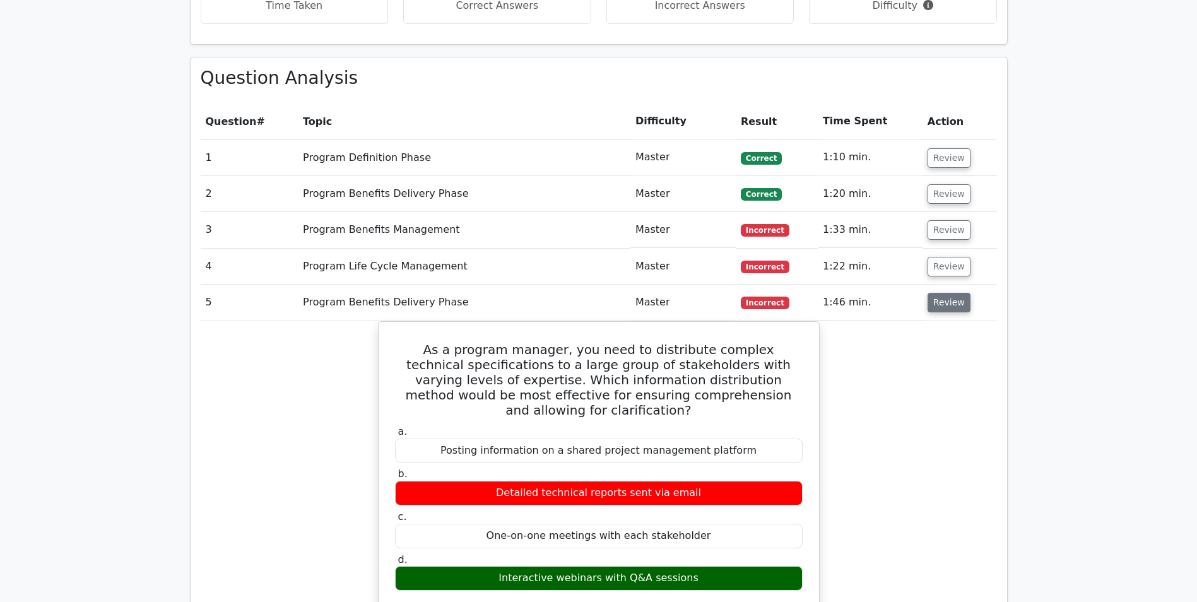
scroll to position [631, 0]
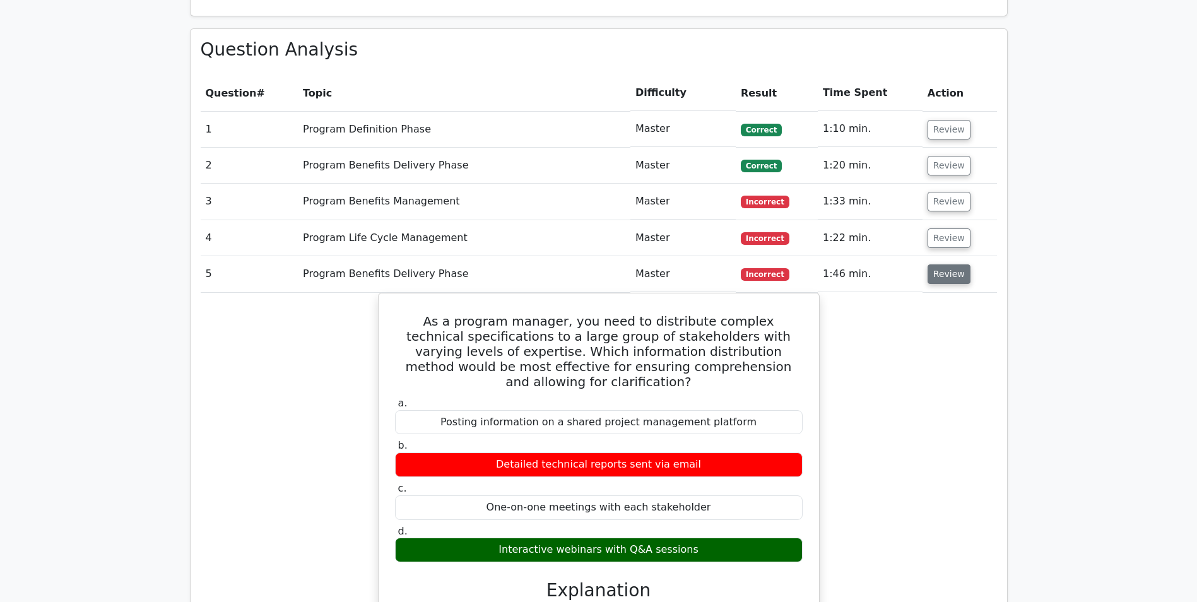
click at [944, 276] on button "Review" at bounding box center [949, 274] width 43 height 20
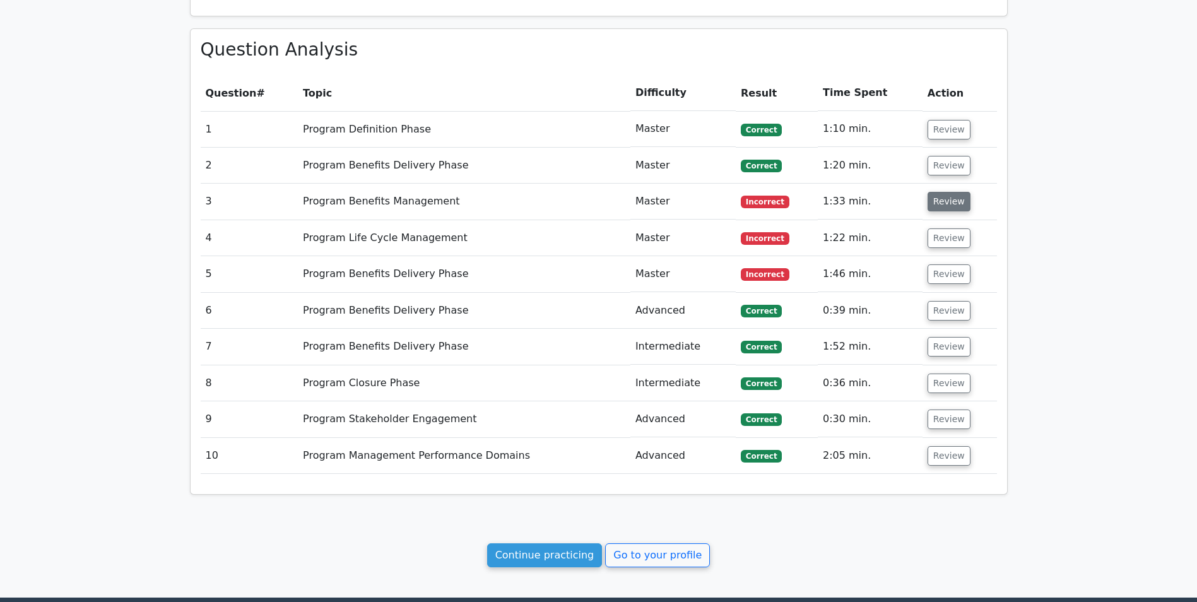
click at [944, 205] on button "Review" at bounding box center [949, 202] width 43 height 20
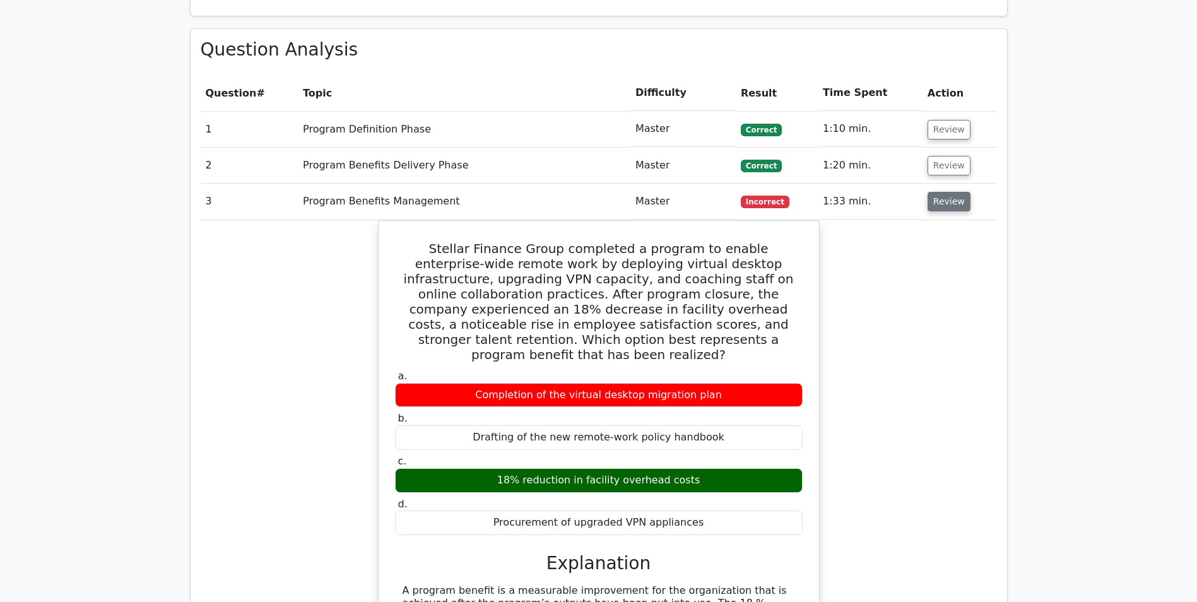
click at [944, 205] on button "Review" at bounding box center [949, 202] width 43 height 20
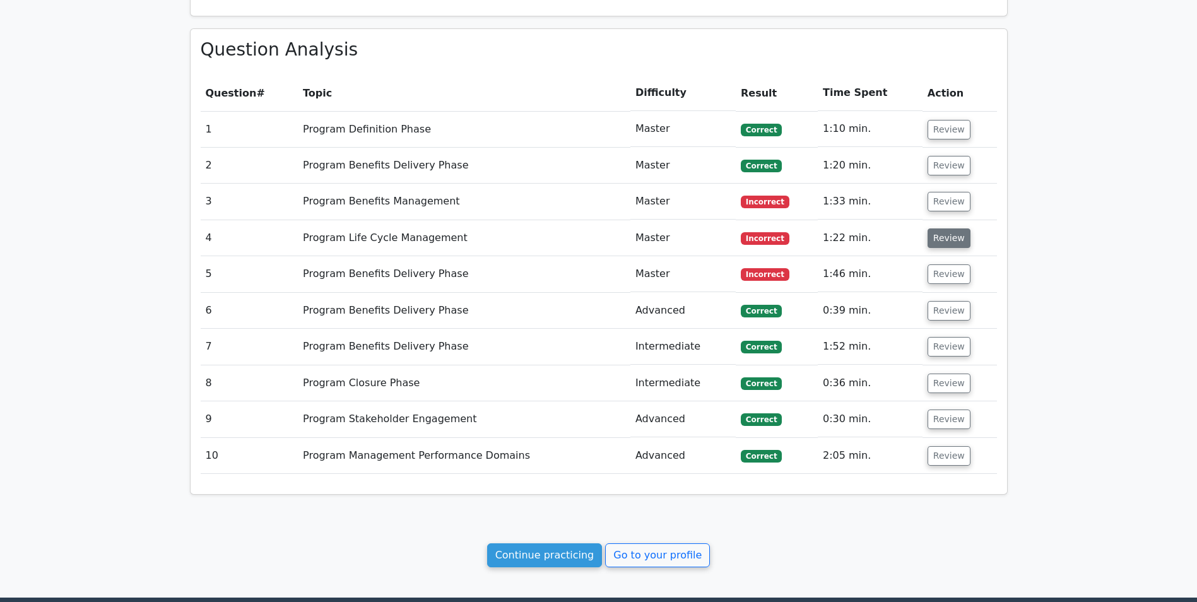
click at [946, 238] on button "Review" at bounding box center [949, 239] width 43 height 20
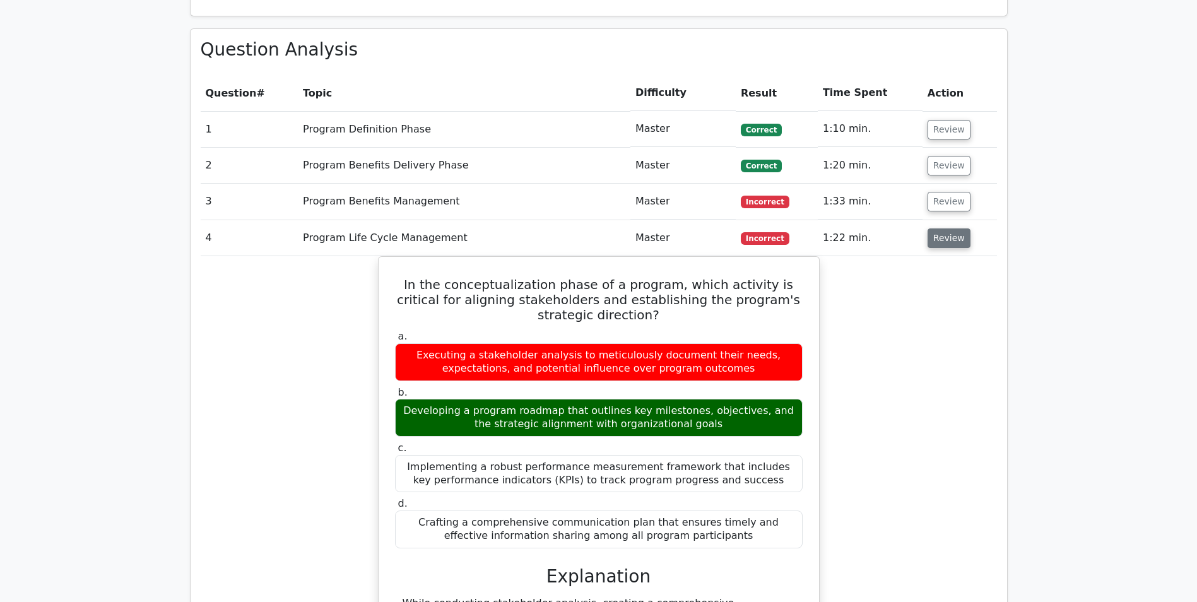
click at [945, 239] on button "Review" at bounding box center [949, 239] width 43 height 20
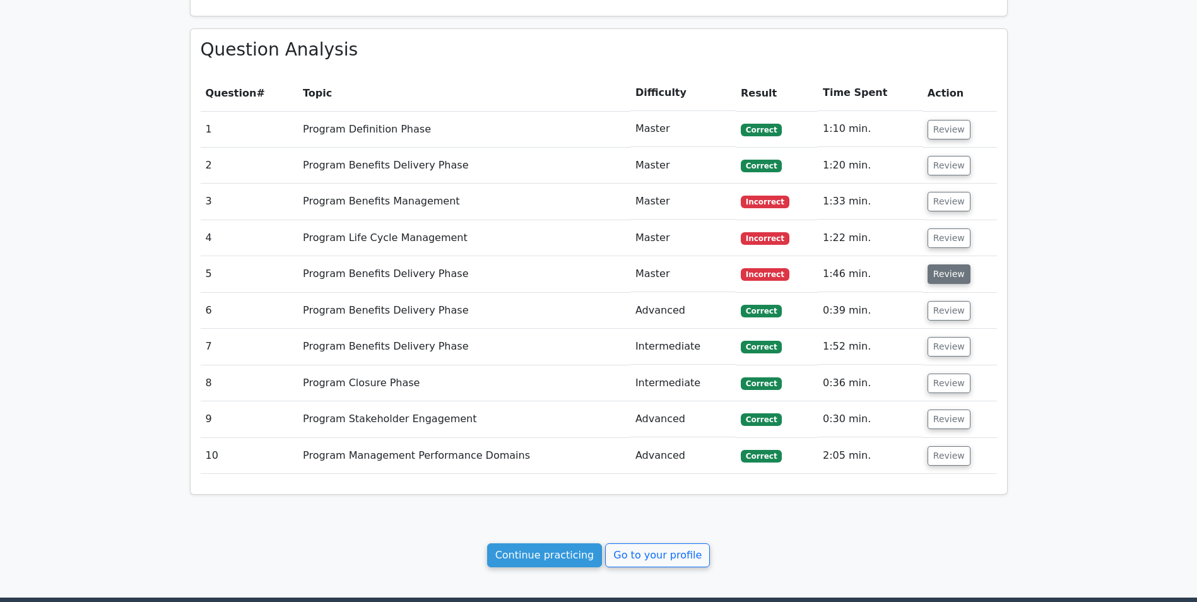
click at [941, 273] on button "Review" at bounding box center [949, 274] width 43 height 20
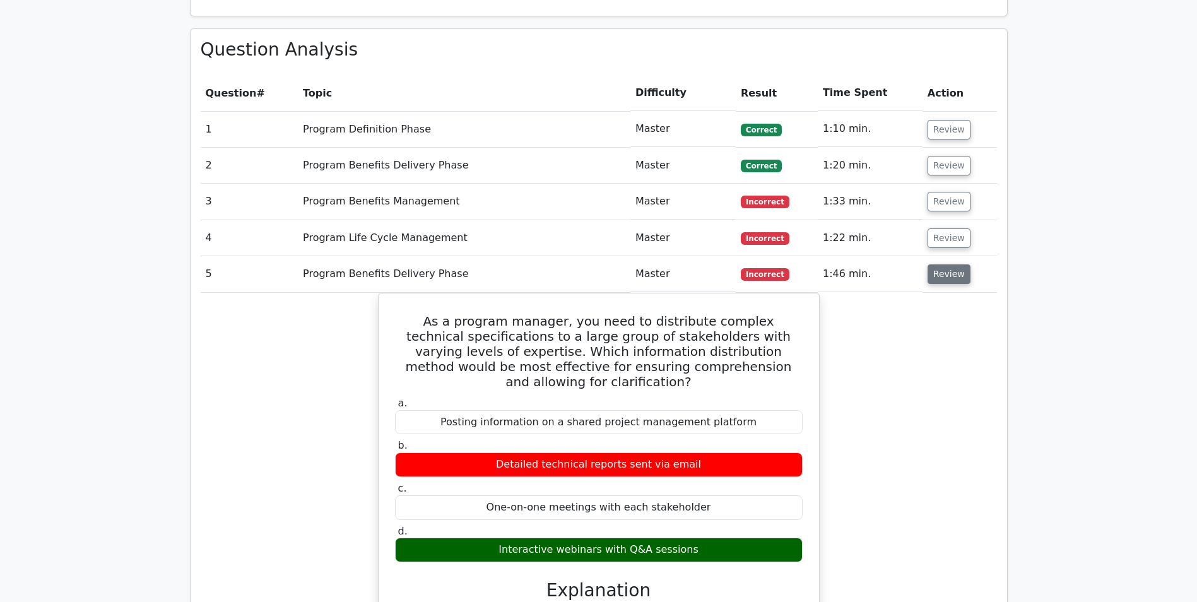
click at [941, 273] on button "Review" at bounding box center [949, 274] width 43 height 20
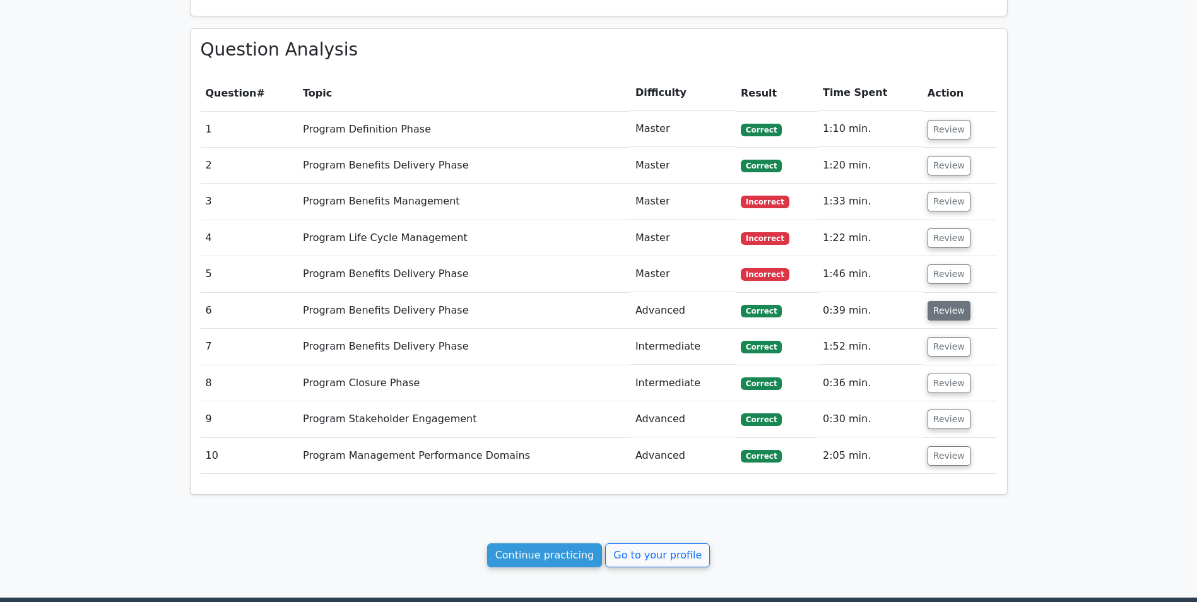
click at [944, 312] on button "Review" at bounding box center [949, 311] width 43 height 20
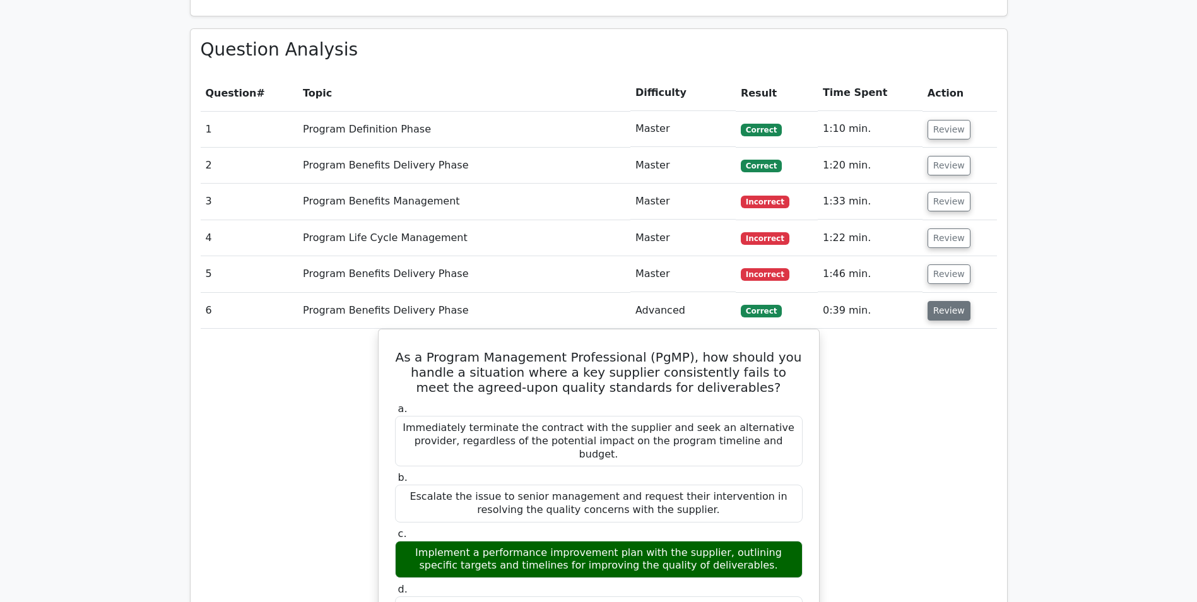
click at [944, 312] on button "Review" at bounding box center [949, 311] width 43 height 20
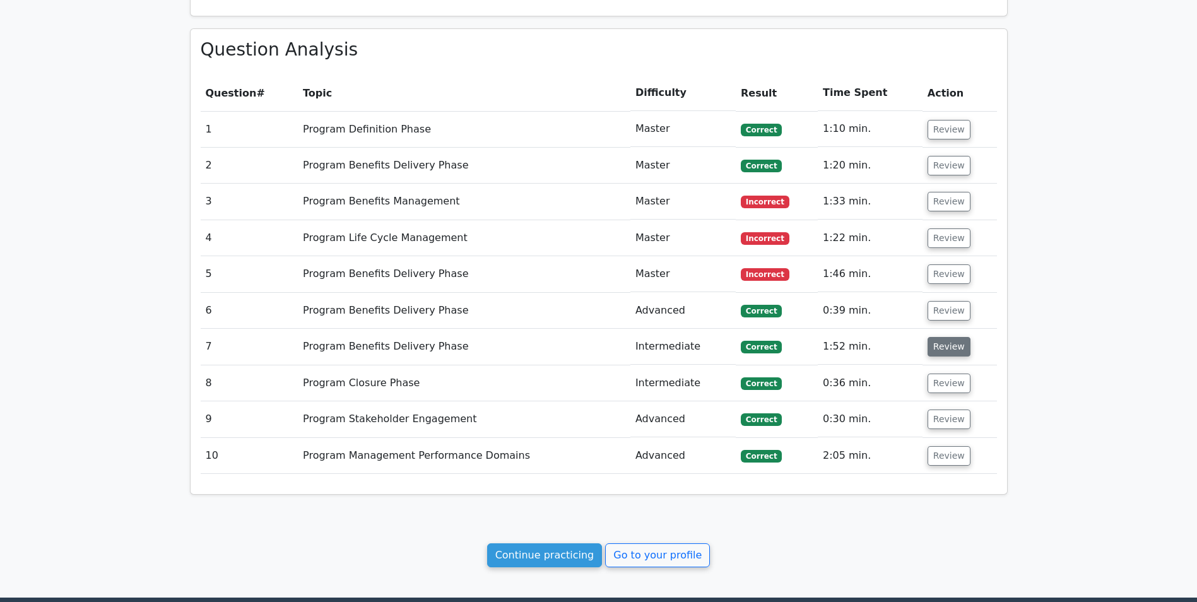
click at [944, 347] on button "Review" at bounding box center [949, 347] width 43 height 20
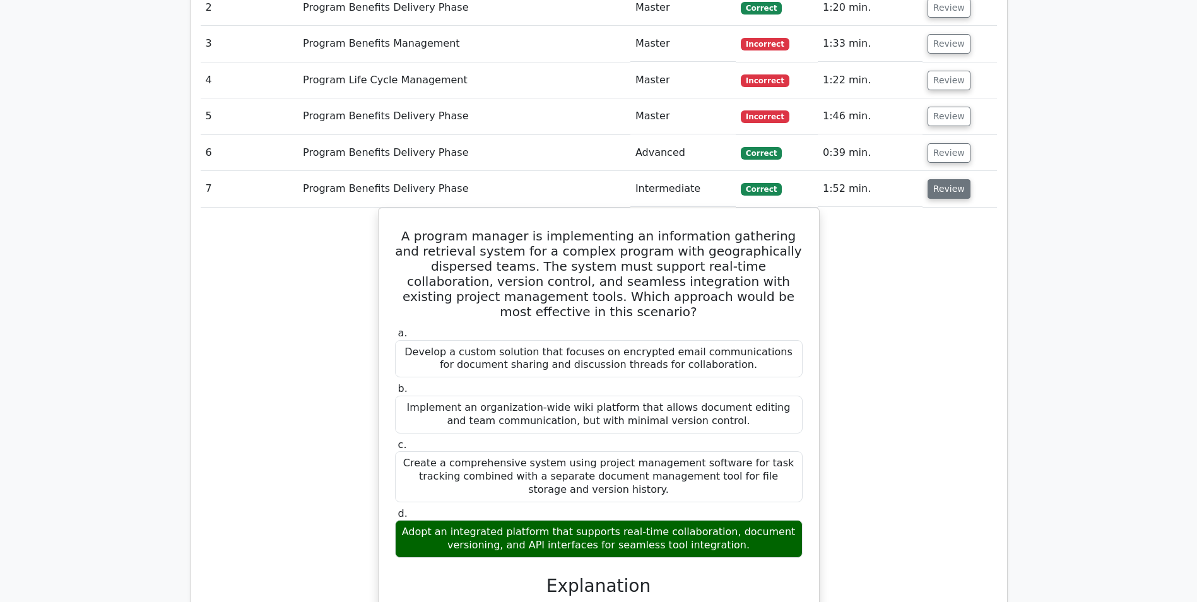
scroll to position [821, 0]
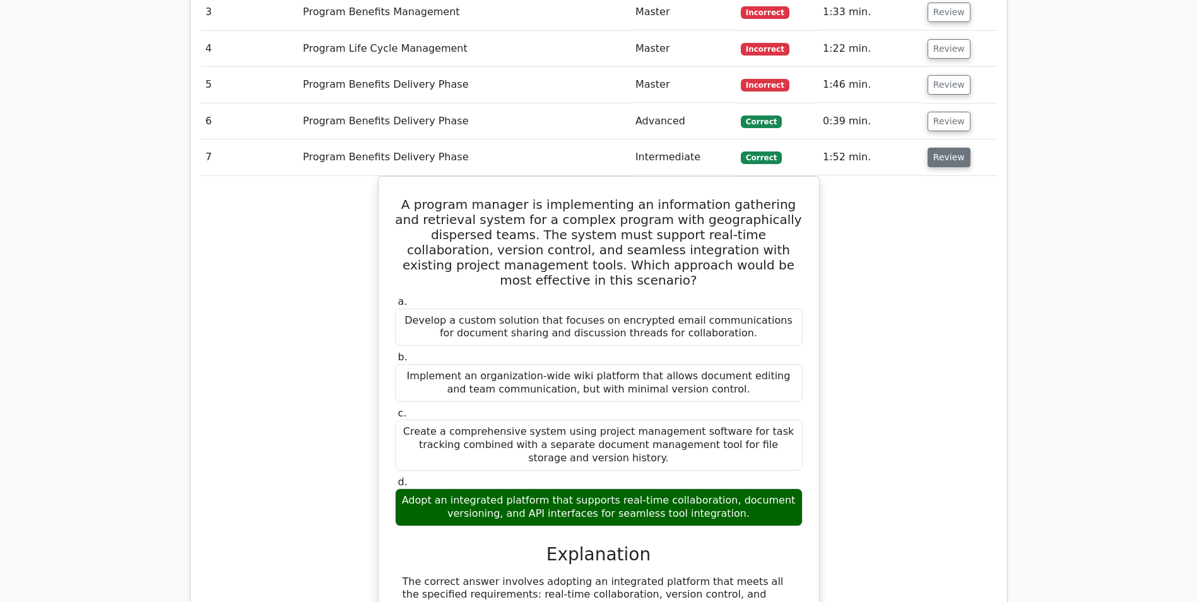
click at [940, 160] on button "Review" at bounding box center [949, 158] width 43 height 20
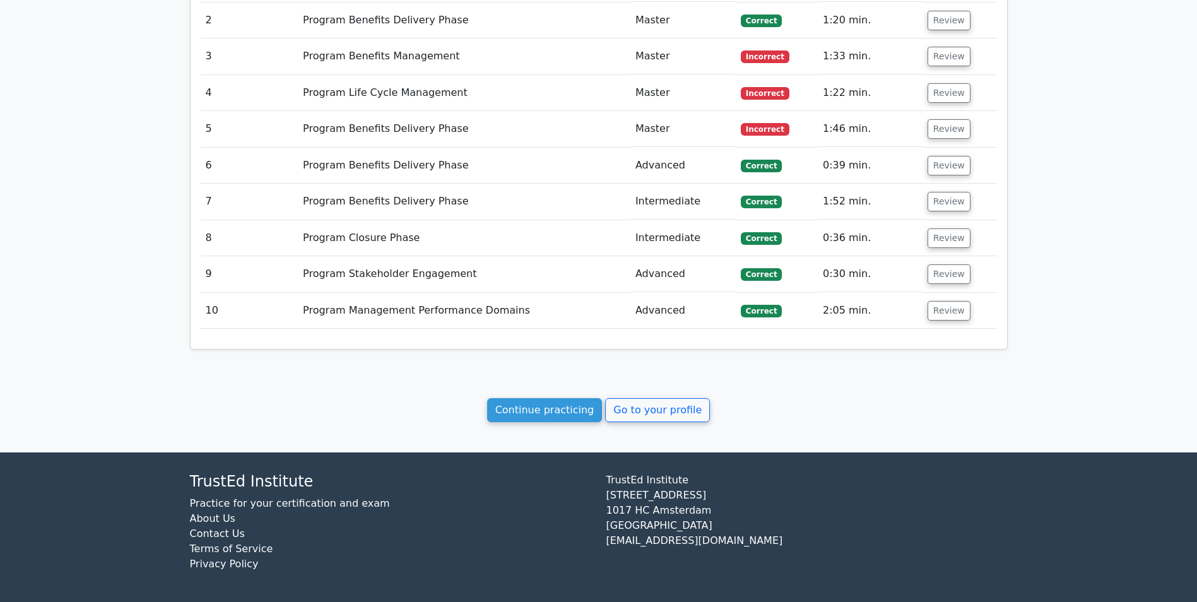
scroll to position [776, 0]
click at [937, 234] on button "Review" at bounding box center [949, 239] width 43 height 20
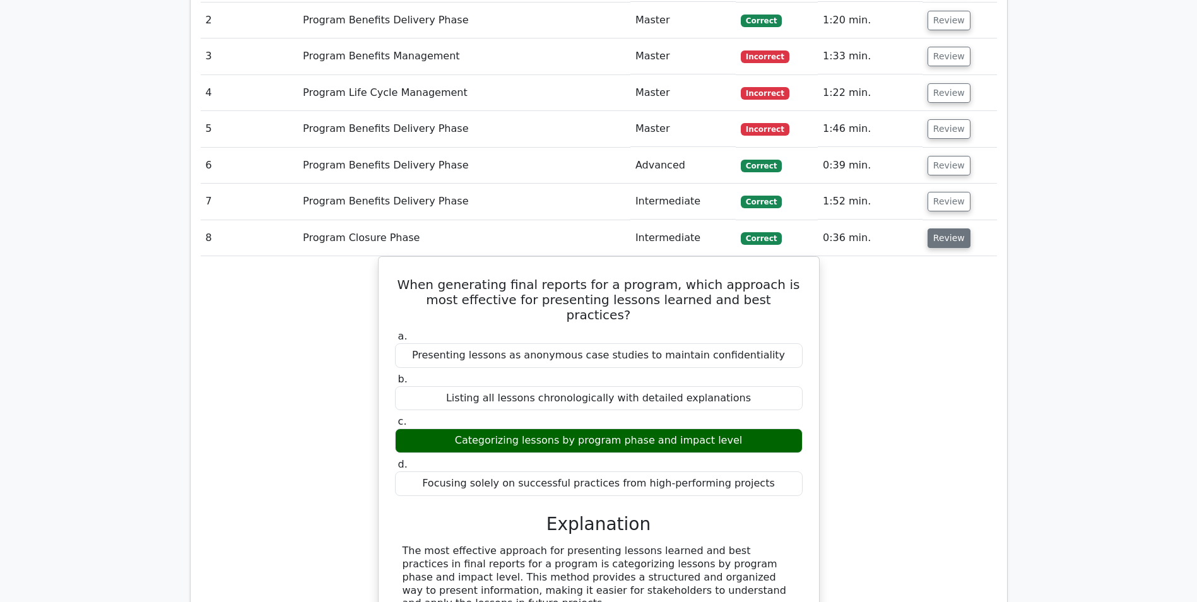
click at [937, 234] on button "Review" at bounding box center [949, 239] width 43 height 20
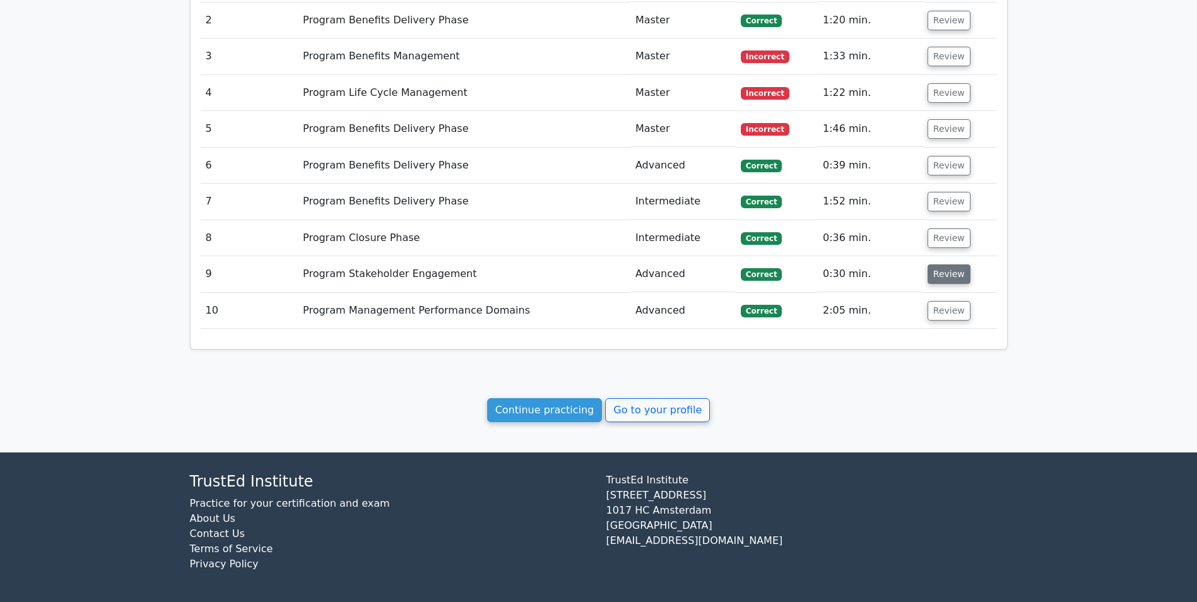
click at [939, 267] on button "Review" at bounding box center [949, 274] width 43 height 20
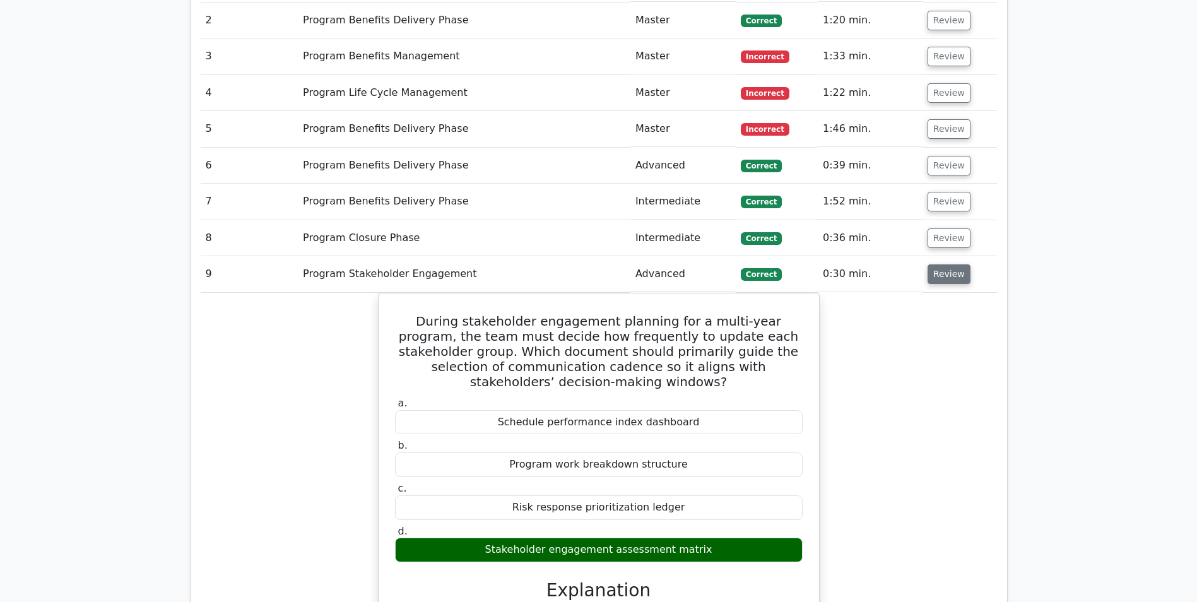
click at [939, 267] on button "Review" at bounding box center [949, 274] width 43 height 20
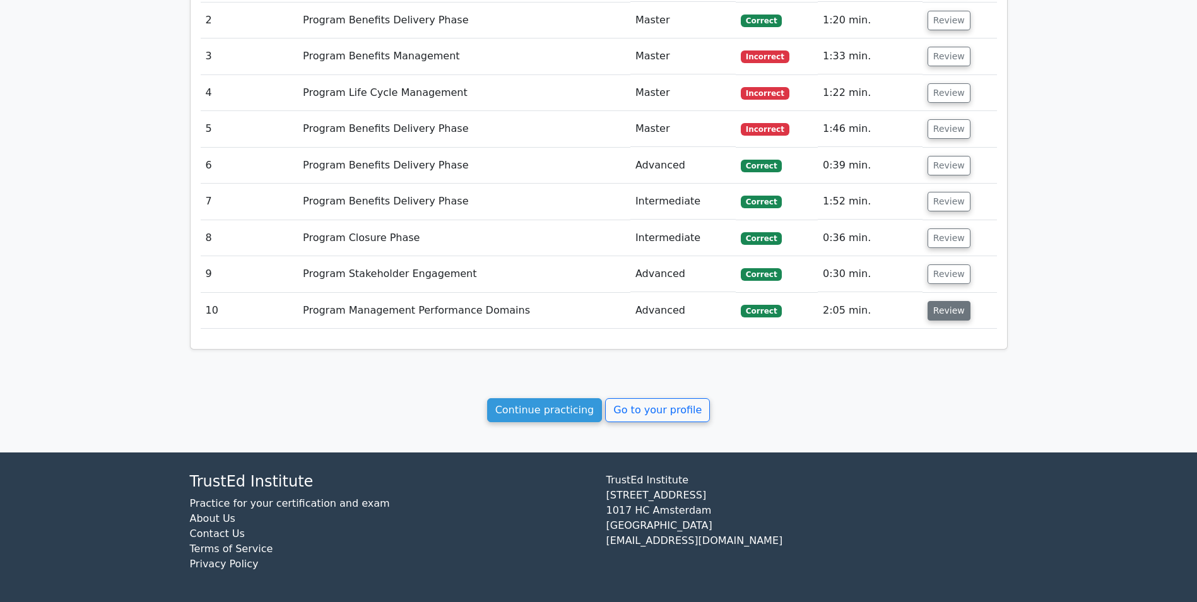
click at [941, 309] on button "Review" at bounding box center [949, 311] width 43 height 20
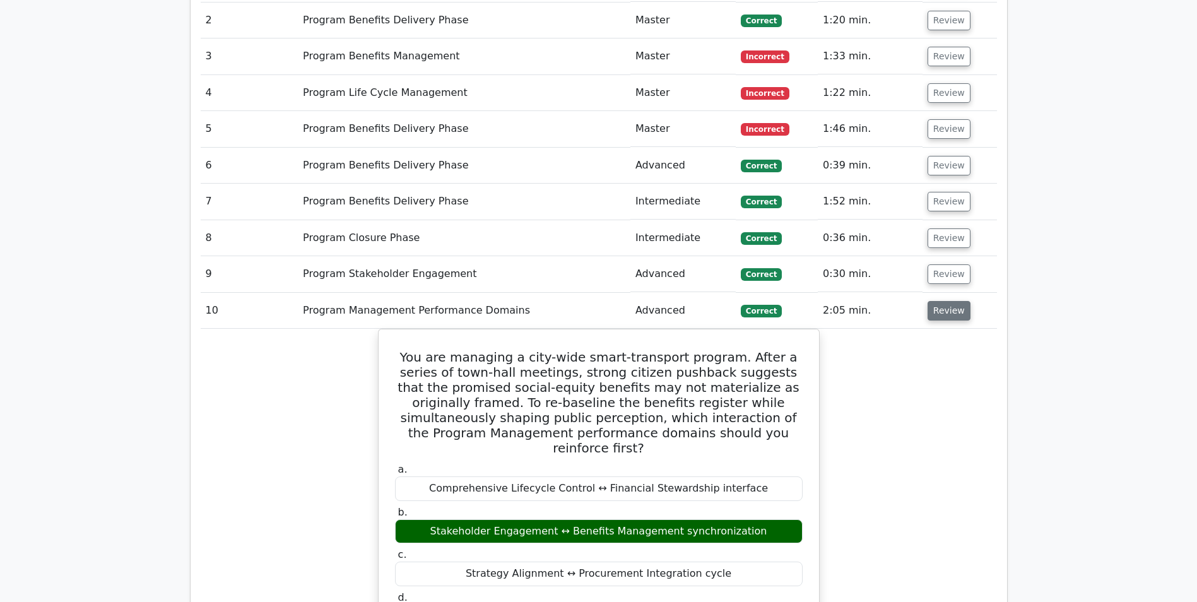
click at [941, 309] on button "Review" at bounding box center [949, 311] width 43 height 20
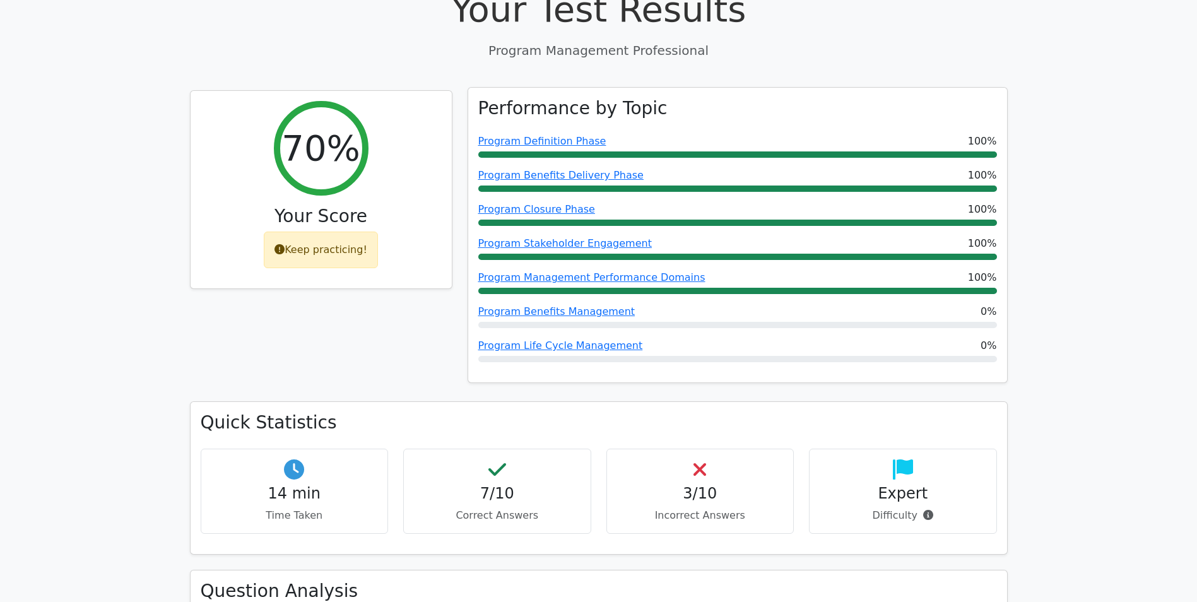
scroll to position [0, 0]
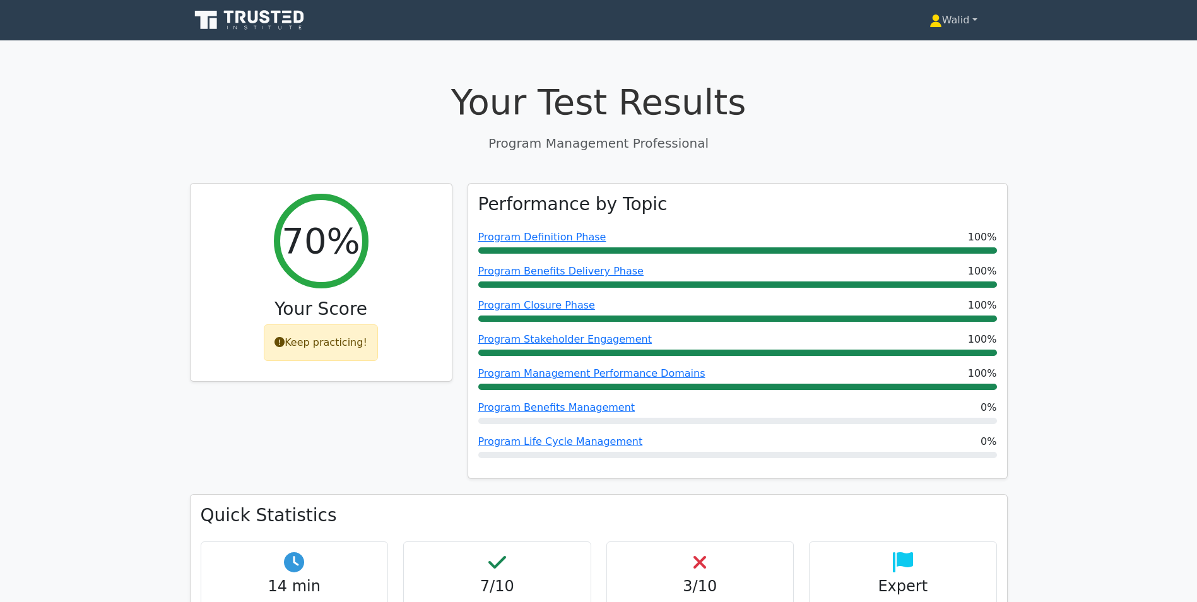
click at [939, 20] on link "Walid" at bounding box center [954, 20] width 109 height 25
click at [939, 50] on link "Profile" at bounding box center [950, 50] width 100 height 20
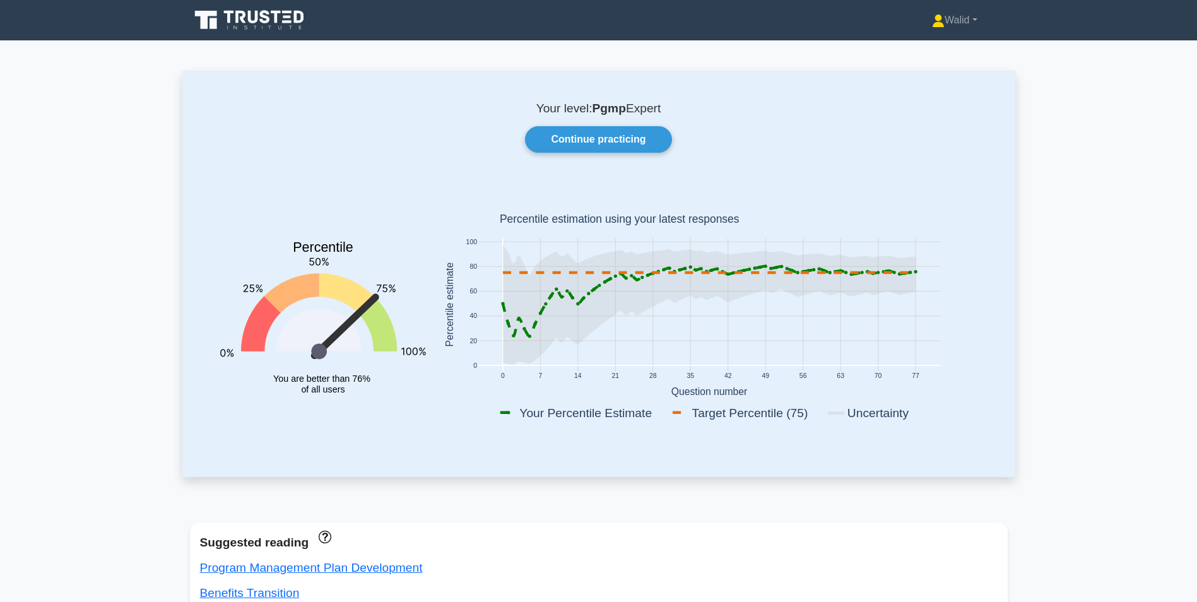
click at [609, 139] on link "Continue practicing" at bounding box center [598, 139] width 146 height 27
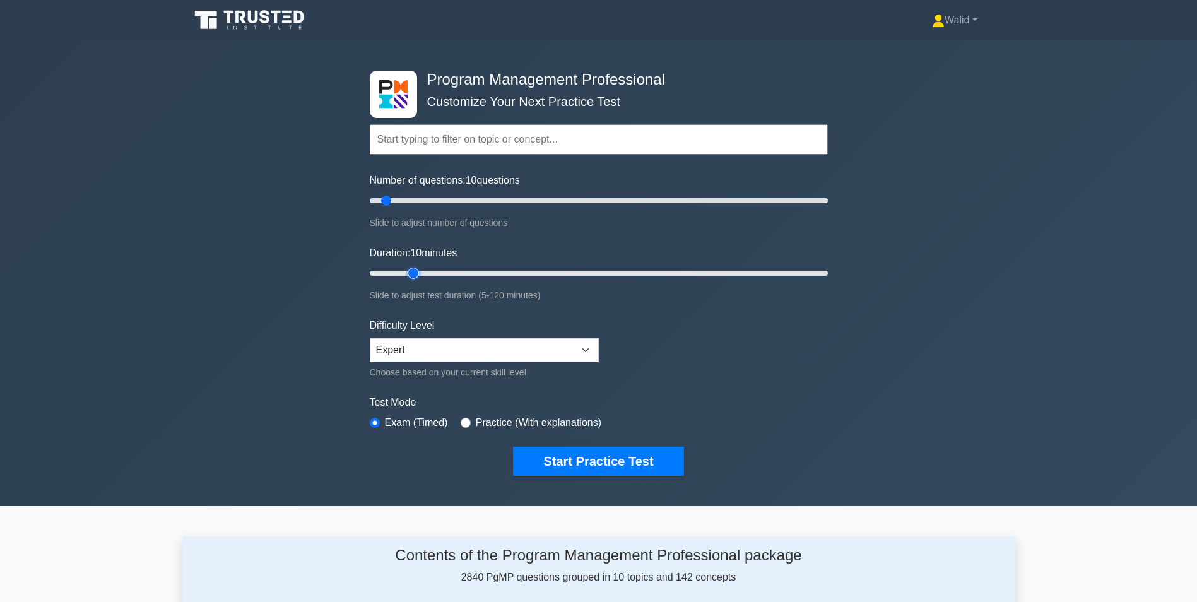
type input "15"
click at [411, 271] on input "Duration: 10 minutes" at bounding box center [599, 273] width 458 height 15
click at [494, 349] on select "Beginner Intermediate Expert" at bounding box center [484, 350] width 229 height 24
select select "intermediate"
click at [370, 338] on select "Beginner Intermediate Expert" at bounding box center [484, 350] width 229 height 24
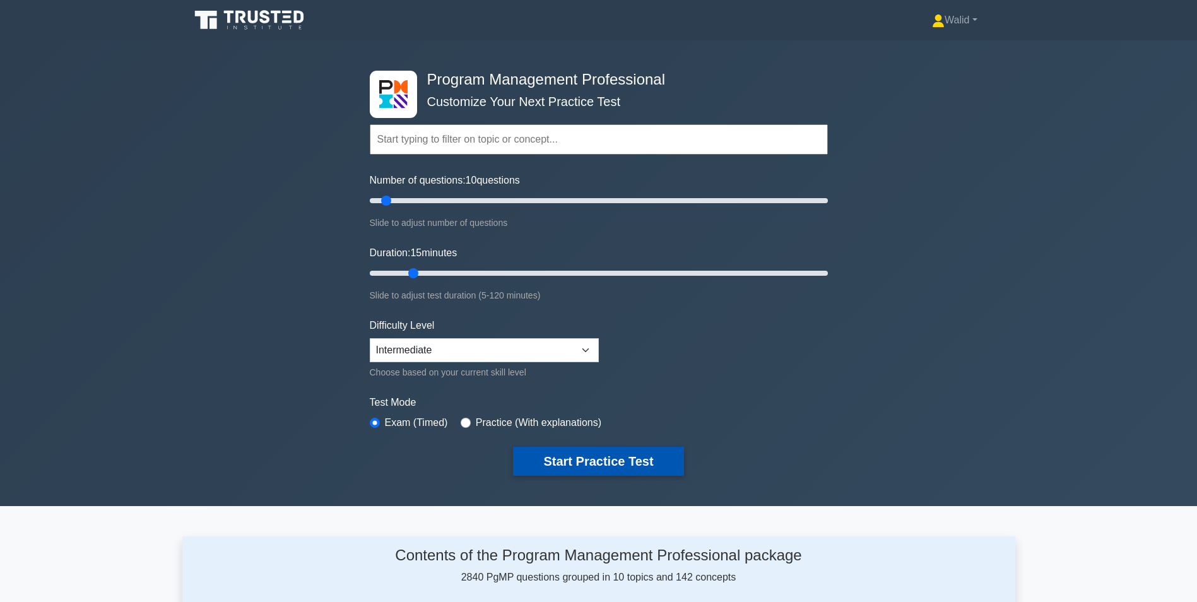
click at [589, 461] on button "Start Practice Test" at bounding box center [598, 461] width 170 height 29
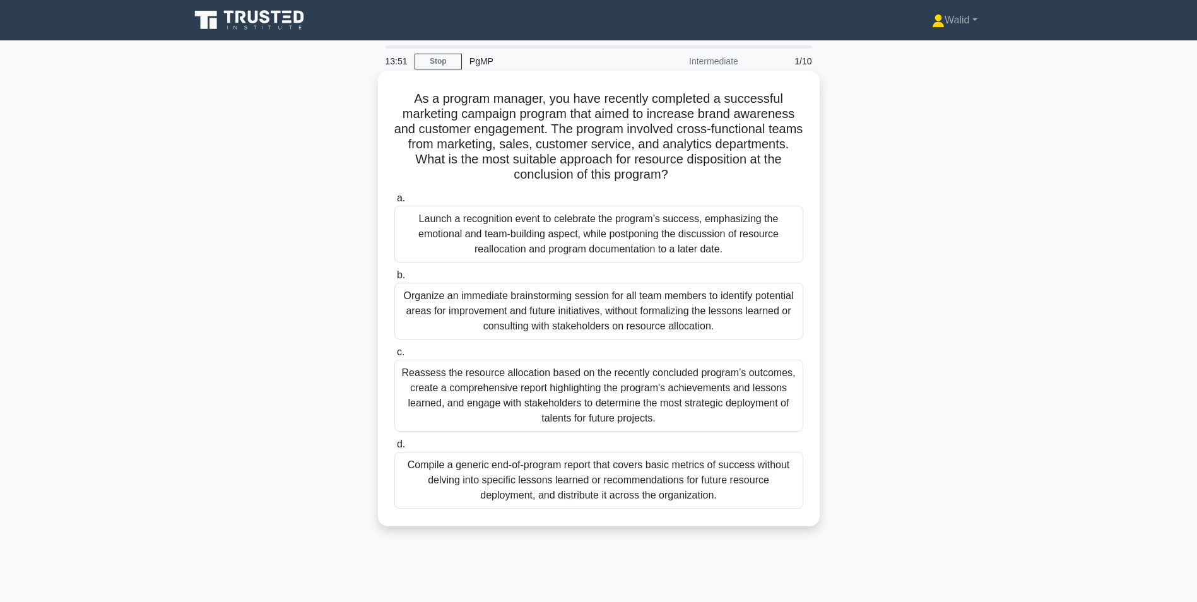
click at [496, 389] on div "Reassess the resource allocation based on the recently concluded program’s outc…" at bounding box center [599, 396] width 409 height 72
click at [395, 357] on input "c. Reassess the resource allocation based on the recently concluded program’s o…" at bounding box center [395, 352] width 0 height 8
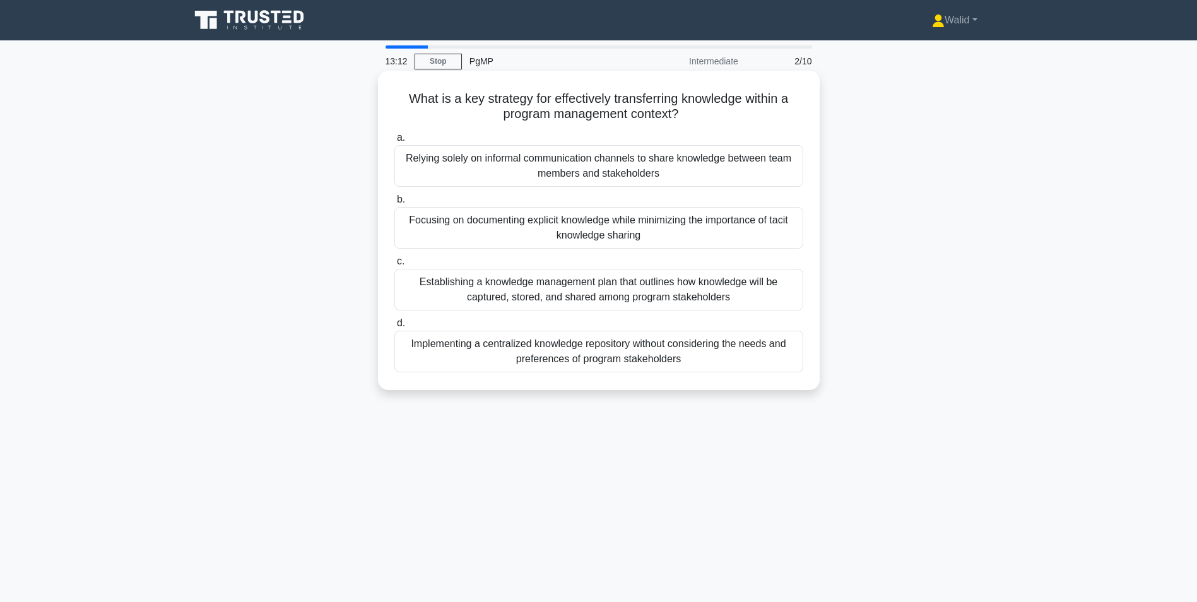
click at [602, 299] on div "Establishing a knowledge management plan that outlines how knowledge will be ca…" at bounding box center [599, 290] width 409 height 42
click at [395, 266] on input "c. Establishing a knowledge management plan that outlines how knowledge will be…" at bounding box center [395, 262] width 0 height 8
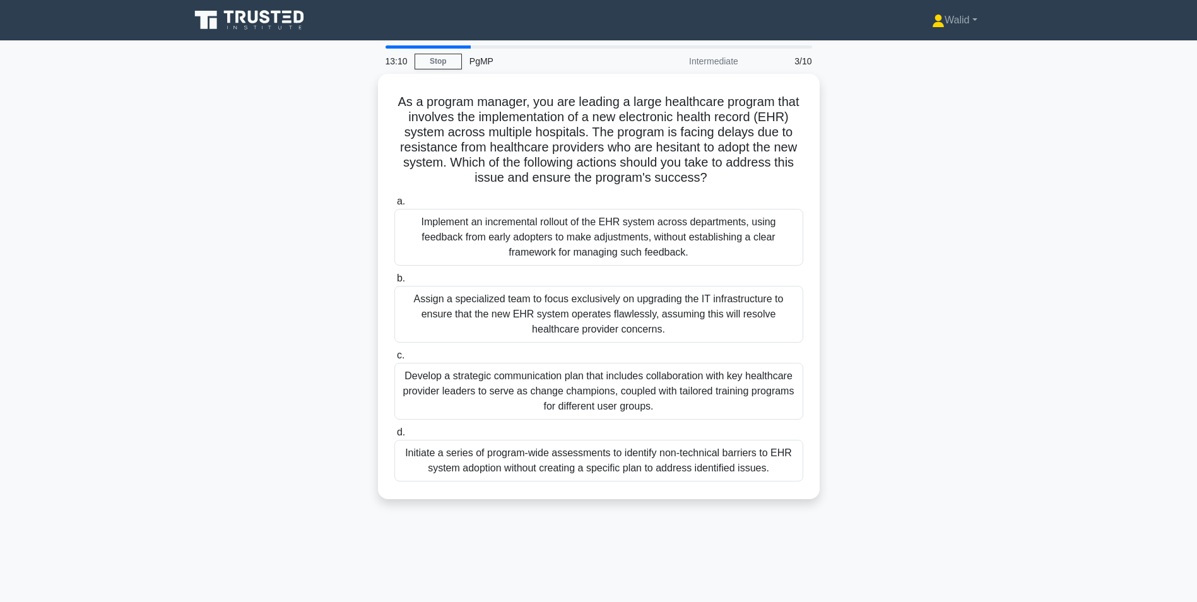
scroll to position [63, 0]
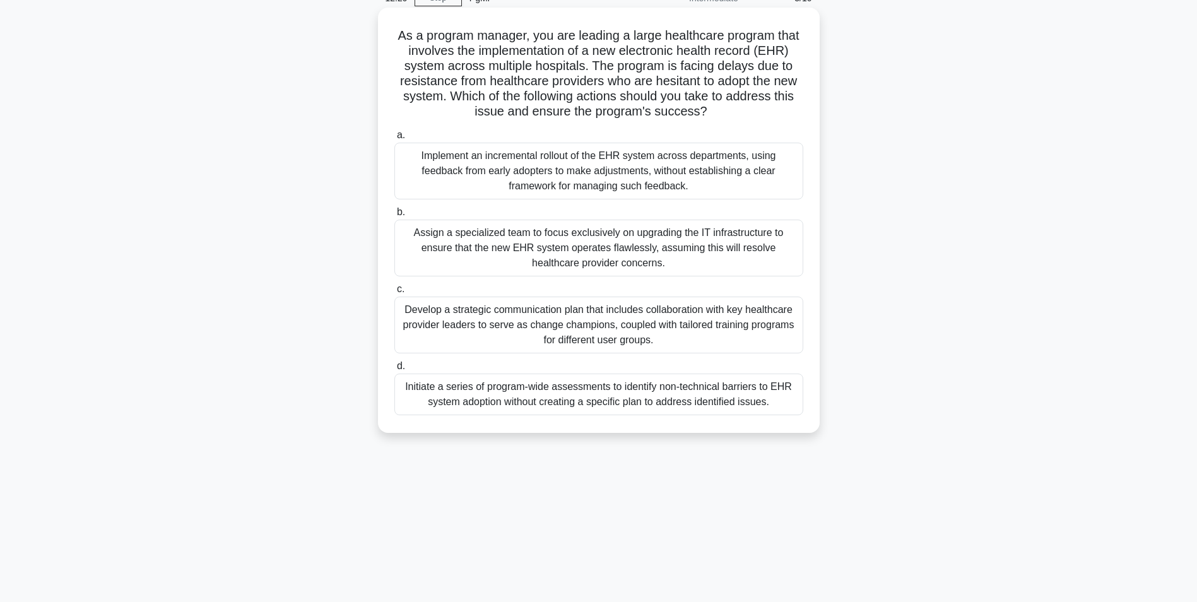
click at [535, 326] on div "Develop a strategic communication plan that includes collaboration with key hea…" at bounding box center [599, 325] width 409 height 57
click at [395, 294] on input "c. Develop a strategic communication plan that includes collaboration with key …" at bounding box center [395, 289] width 0 height 8
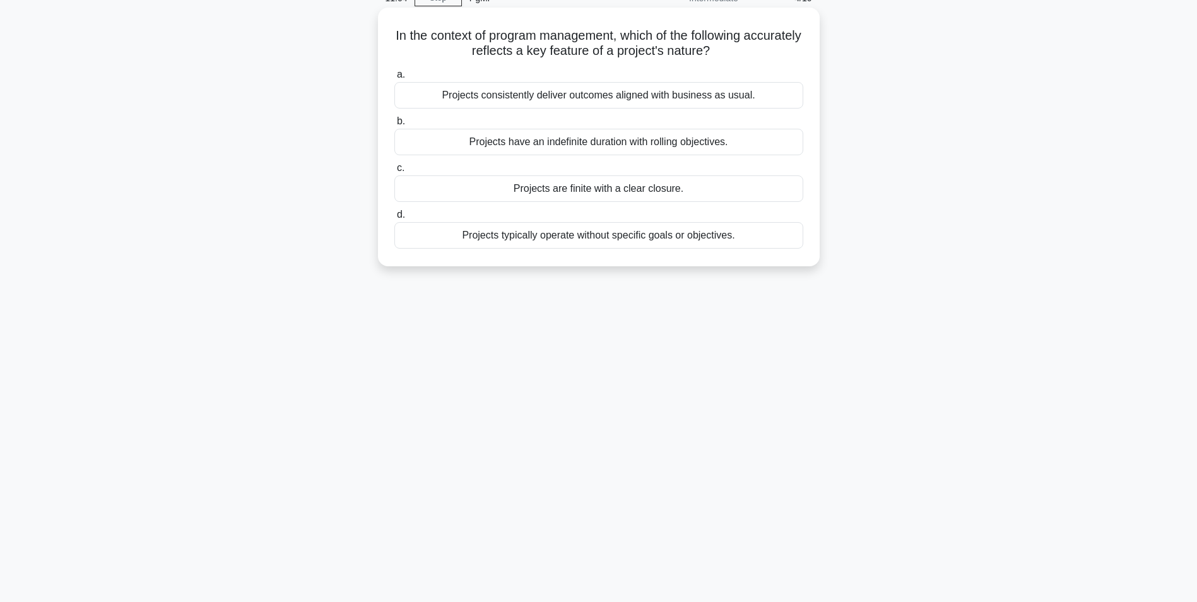
click at [554, 194] on div "Projects are finite with a clear closure." at bounding box center [599, 188] width 409 height 27
click at [395, 172] on input "c. Projects are finite with a clear closure." at bounding box center [395, 168] width 0 height 8
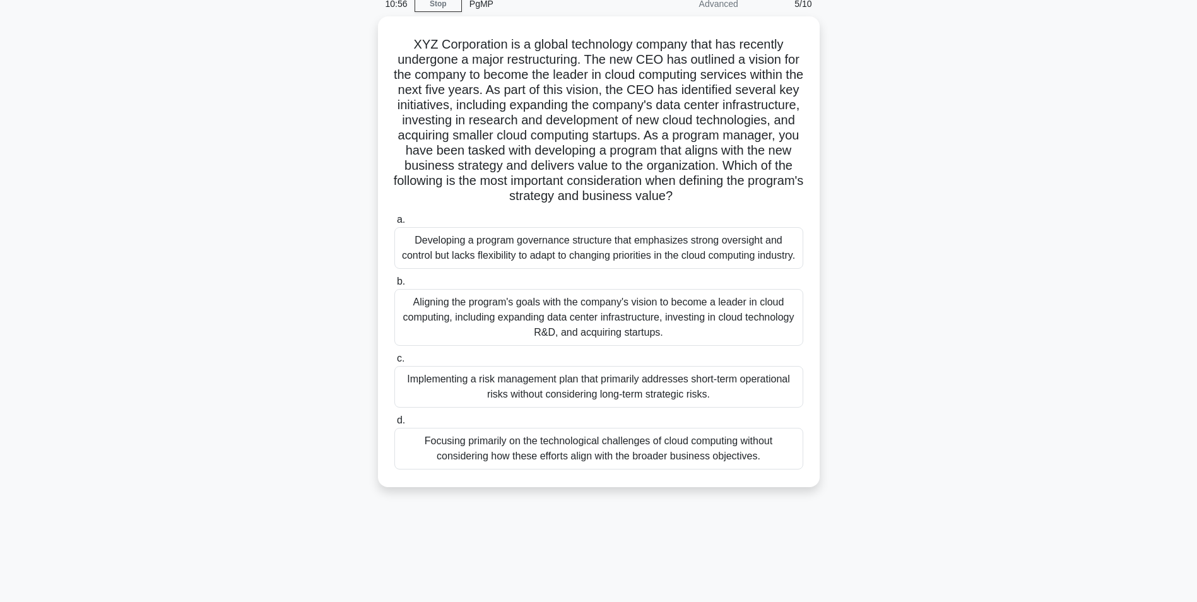
scroll to position [80, 0]
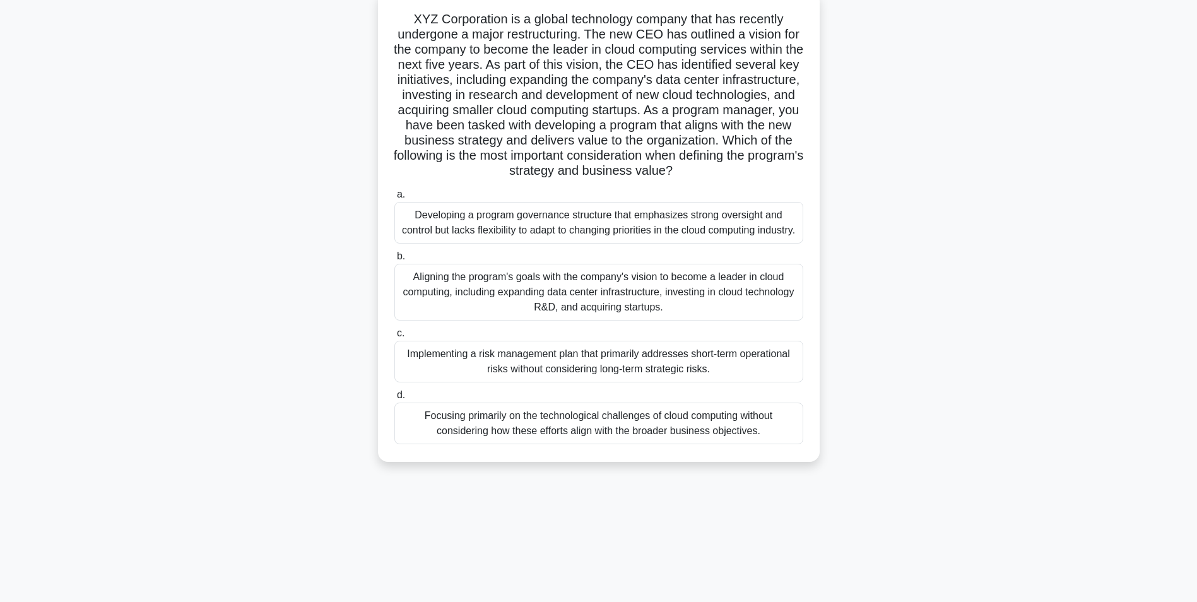
click at [497, 321] on div "Aligning the program's goals with the company's vision to become a leader in cl…" at bounding box center [599, 292] width 409 height 57
click at [395, 261] on input "b. Aligning the program's goals with the company's vision to become a leader in…" at bounding box center [395, 257] width 0 height 8
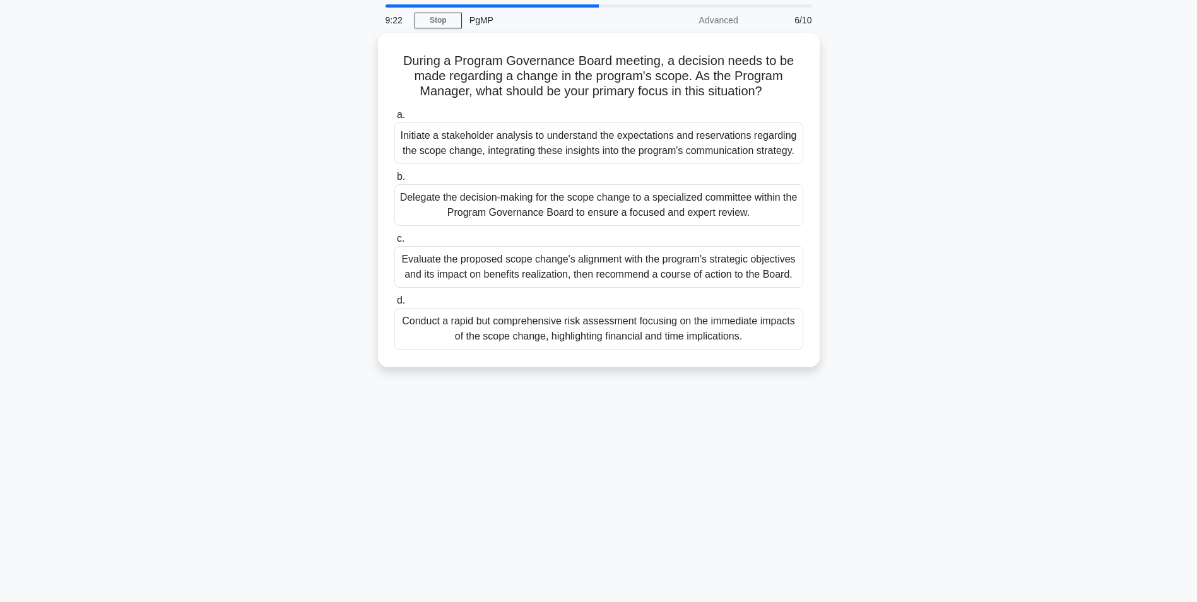
scroll to position [63, 0]
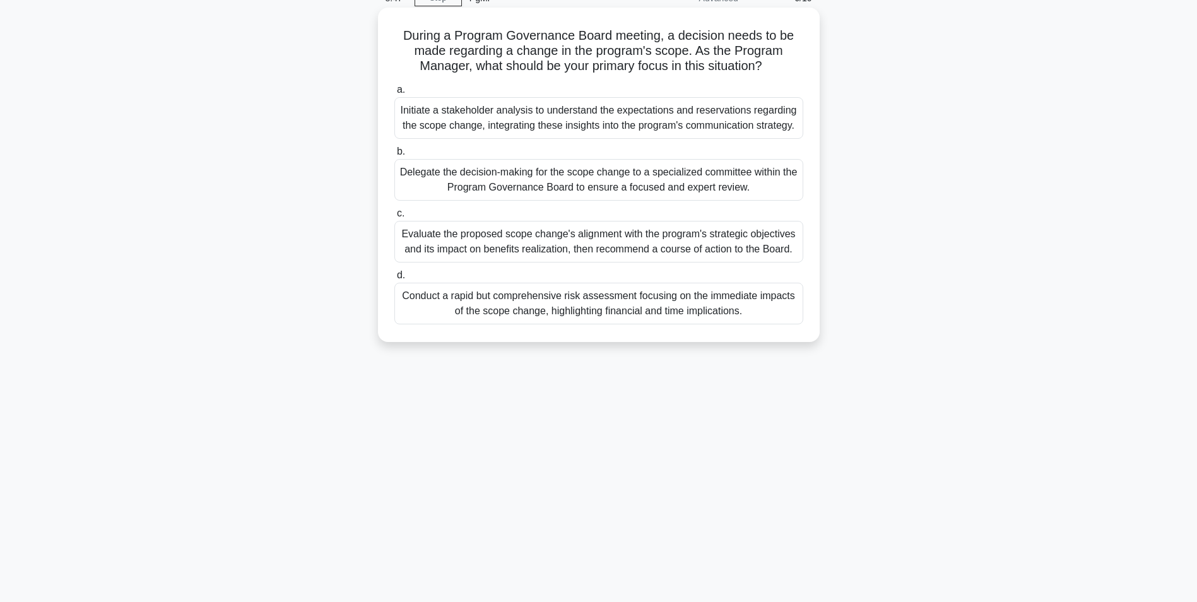
click at [520, 246] on div "Evaluate the proposed scope change's alignment with the program's strategic obj…" at bounding box center [599, 242] width 409 height 42
click at [395, 218] on input "c. Evaluate the proposed scope change's alignment with the program's strategic …" at bounding box center [395, 214] width 0 height 8
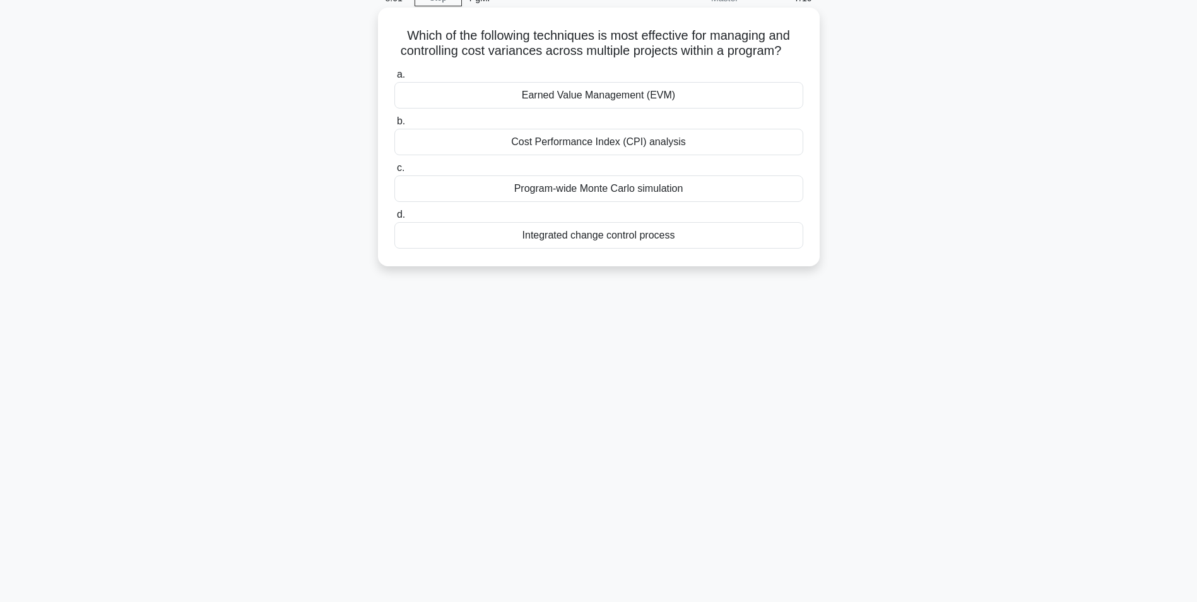
click at [570, 142] on div "Cost Performance Index (CPI) analysis" at bounding box center [599, 142] width 409 height 27
click at [395, 126] on input "b. Cost Performance Index (CPI) analysis" at bounding box center [395, 121] width 0 height 8
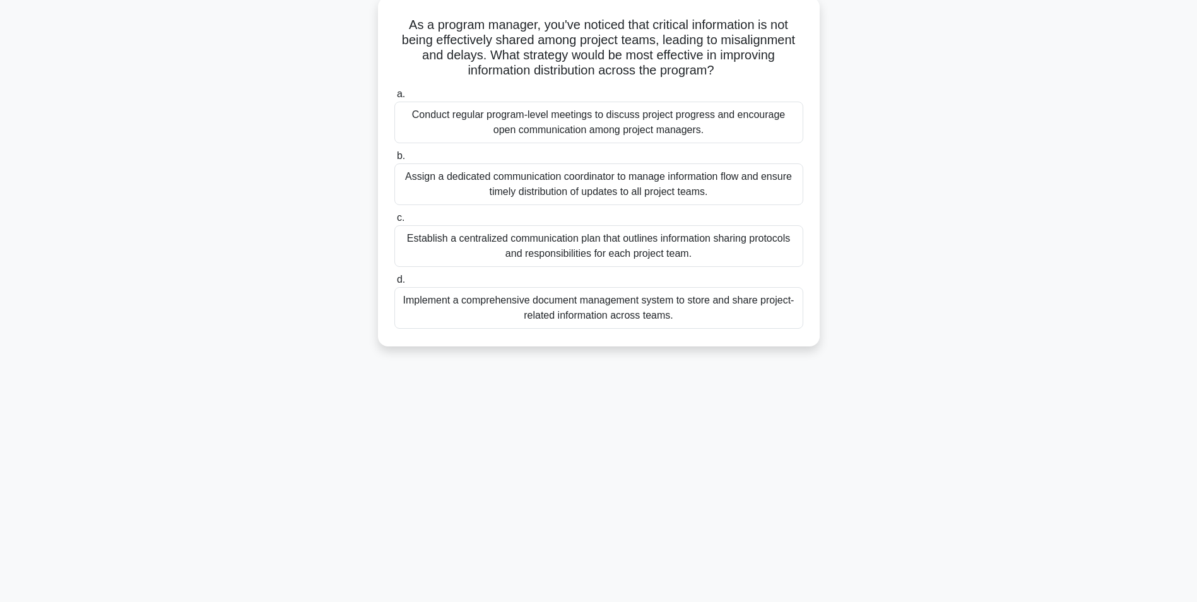
scroll to position [80, 0]
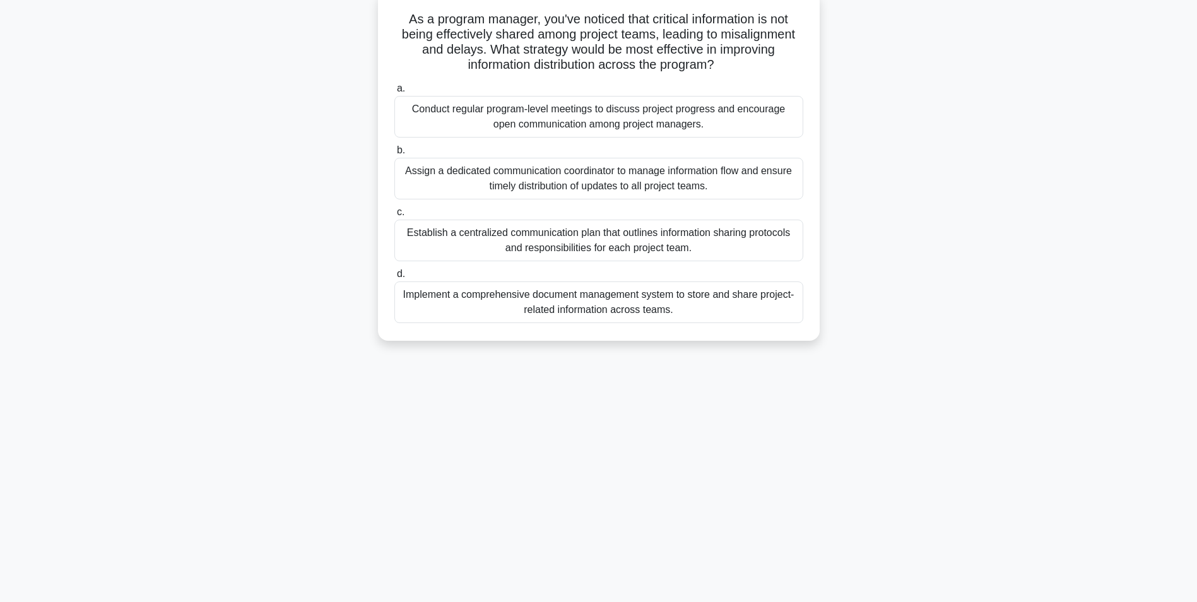
click at [587, 247] on div "Establish a centralized communication plan that outlines information sharing pr…" at bounding box center [599, 241] width 409 height 42
click at [395, 217] on input "c. Establish a centralized communication plan that outlines information sharing…" at bounding box center [395, 212] width 0 height 8
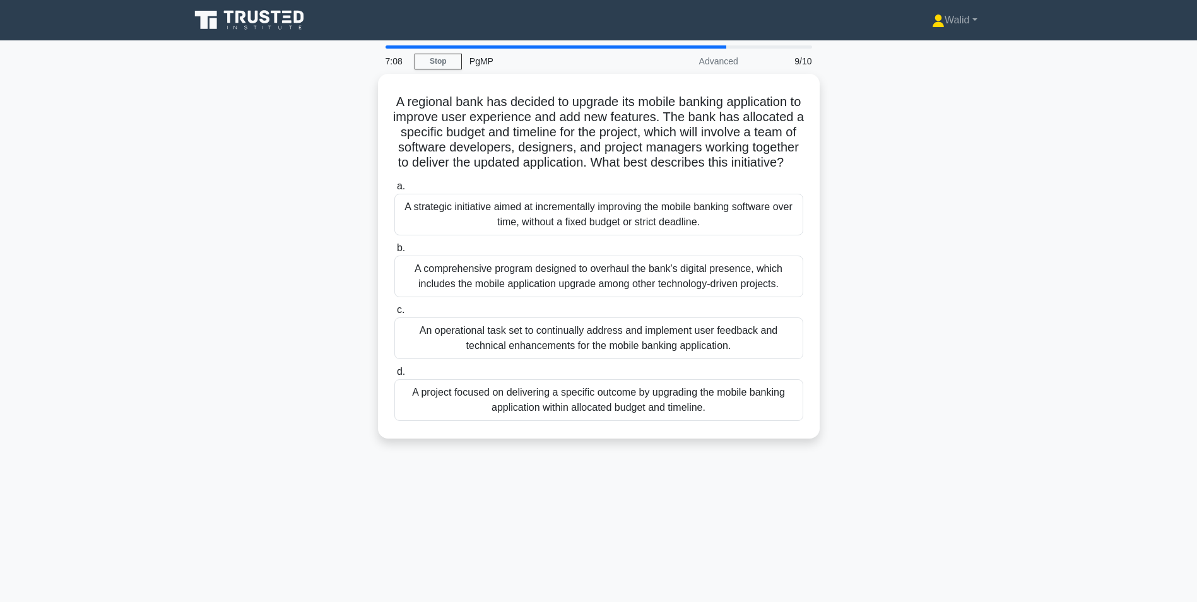
scroll to position [63, 0]
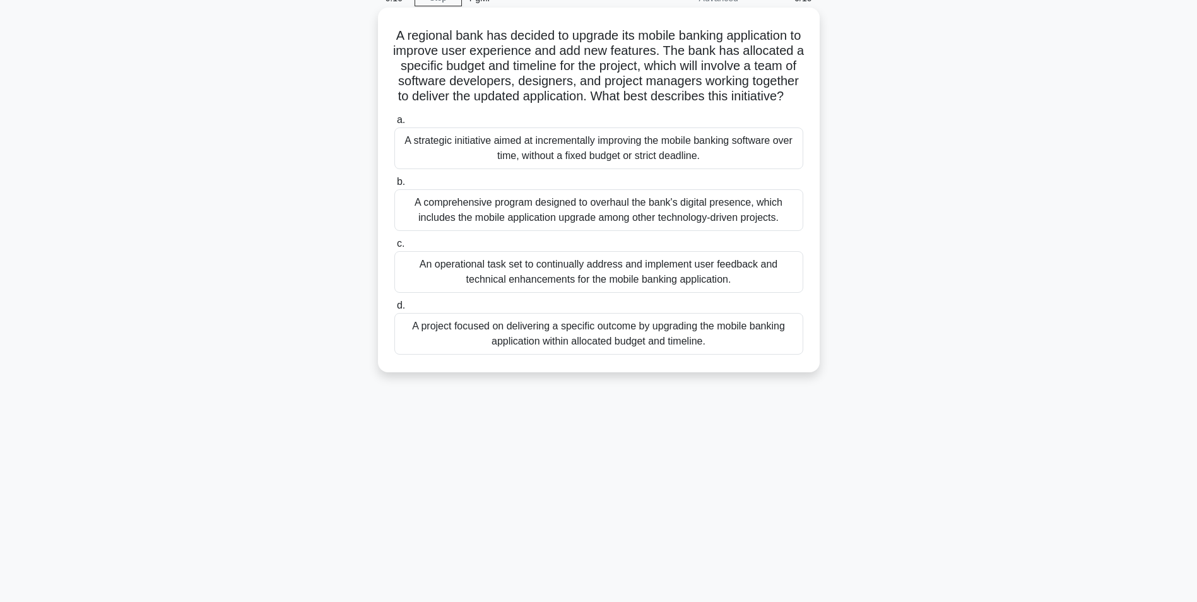
click at [560, 355] on div "A project focused on delivering a specific outcome by upgrading the mobile bank…" at bounding box center [599, 334] width 409 height 42
click at [395, 310] on input "d. A project focused on delivering a specific outcome by upgrading the mobile b…" at bounding box center [395, 306] width 0 height 8
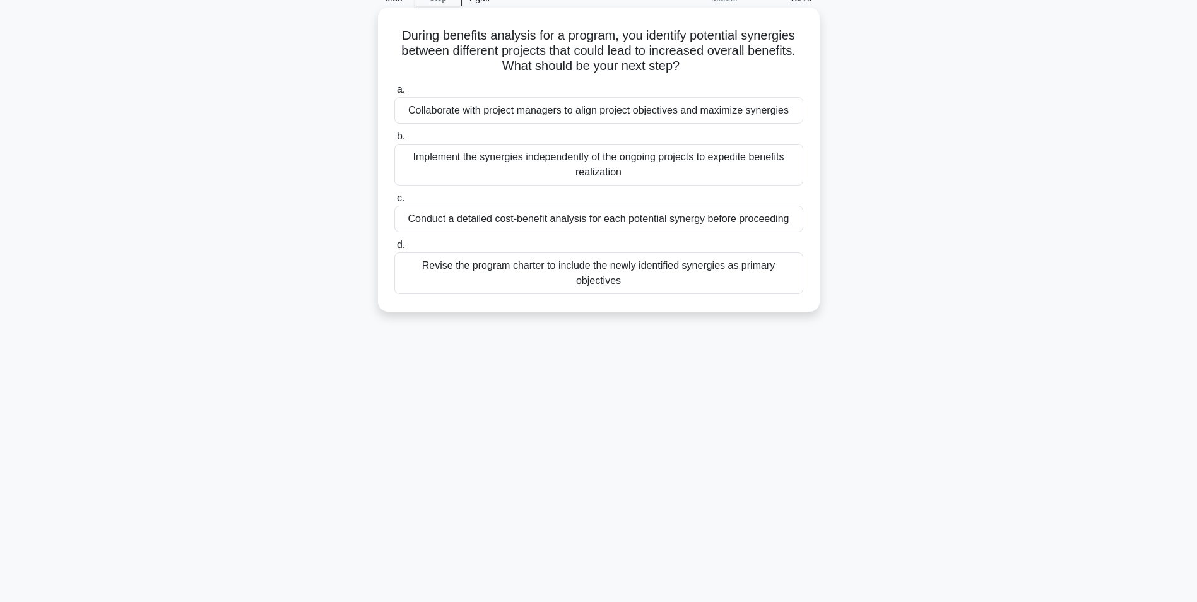
click at [486, 111] on div "Collaborate with project managers to align project objectives and maximize syne…" at bounding box center [599, 110] width 409 height 27
click at [395, 94] on input "a. Collaborate with project managers to align project objectives and maximize s…" at bounding box center [395, 90] width 0 height 8
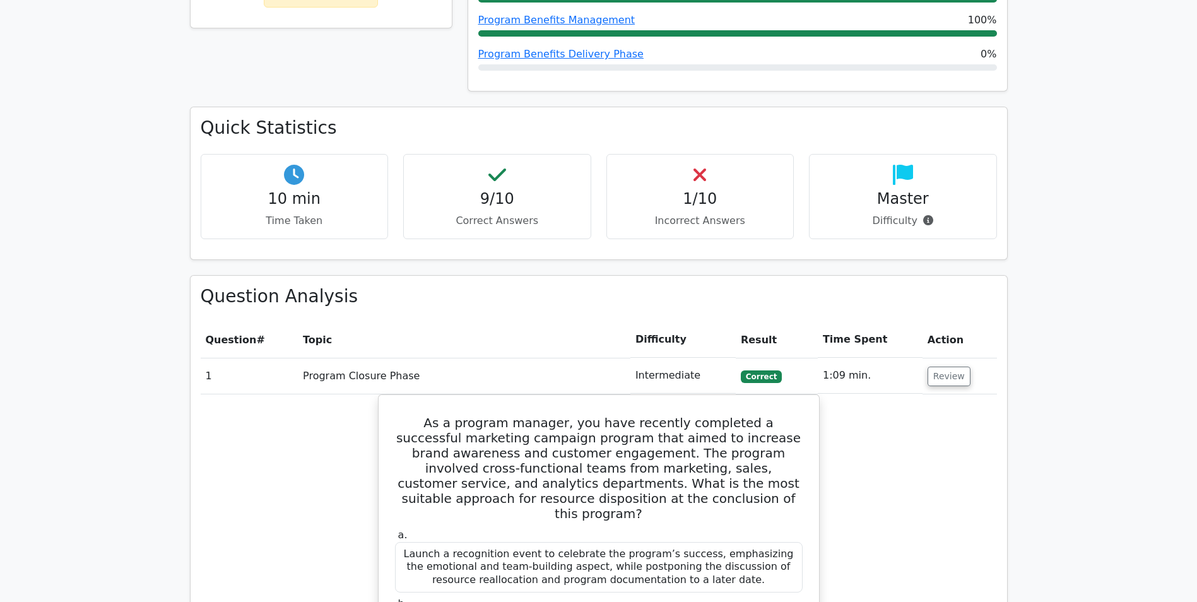
scroll to position [505, 0]
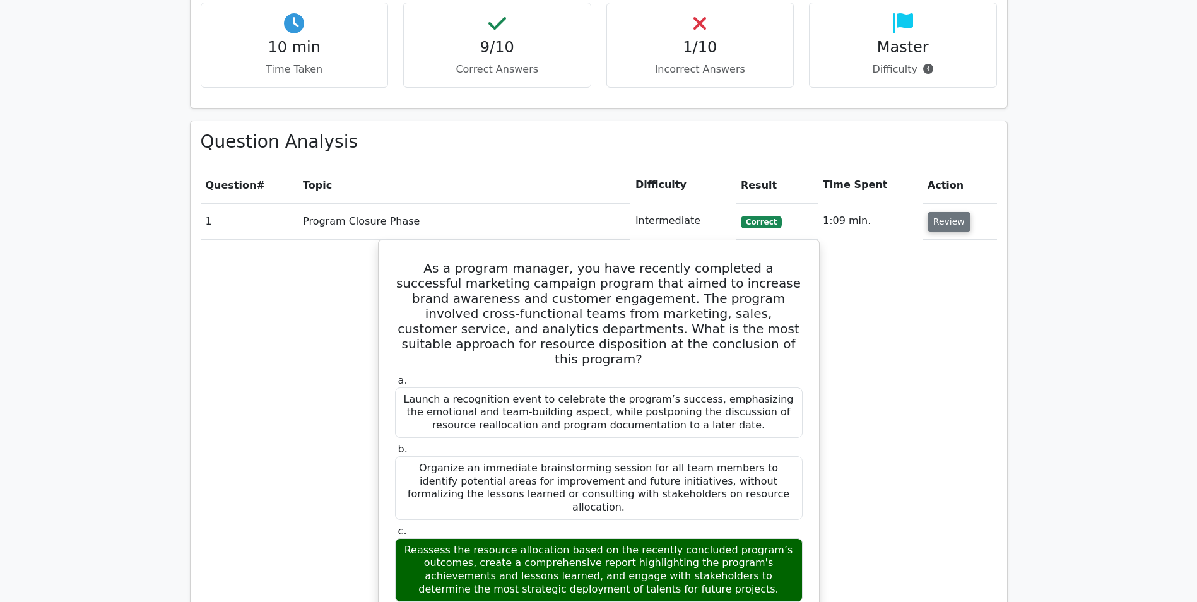
click at [961, 222] on button "Review" at bounding box center [949, 222] width 43 height 20
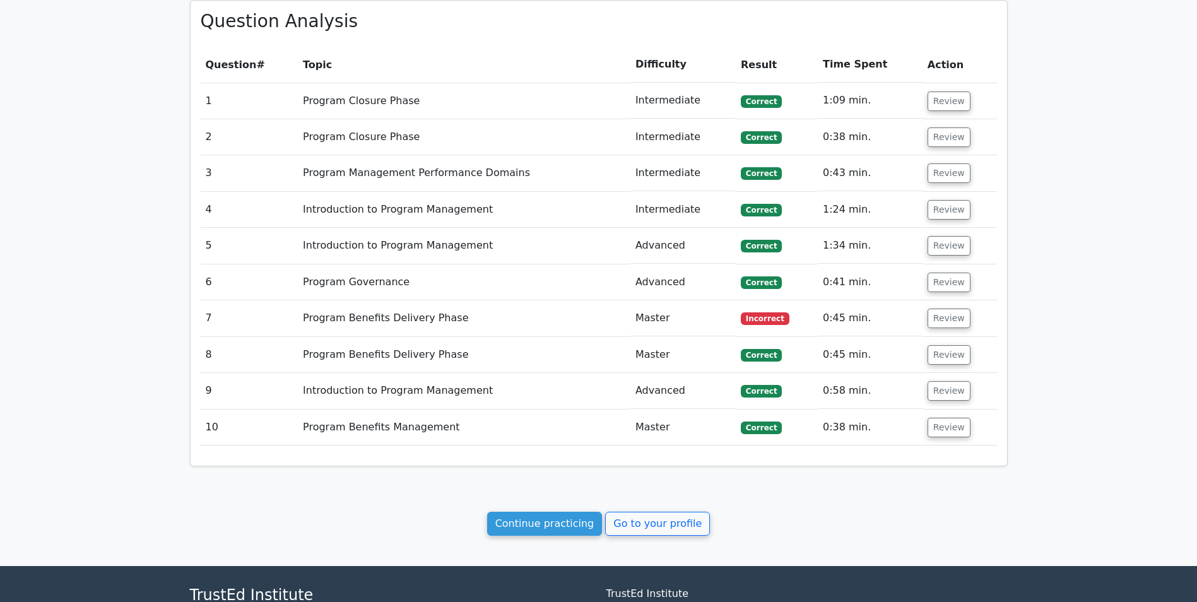
scroll to position [631, 0]
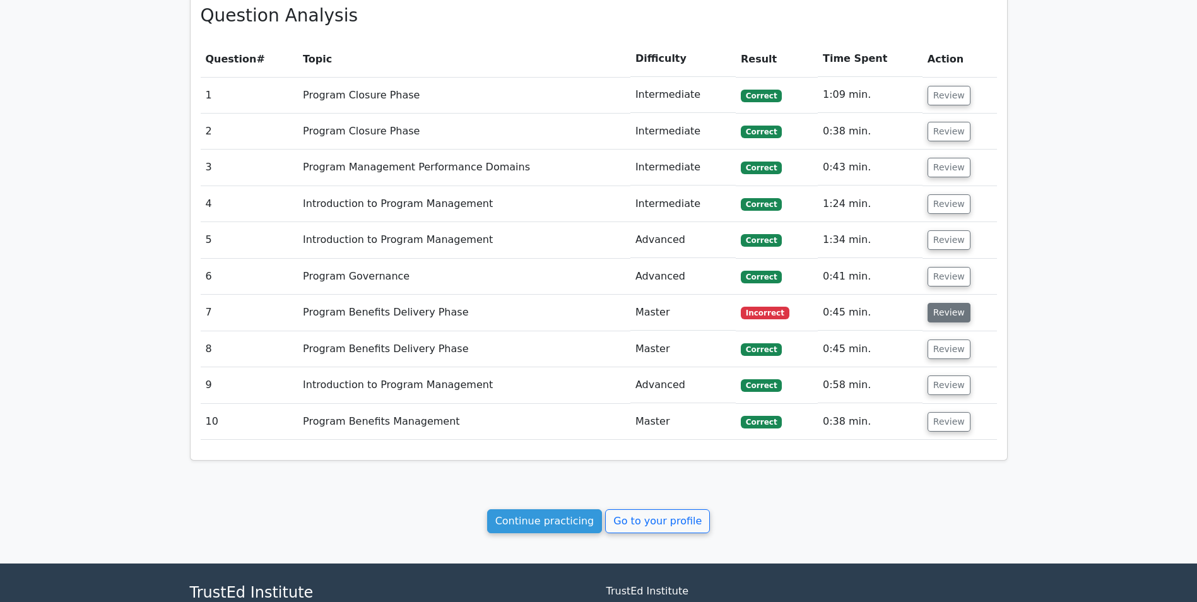
click at [955, 314] on button "Review" at bounding box center [949, 313] width 43 height 20
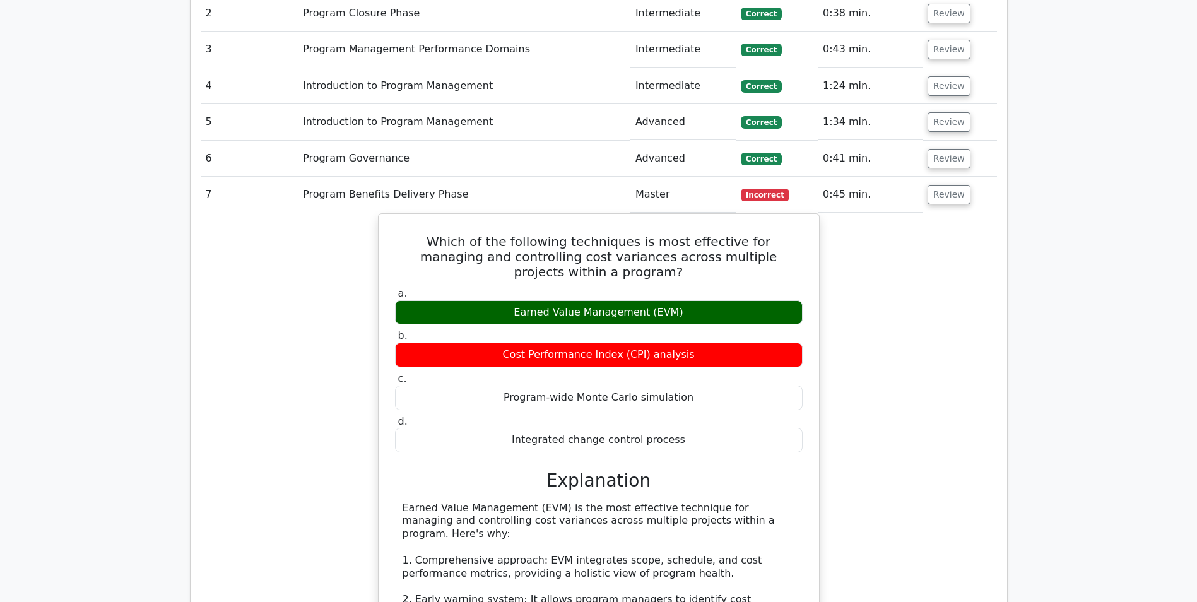
scroll to position [758, 0]
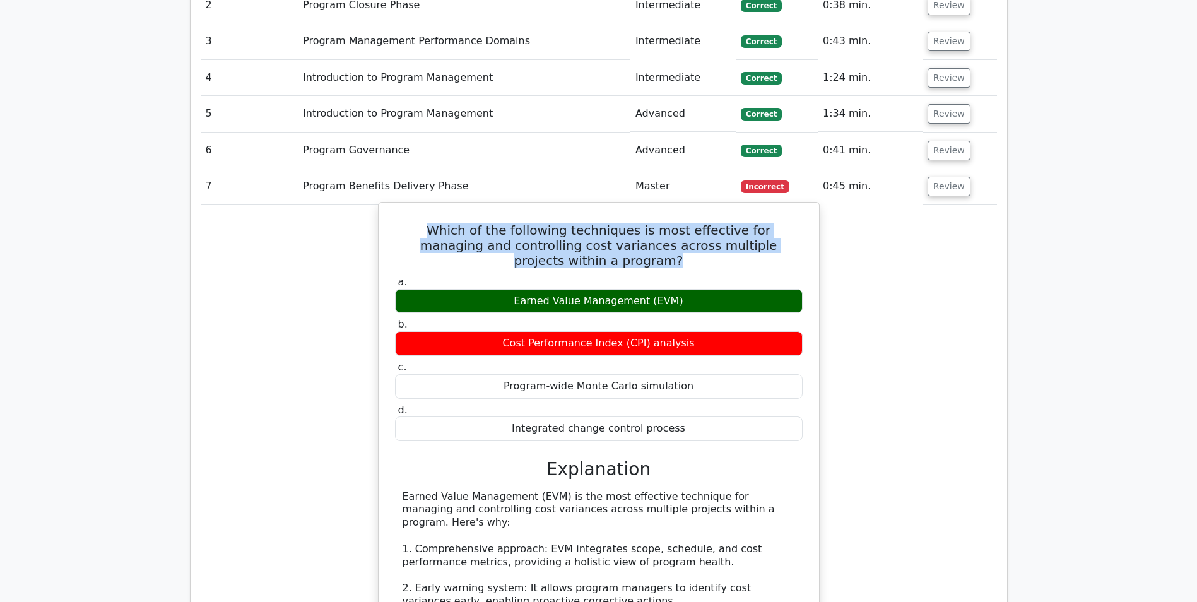
drag, startPoint x: 398, startPoint y: 229, endPoint x: 793, endPoint y: 255, distance: 396.1
click at [793, 255] on div "Which of the following techniques is most effective for managing and controllin…" at bounding box center [599, 569] width 431 height 723
copy h5 "Which of the following techniques is most effective for managing and controllin…"
drag, startPoint x: 519, startPoint y: 285, endPoint x: 686, endPoint y: 283, distance: 166.7
click at [686, 289] on div "Earned Value Management (EVM)" at bounding box center [599, 301] width 408 height 25
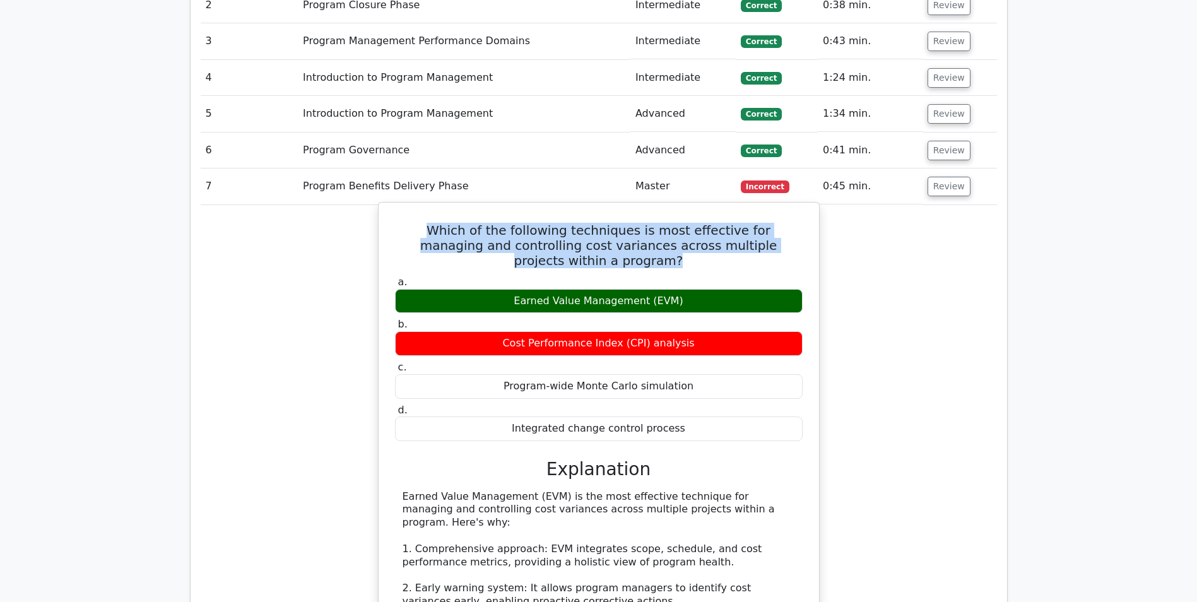
drag, startPoint x: 686, startPoint y: 283, endPoint x: 648, endPoint y: 286, distance: 38.0
copy div "Earned Value Management (EVM)"
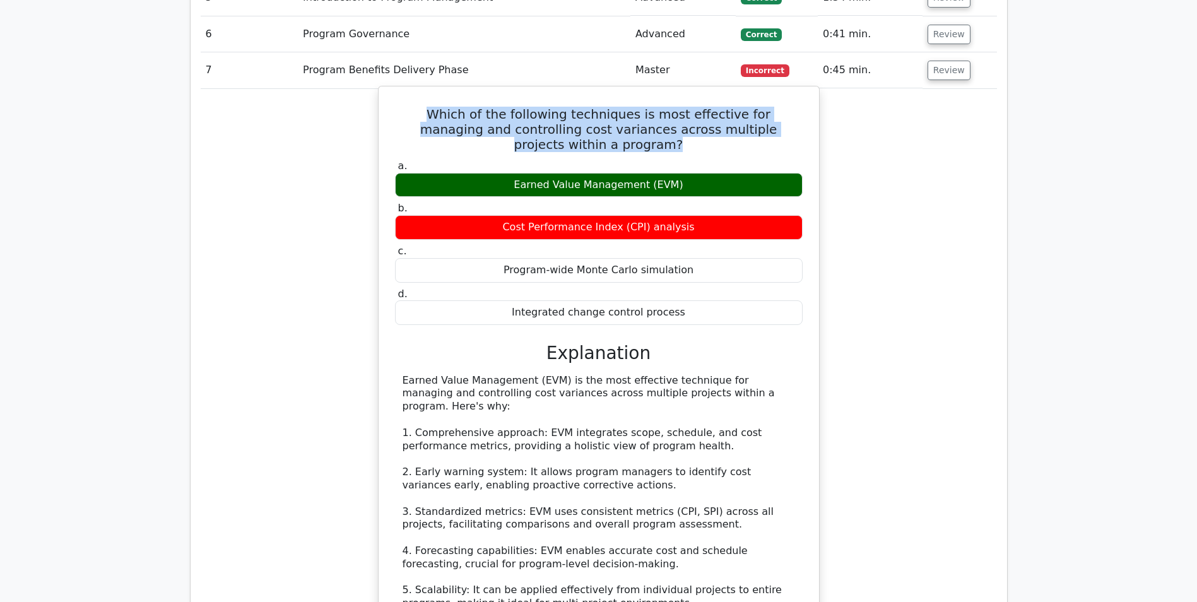
scroll to position [884, 0]
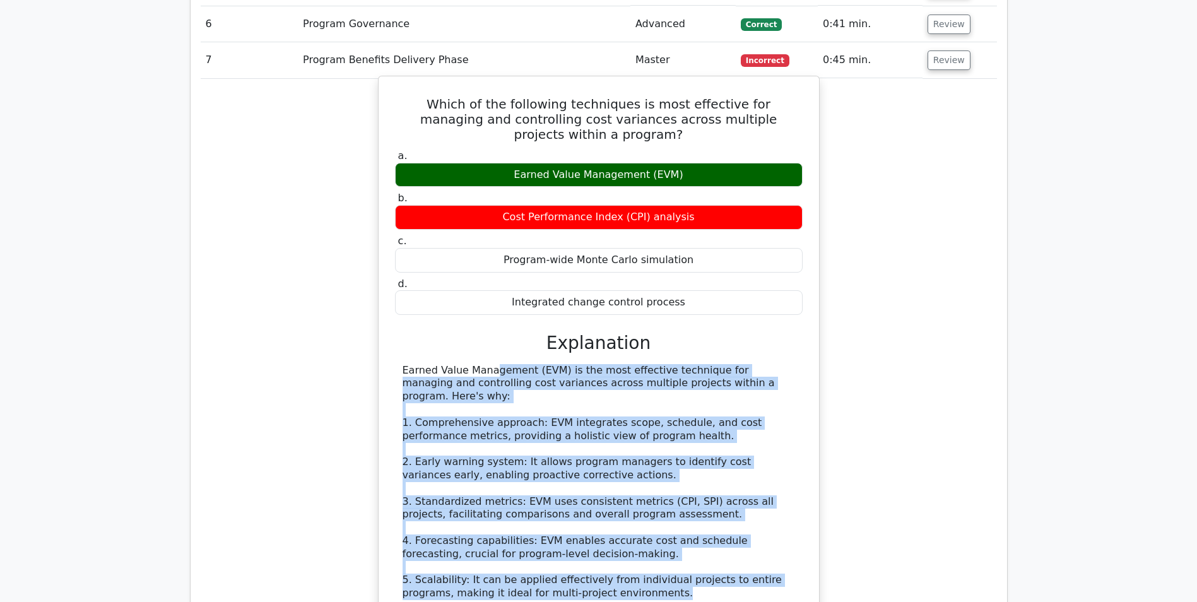
drag, startPoint x: 404, startPoint y: 355, endPoint x: 618, endPoint y: 563, distance: 298.6
click at [618, 563] on div "Earned Value Management (EVM) is the most effective technique for managing and …" at bounding box center [599, 561] width 393 height 394
copy div "Earned Value Management (EVM) is the most effective technique for managing and …"
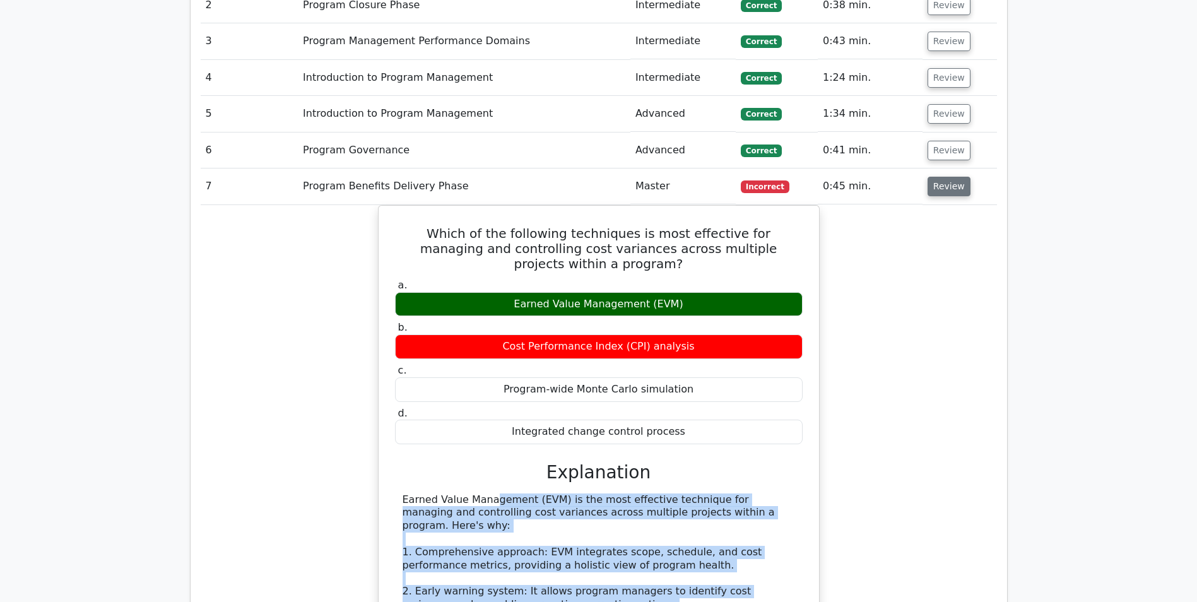
click at [951, 189] on button "Review" at bounding box center [949, 187] width 43 height 20
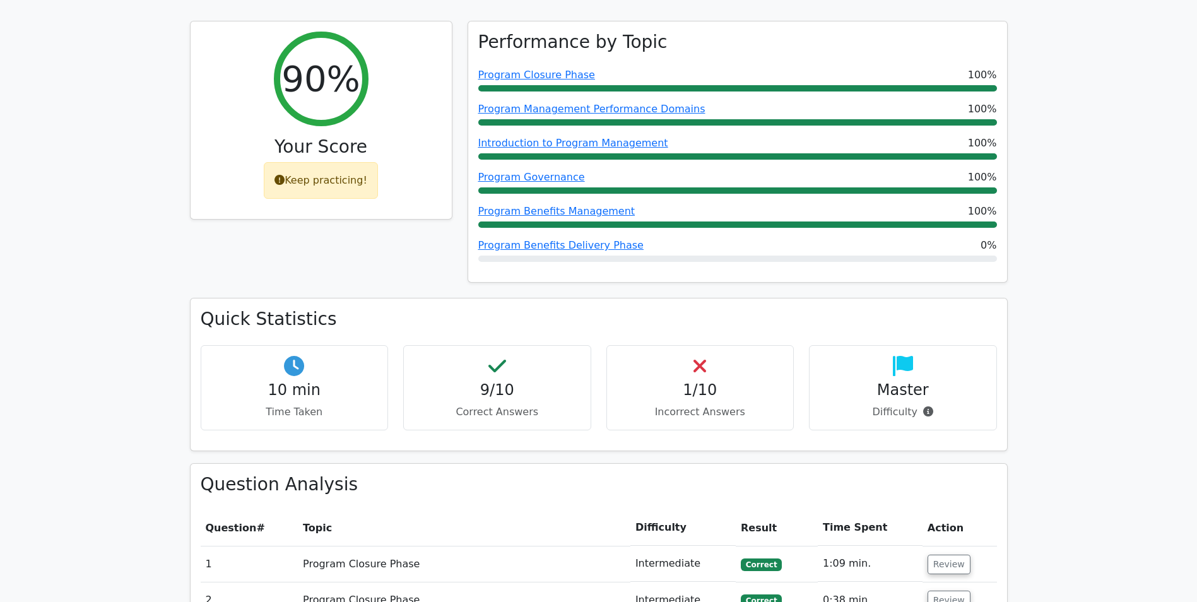
scroll to position [0, 0]
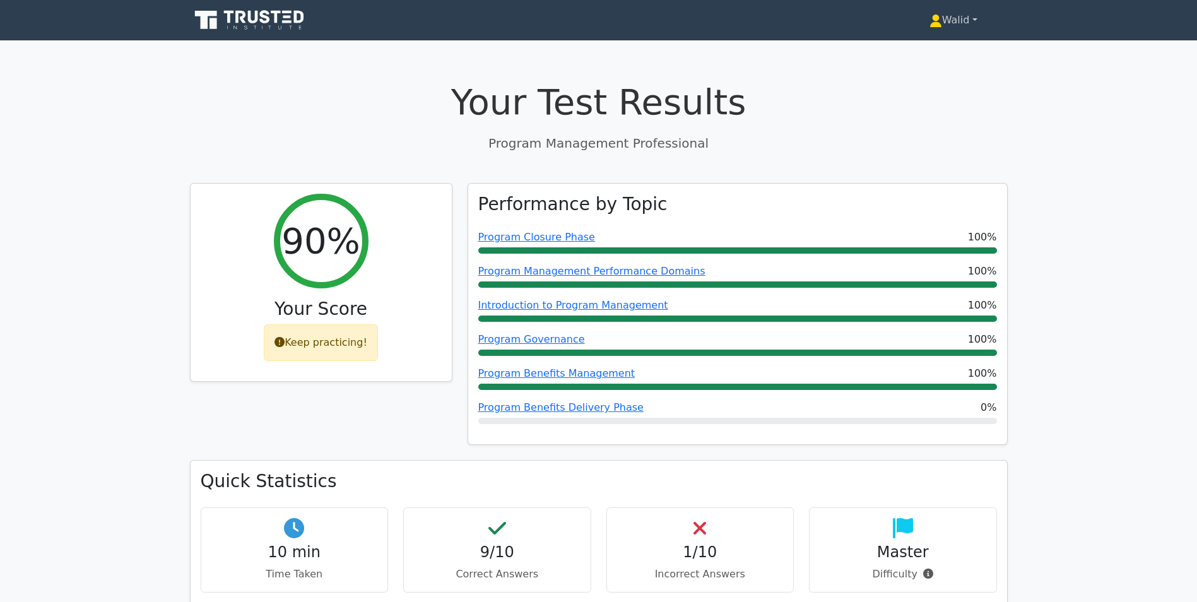
click at [958, 20] on link "Walid" at bounding box center [954, 20] width 109 height 25
click at [937, 45] on link "Profile" at bounding box center [950, 50] width 100 height 20
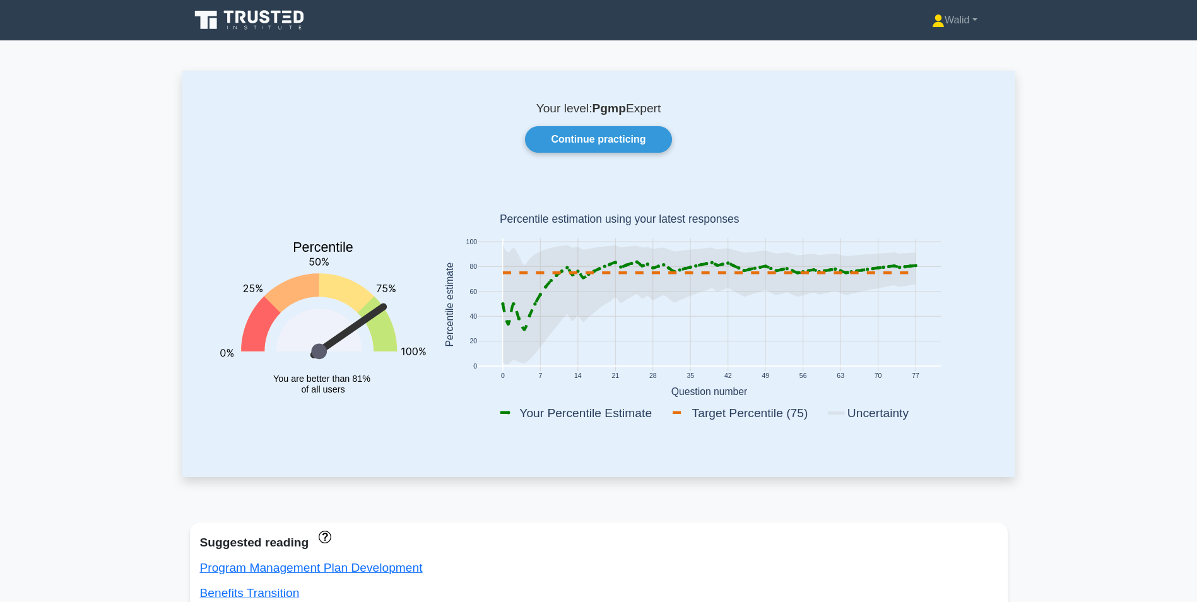
click at [601, 128] on link "Continue practicing" at bounding box center [598, 139] width 146 height 27
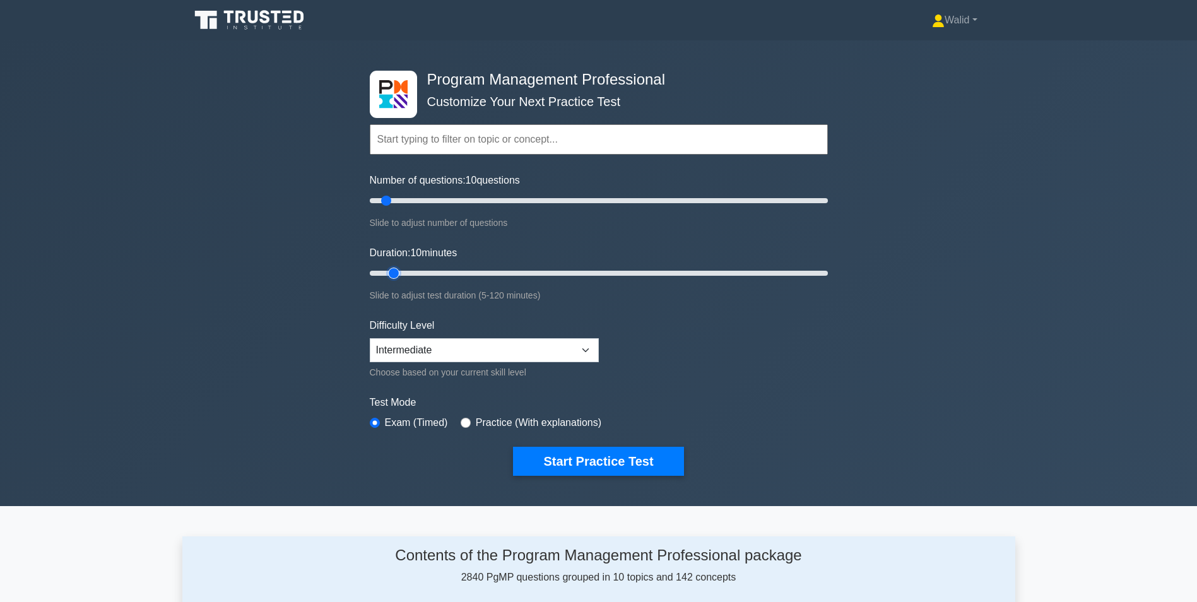
click at [403, 274] on input "Duration: 10 minutes" at bounding box center [599, 273] width 458 height 15
type input "15"
click at [404, 273] on input "Duration: 10 minutes" at bounding box center [599, 273] width 458 height 15
click at [567, 456] on button "Start Practice Test" at bounding box center [598, 461] width 170 height 29
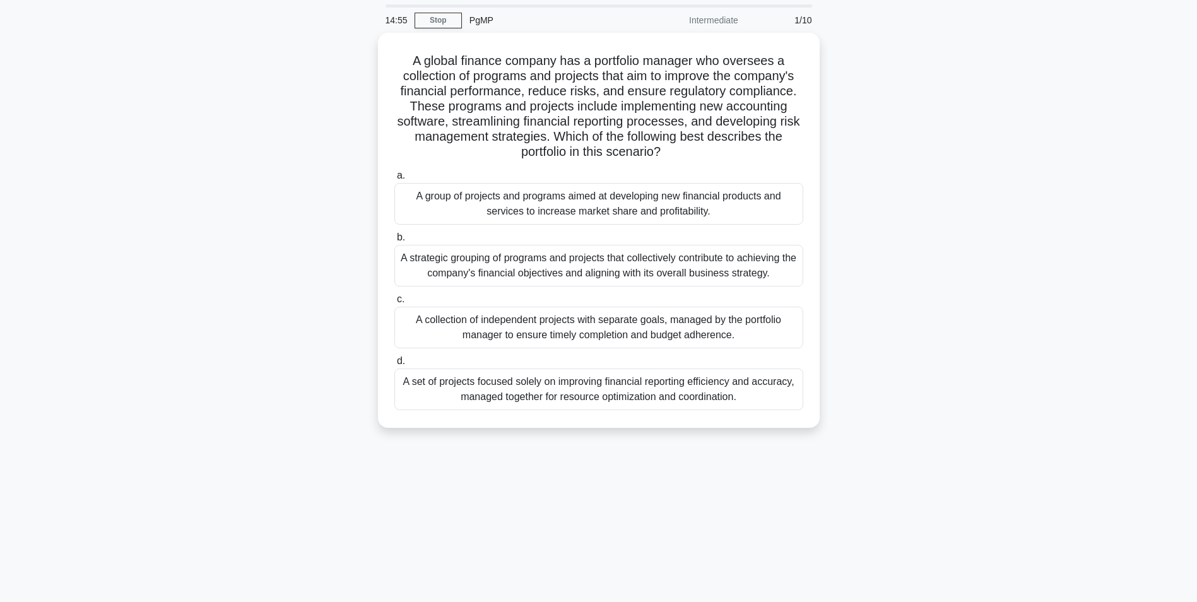
scroll to position [63, 0]
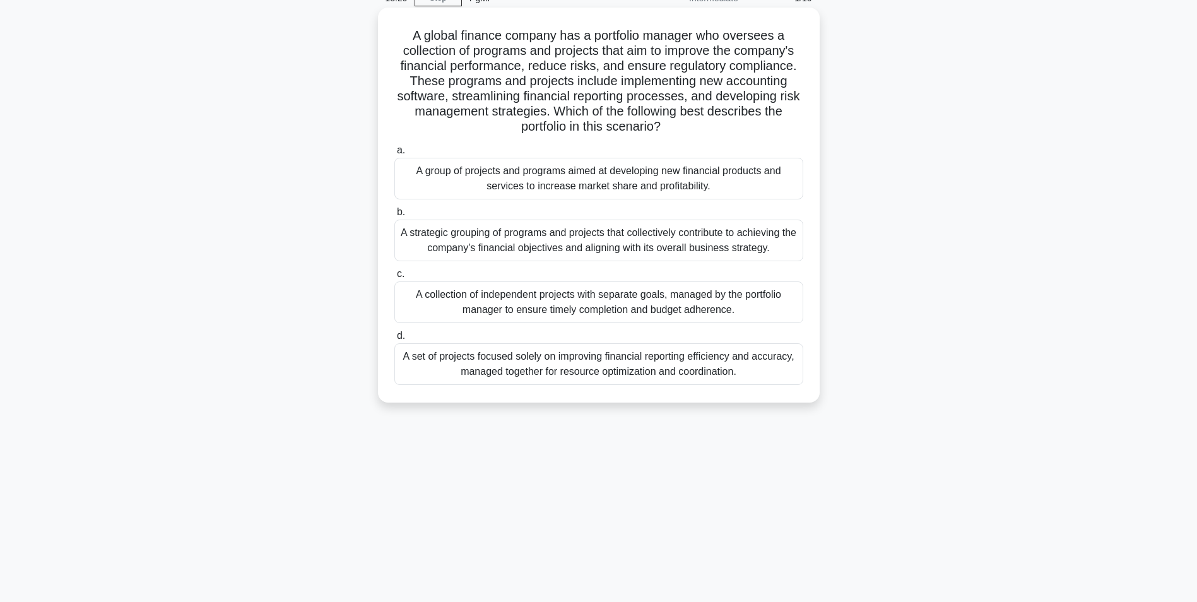
click at [554, 241] on div "A strategic grouping of programs and projects that collectively contribute to a…" at bounding box center [599, 241] width 409 height 42
click at [395, 217] on input "b. A strategic grouping of programs and projects that collectively contribute t…" at bounding box center [395, 212] width 0 height 8
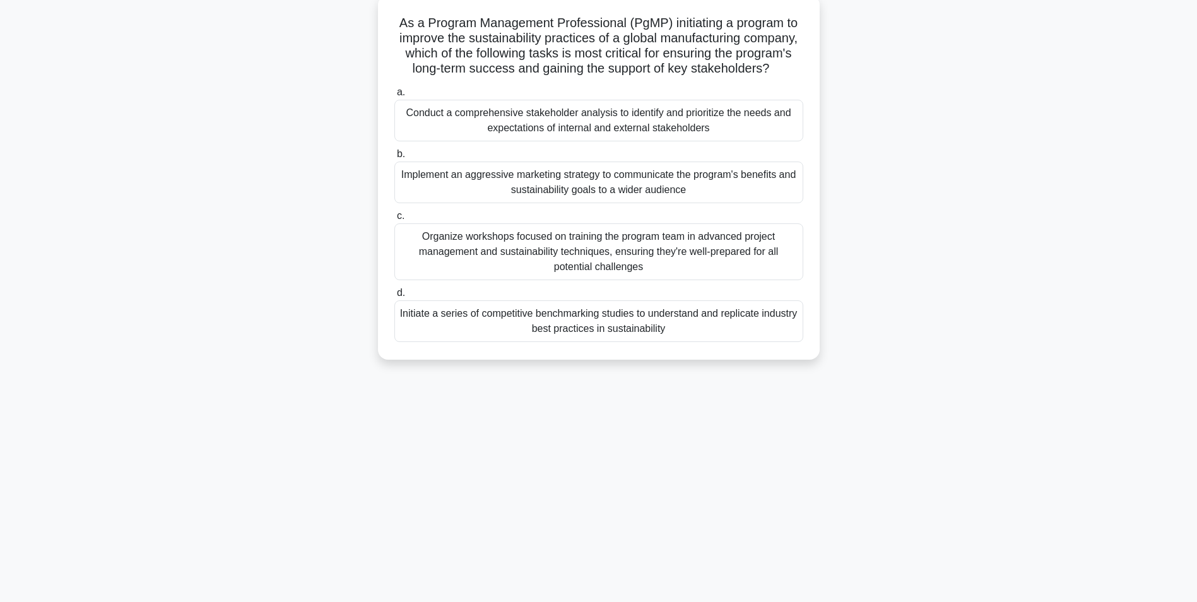
scroll to position [80, 0]
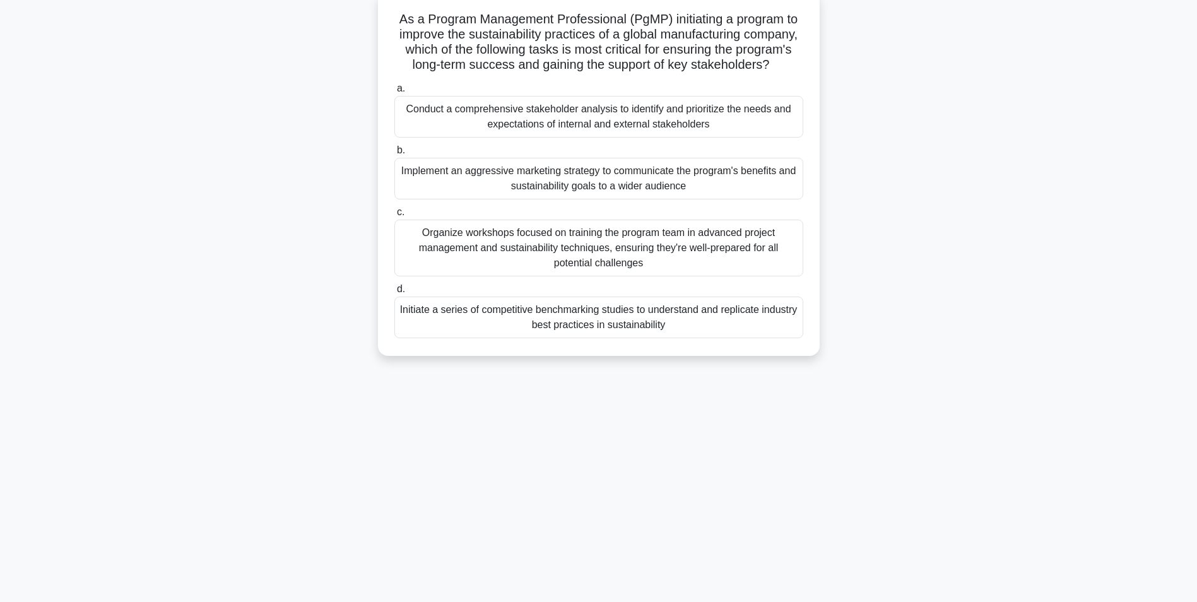
click at [507, 128] on div "Conduct a comprehensive stakeholder analysis to identify and prioritize the nee…" at bounding box center [599, 117] width 409 height 42
click at [395, 93] on input "a. Conduct a comprehensive stakeholder analysis to identify and prioritize the …" at bounding box center [395, 89] width 0 height 8
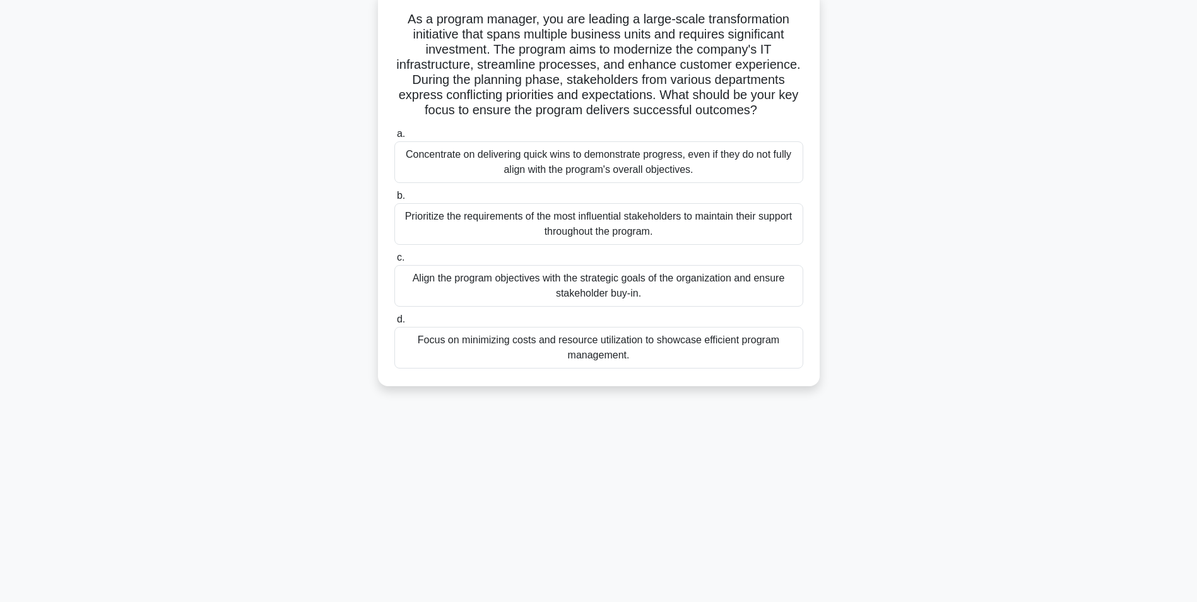
click at [574, 288] on div "Align the program objectives with the strategic goals of the organization and e…" at bounding box center [599, 286] width 409 height 42
click at [395, 262] on input "c. Align the program objectives with the strategic goals of the organization an…" at bounding box center [395, 258] width 0 height 8
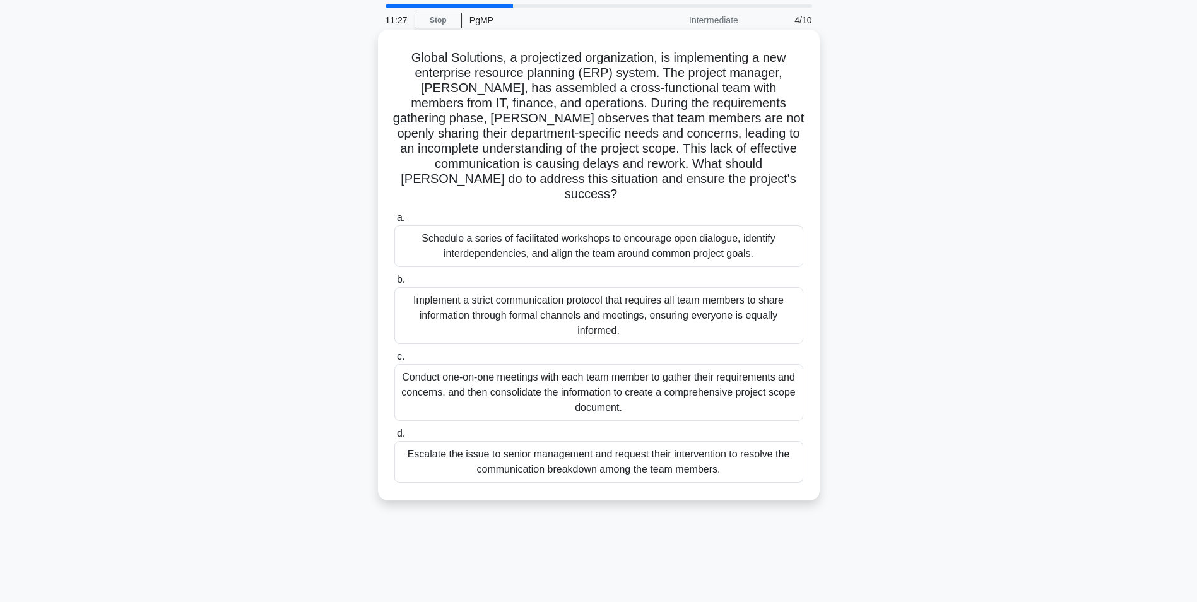
scroll to position [63, 0]
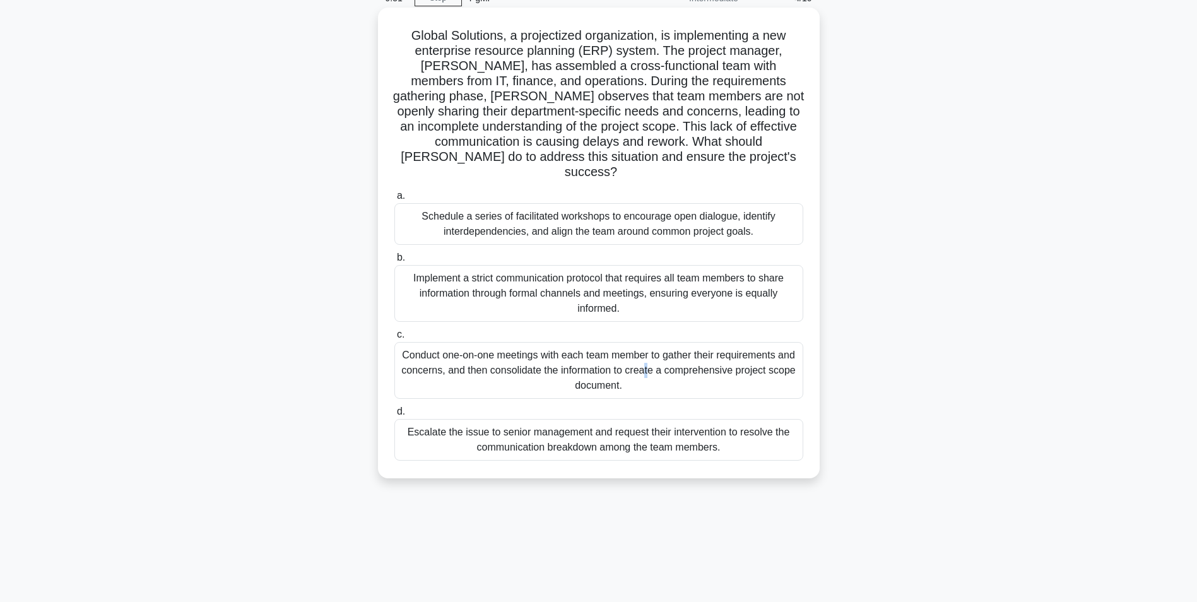
click at [537, 344] on div "Conduct one-on-one meetings with each team member to gather their requirements …" at bounding box center [599, 370] width 409 height 57
drag, startPoint x: 537, startPoint y: 344, endPoint x: 584, endPoint y: 362, distance: 49.9
click at [583, 360] on div "Conduct one-on-one meetings with each team member to gather their requirements …" at bounding box center [599, 373] width 409 height 57
click at [395, 342] on input "c. Conduct one-on-one meetings with each team member to gather their requiremen…" at bounding box center [395, 338] width 0 height 8
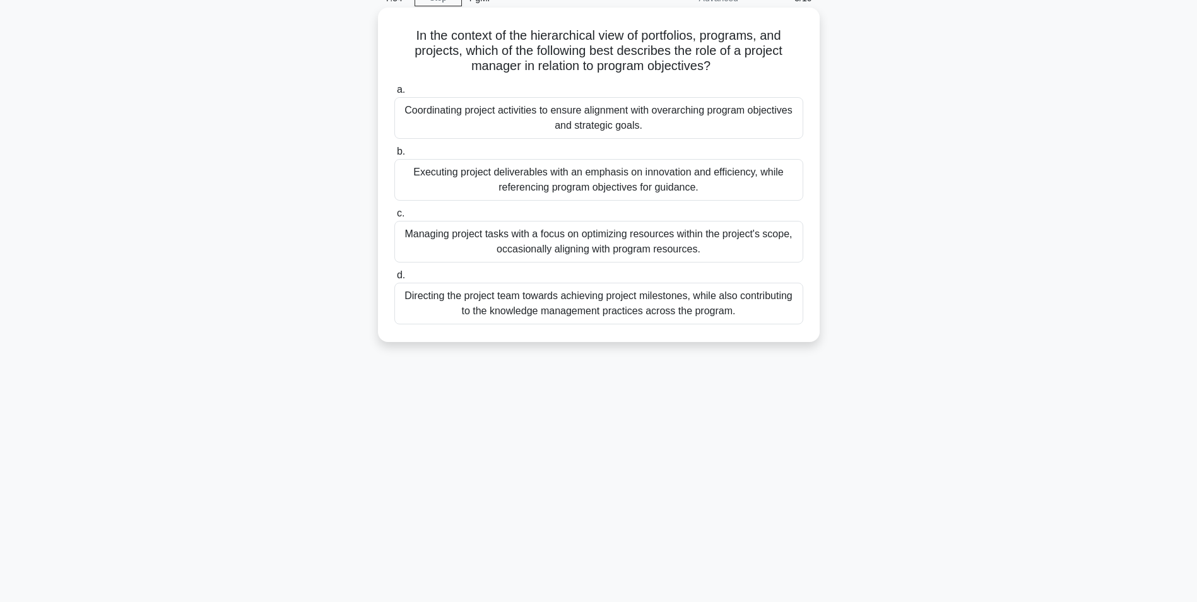
click at [582, 303] on div "Directing the project team towards achieving project milestones, while also con…" at bounding box center [599, 304] width 409 height 42
click at [395, 280] on input "d. Directing the project team towards achieving project milestones, while also …" at bounding box center [395, 275] width 0 height 8
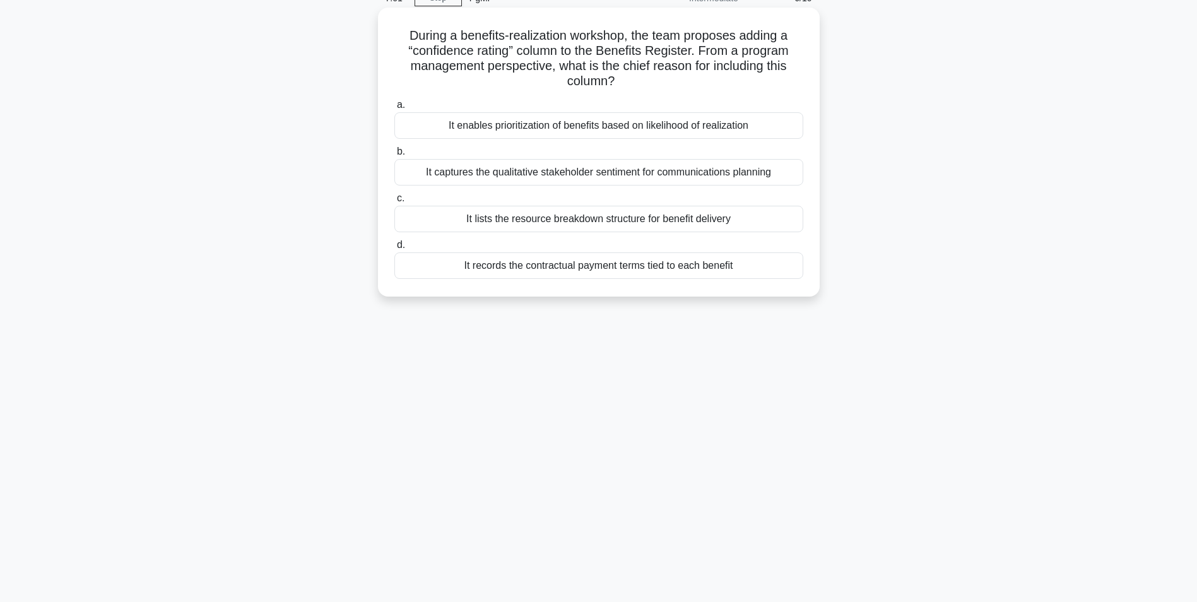
click at [526, 127] on div "It enables prioritization of benefits based on likelihood of realization" at bounding box center [599, 125] width 409 height 27
click at [395, 109] on input "a. It enables prioritization of benefits based on likelihood of realization" at bounding box center [395, 105] width 0 height 8
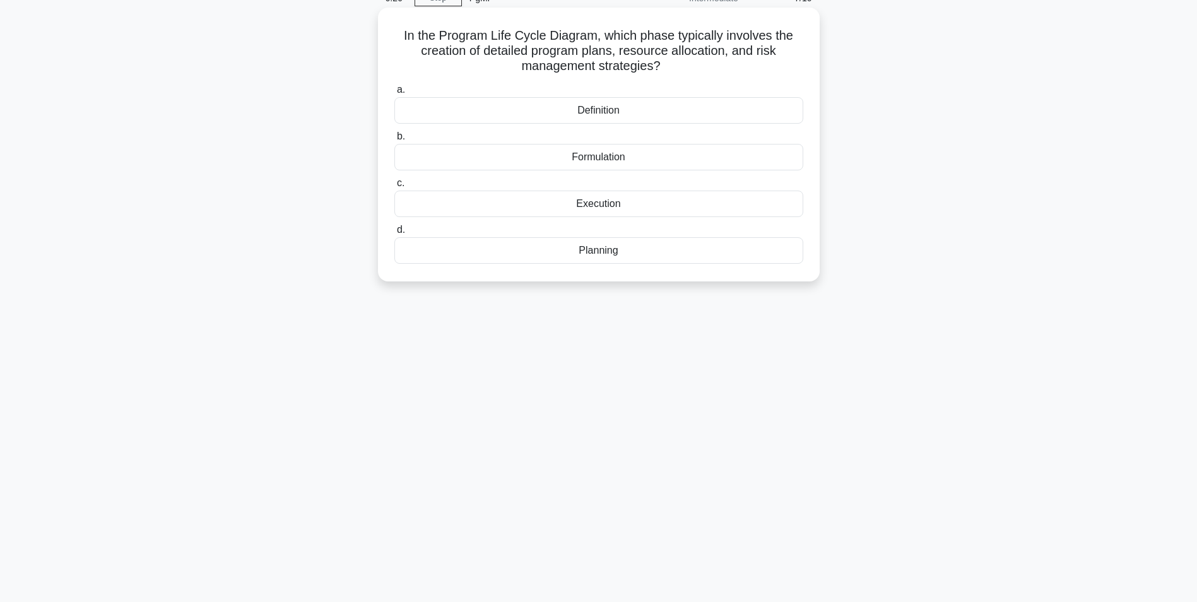
click at [591, 250] on div "Planning" at bounding box center [599, 250] width 409 height 27
click at [395, 234] on input "d. Planning" at bounding box center [395, 230] width 0 height 8
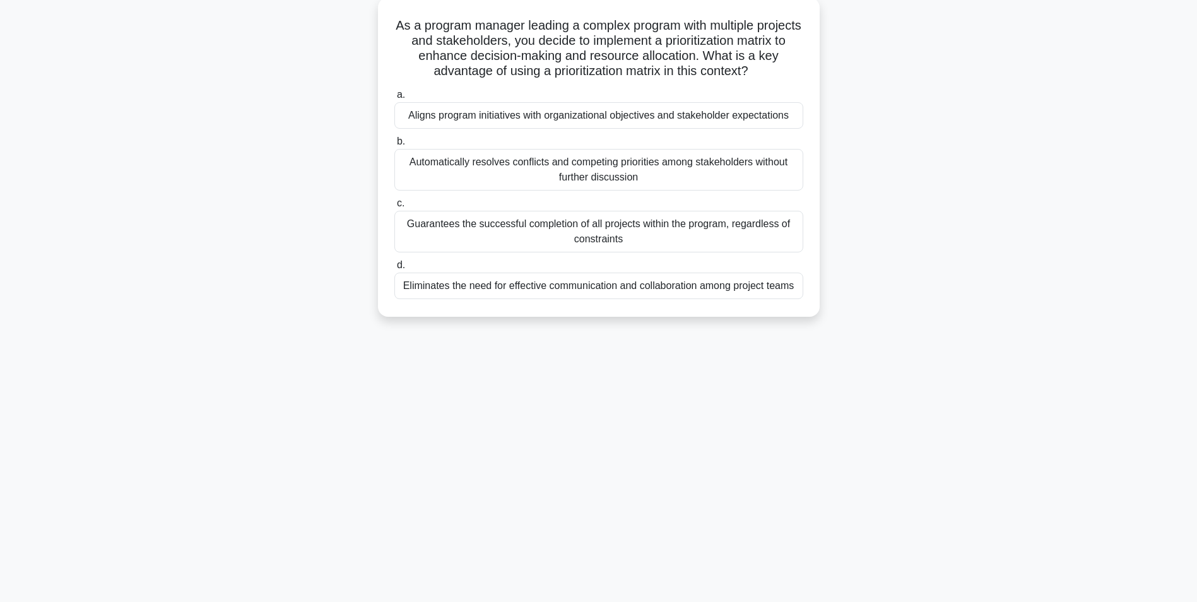
scroll to position [80, 0]
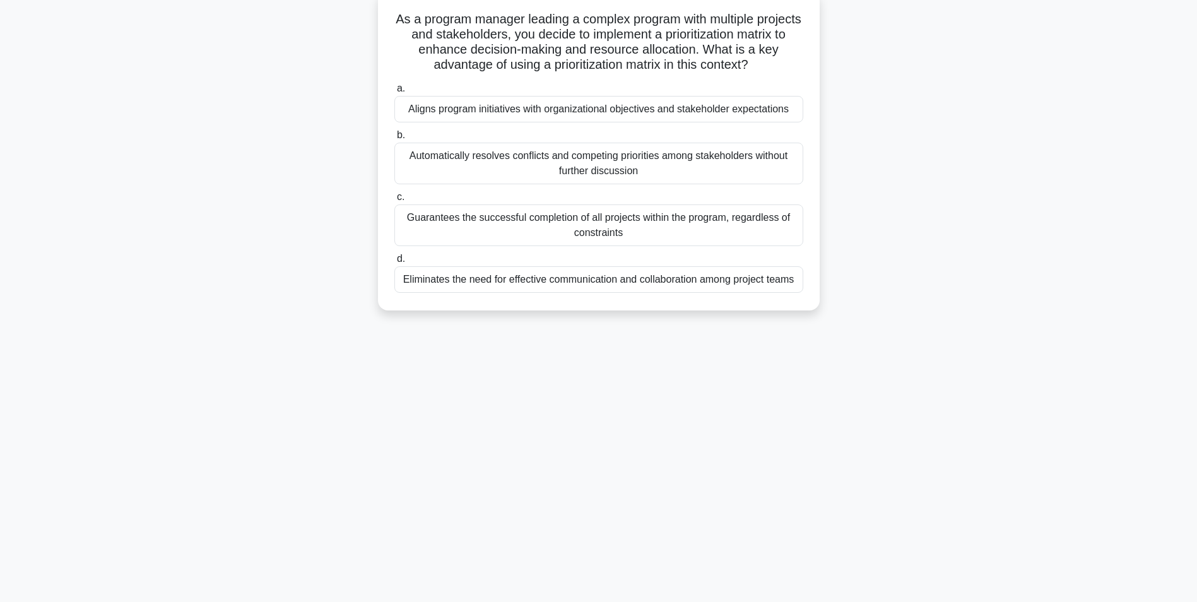
click at [506, 114] on div "Aligns program initiatives with organizational objectives and stakeholder expec…" at bounding box center [599, 109] width 409 height 27
click at [395, 93] on input "a. Aligns program initiatives with organizational objectives and stakeholder ex…" at bounding box center [395, 89] width 0 height 8
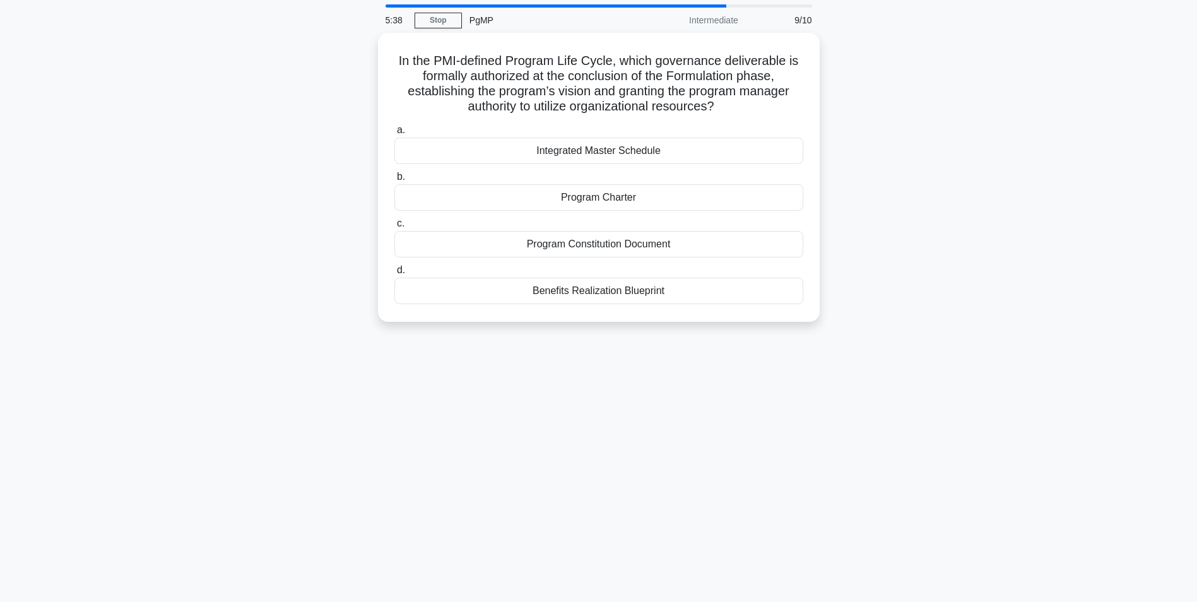
scroll to position [63, 0]
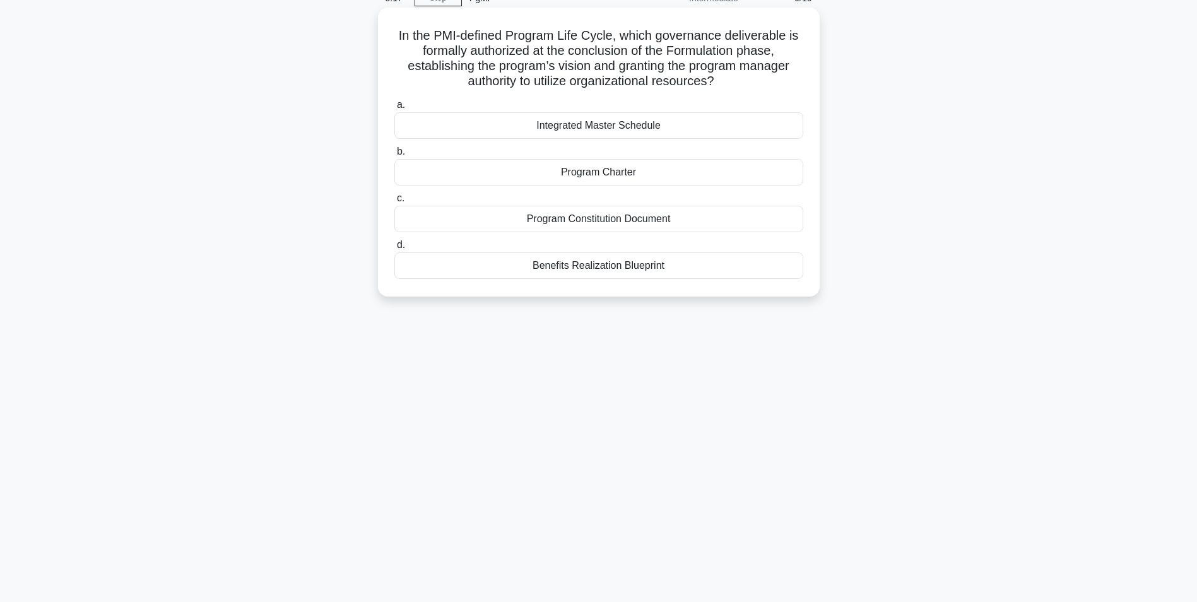
click at [579, 177] on div "Program Charter" at bounding box center [599, 172] width 409 height 27
click at [395, 156] on input "b. Program Charter" at bounding box center [395, 152] width 0 height 8
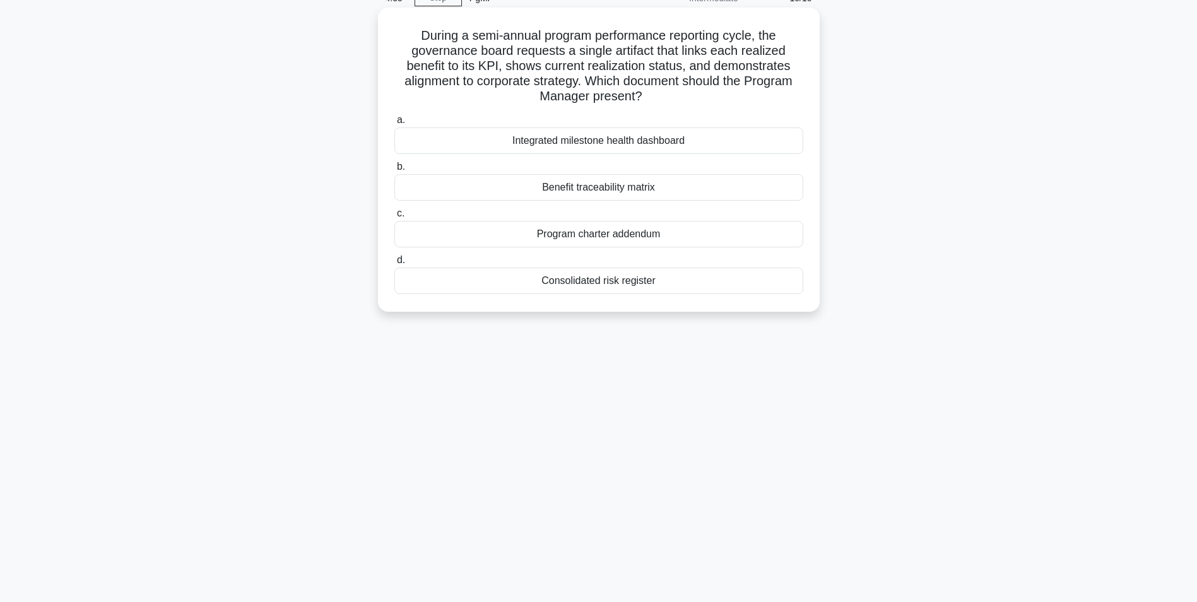
click at [566, 189] on div "Benefit traceability matrix" at bounding box center [599, 187] width 409 height 27
click at [395, 171] on input "b. Benefit traceability matrix" at bounding box center [395, 167] width 0 height 8
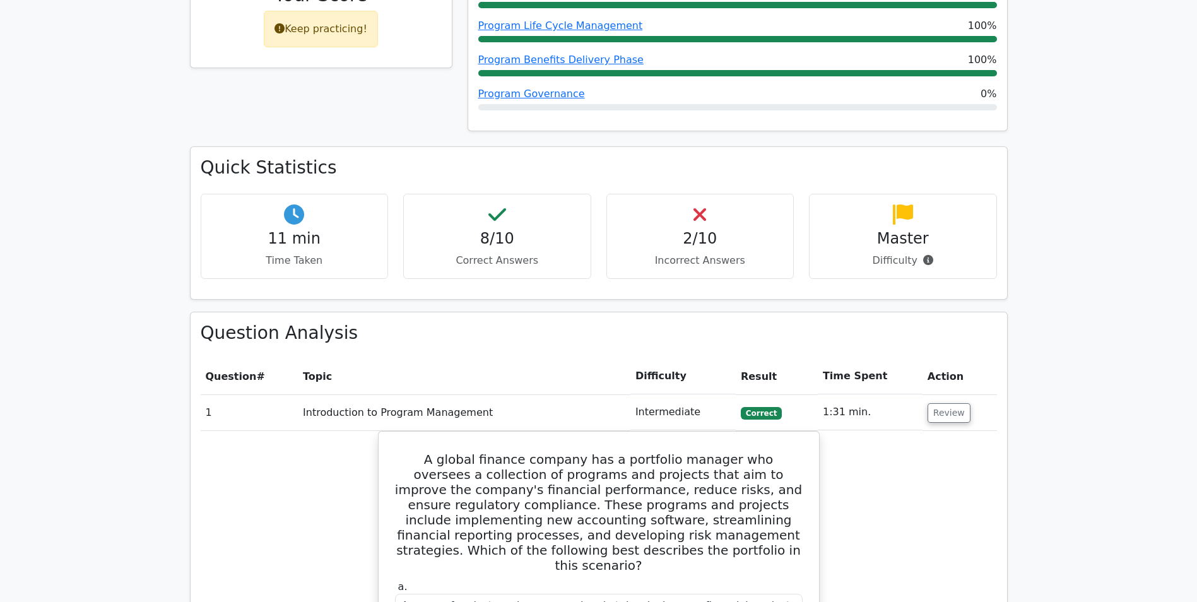
scroll to position [316, 0]
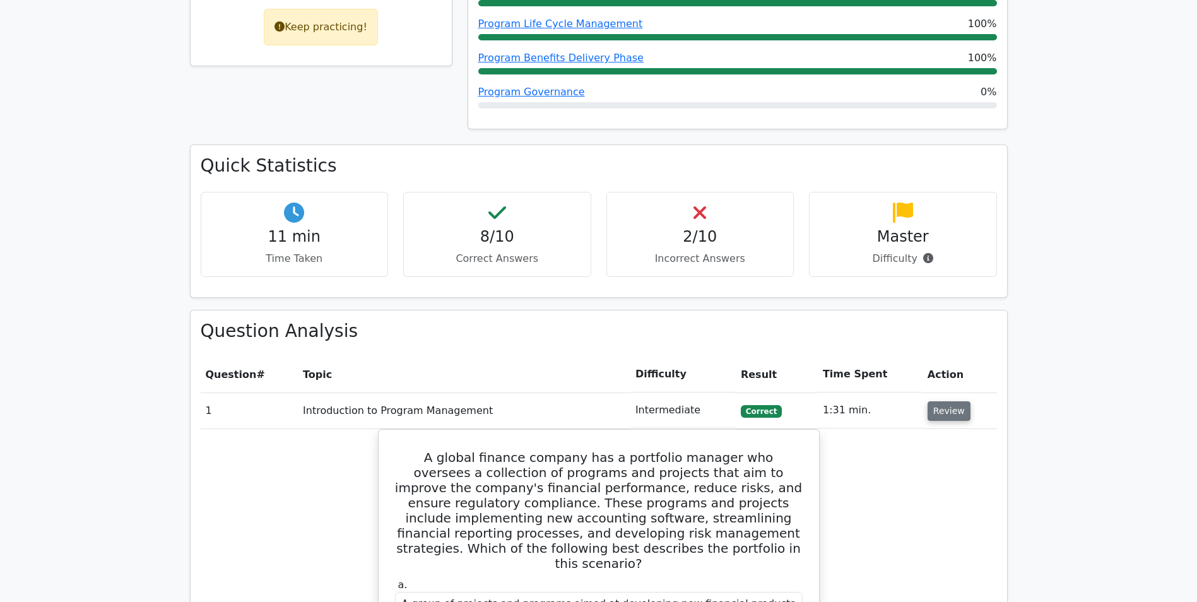
click at [948, 421] on button "Review" at bounding box center [949, 411] width 43 height 20
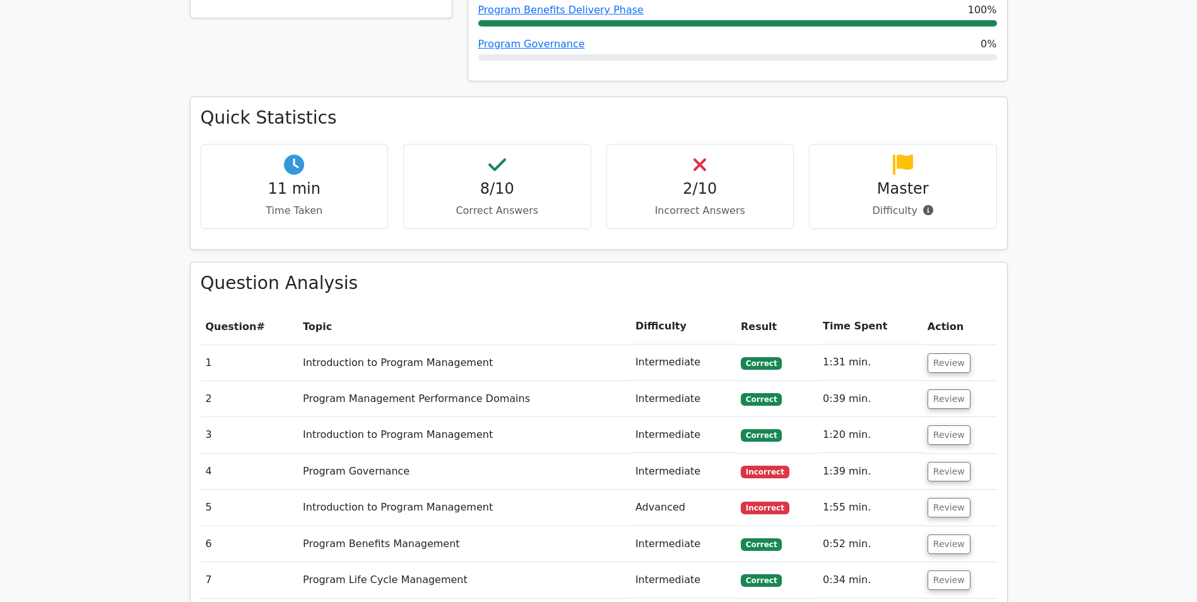
scroll to position [505, 0]
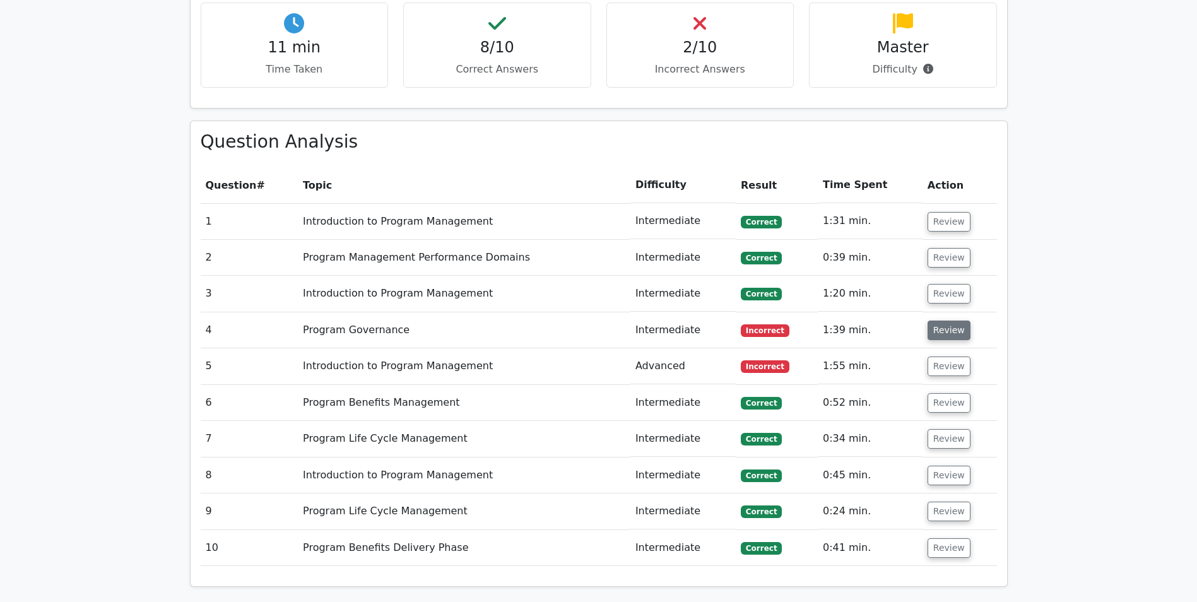
click at [935, 331] on button "Review" at bounding box center [949, 331] width 43 height 20
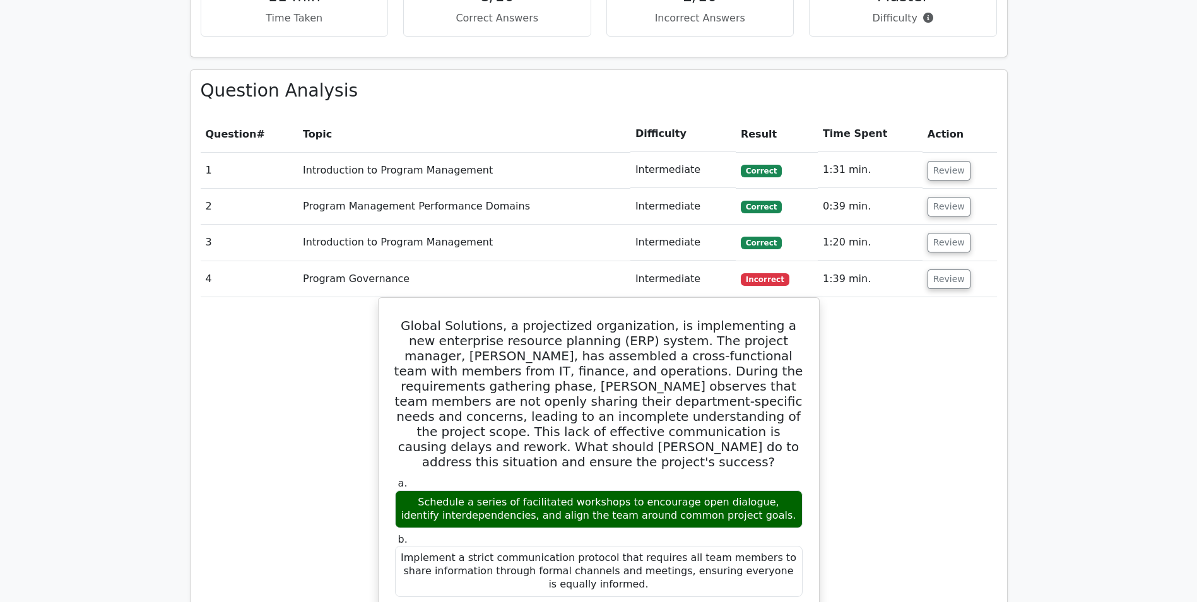
scroll to position [631, 0]
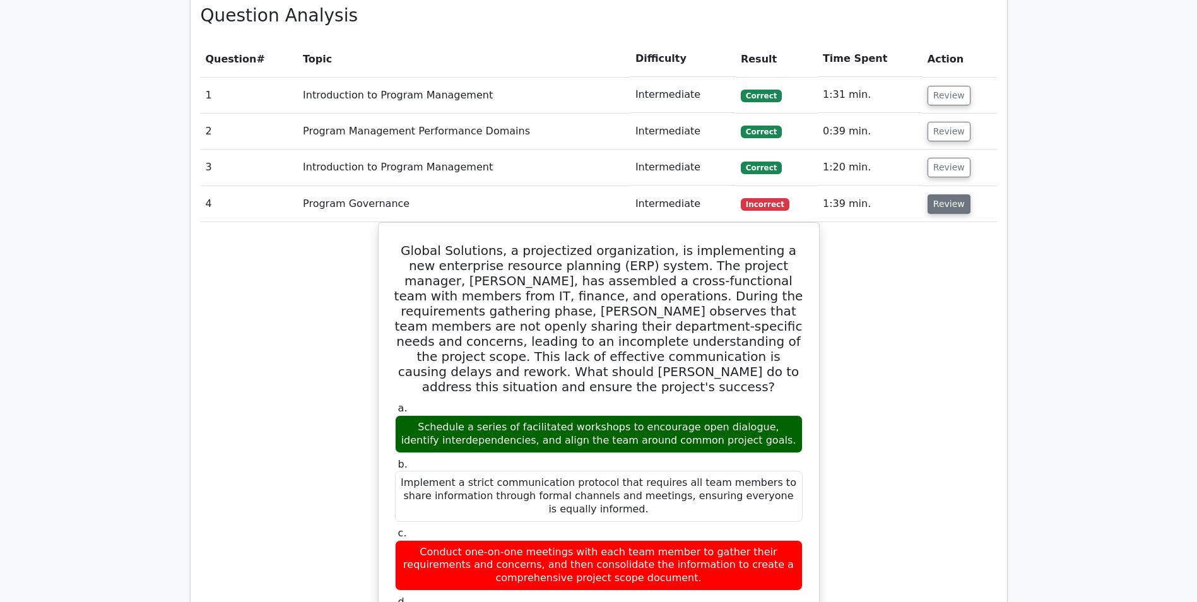
click at [958, 208] on button "Review" at bounding box center [949, 204] width 43 height 20
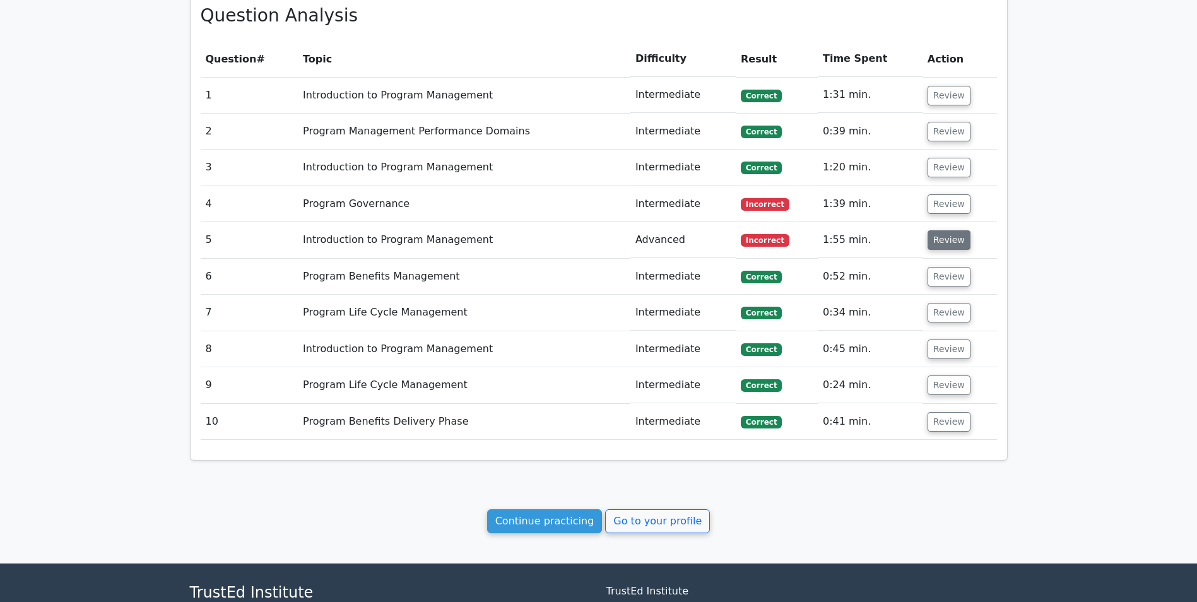
click at [957, 236] on button "Review" at bounding box center [949, 240] width 43 height 20
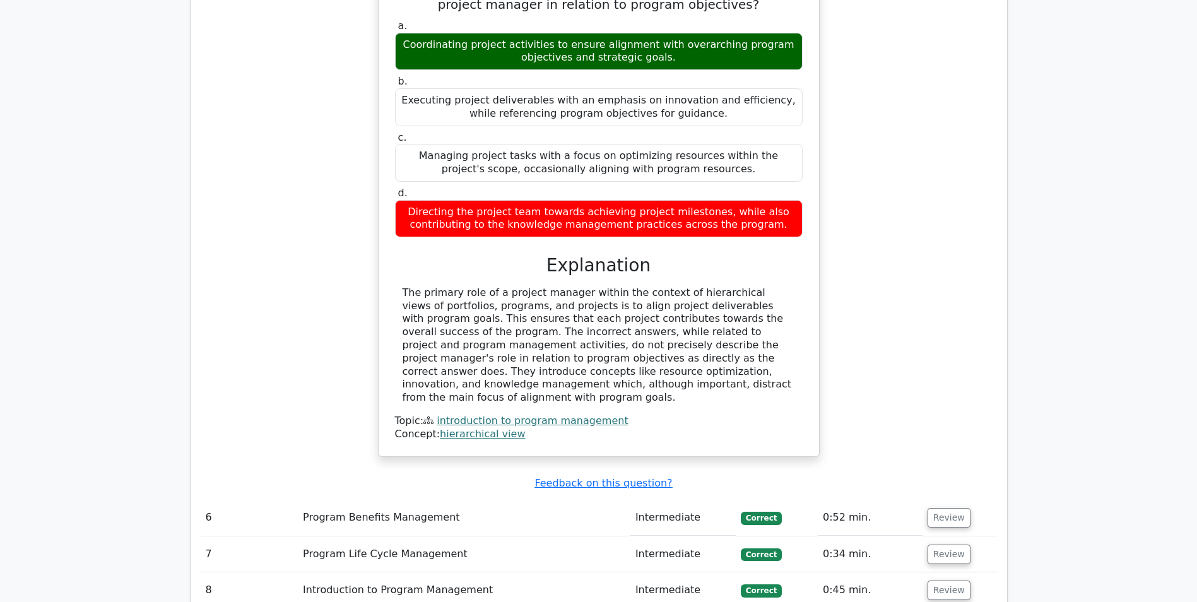
scroll to position [947, 0]
